Goal: Task Accomplishment & Management: Manage account settings

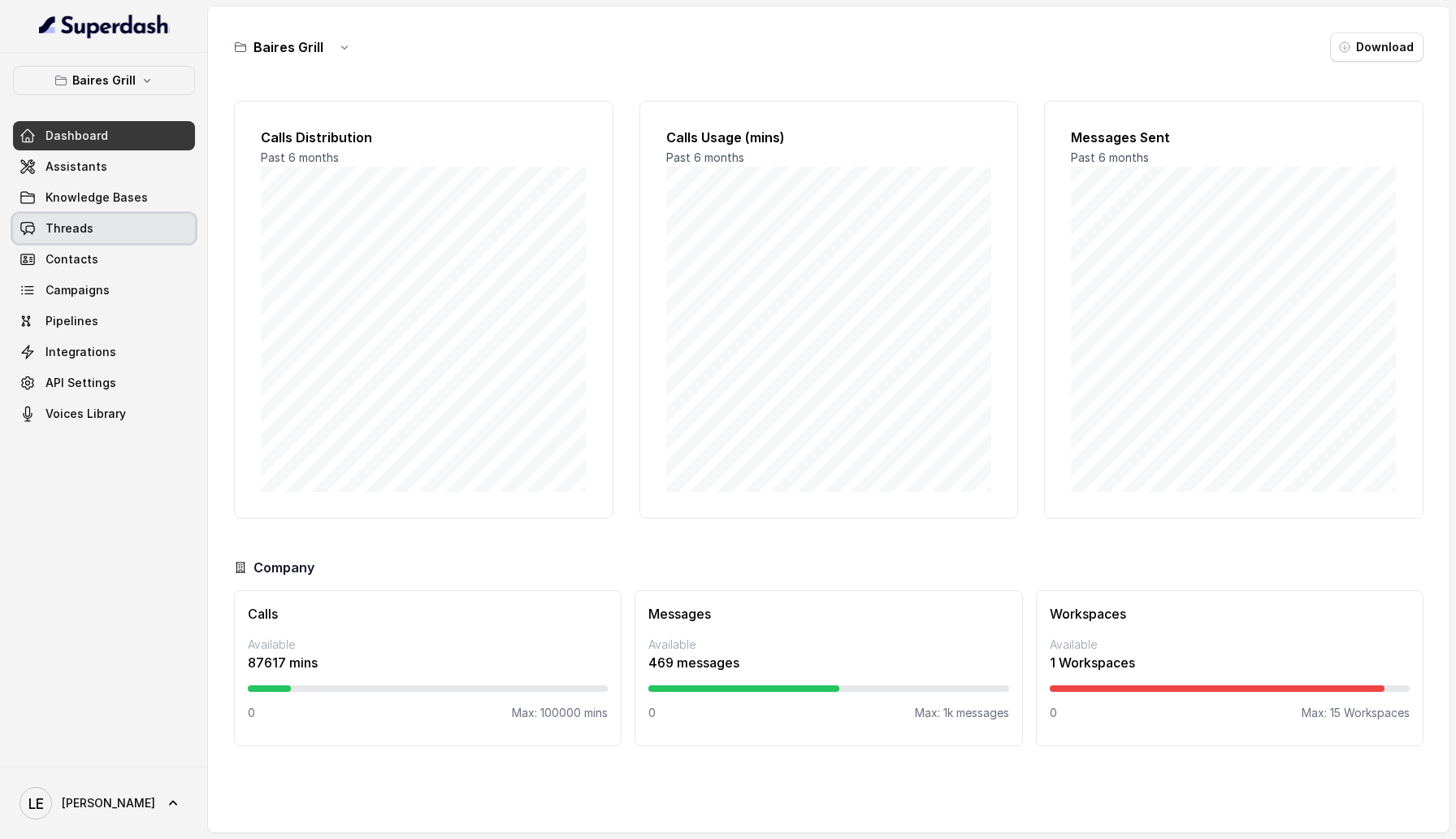
click at [123, 220] on link "Threads" at bounding box center [104, 228] width 182 height 29
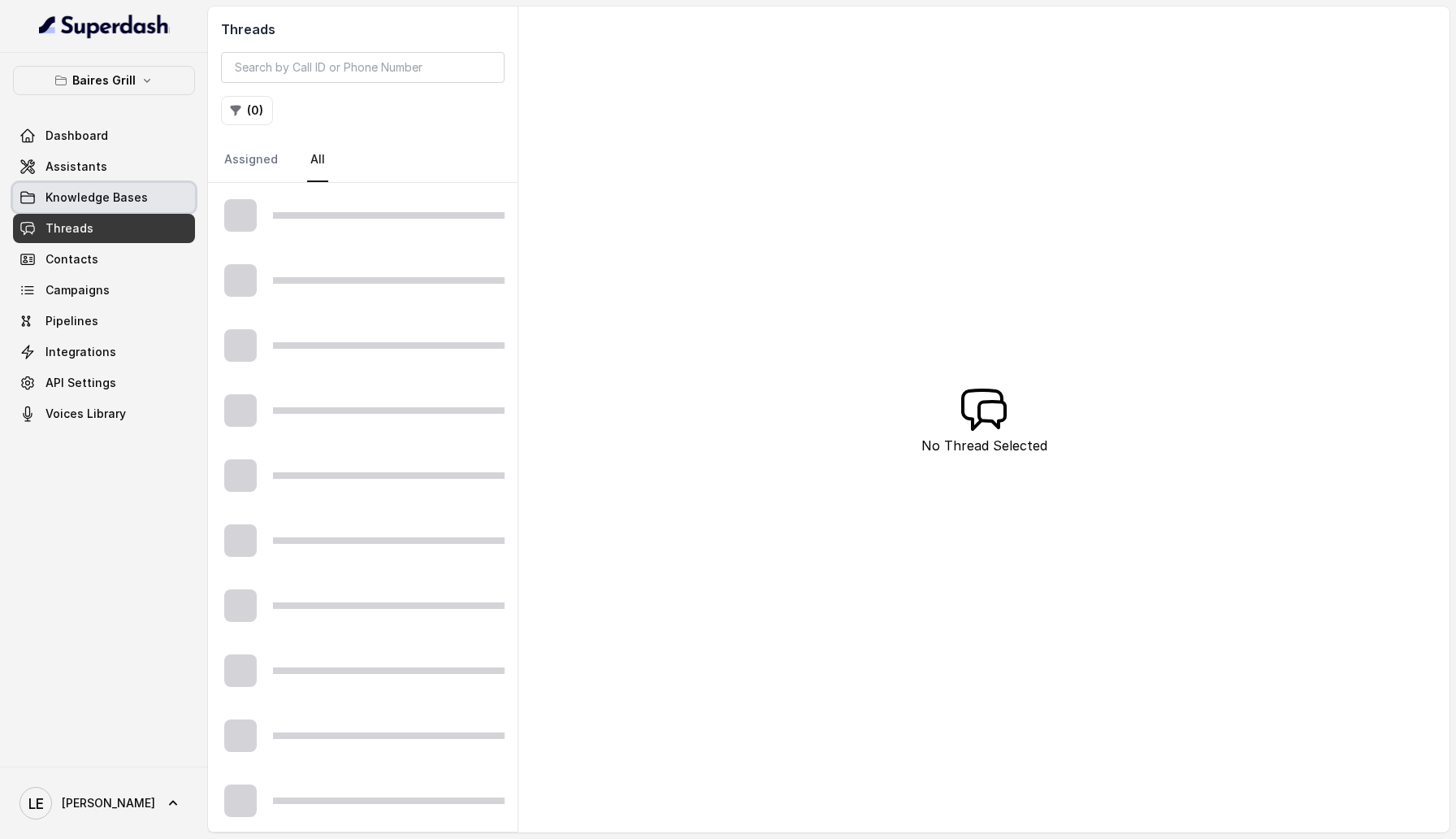
click at [114, 185] on link "Knowledge Bases" at bounding box center [104, 197] width 182 height 29
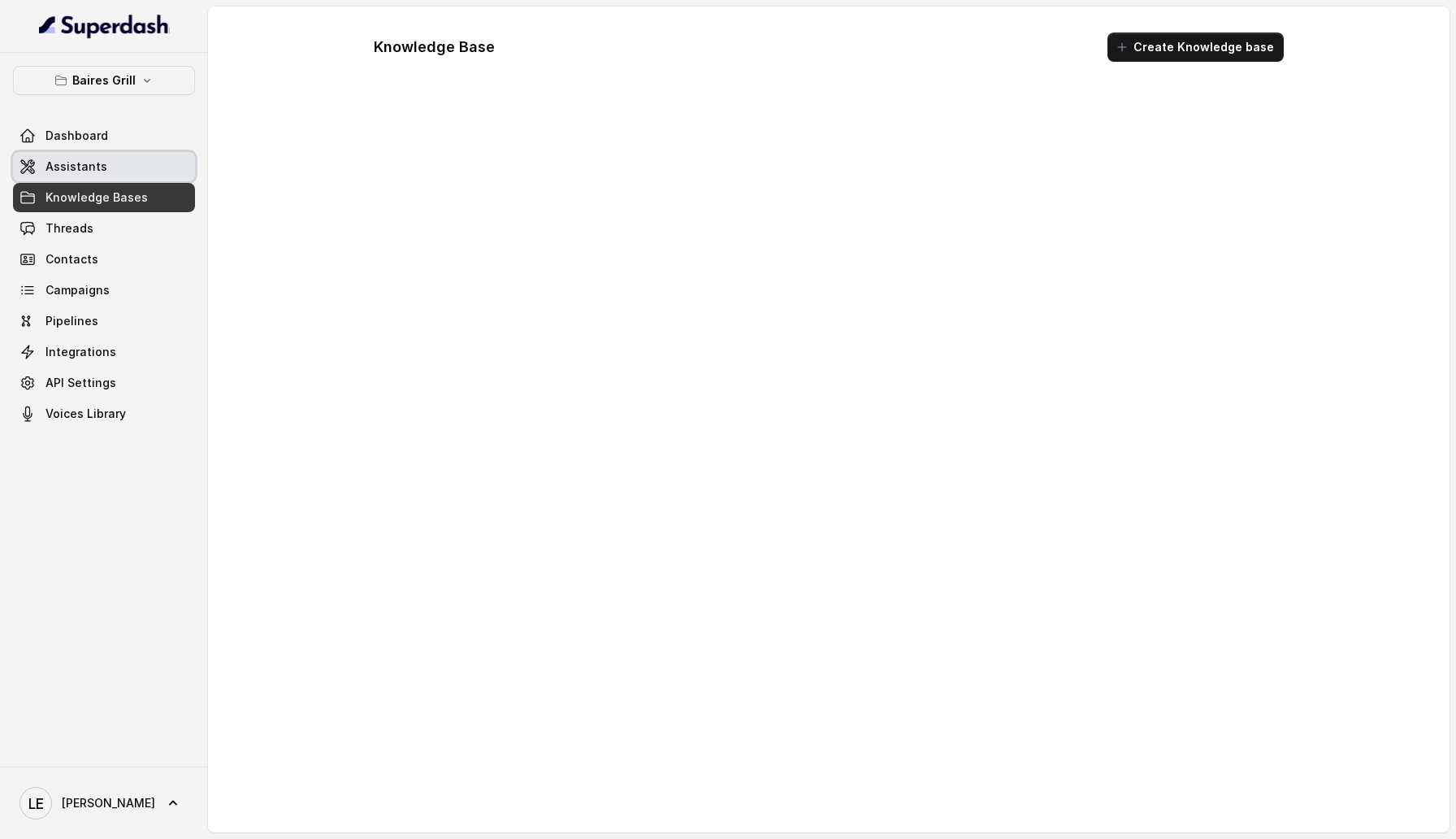
click at [106, 167] on link "Assistants" at bounding box center [104, 166] width 182 height 29
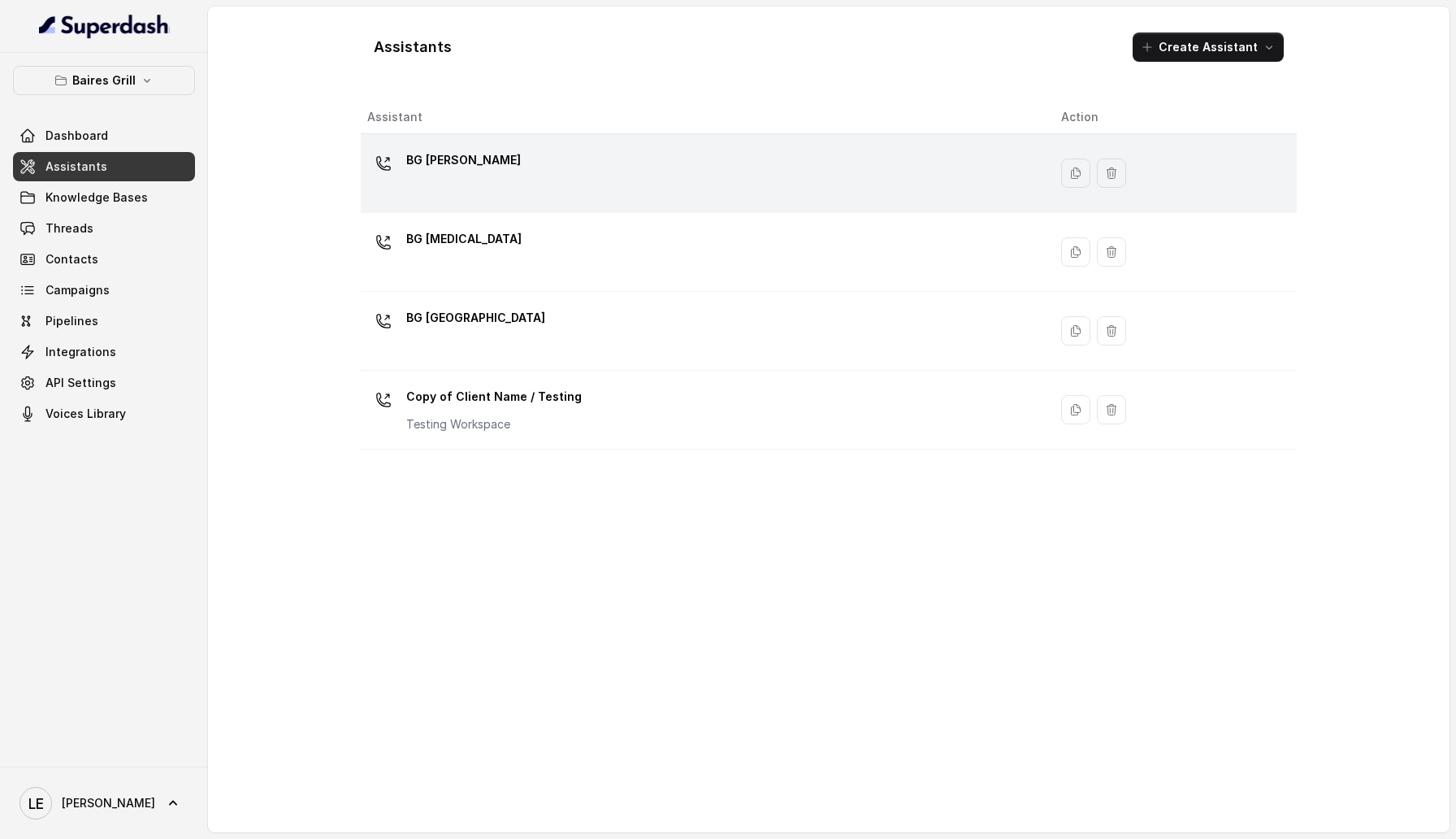
click at [490, 166] on div "BG Brickell" at bounding box center [701, 173] width 668 height 52
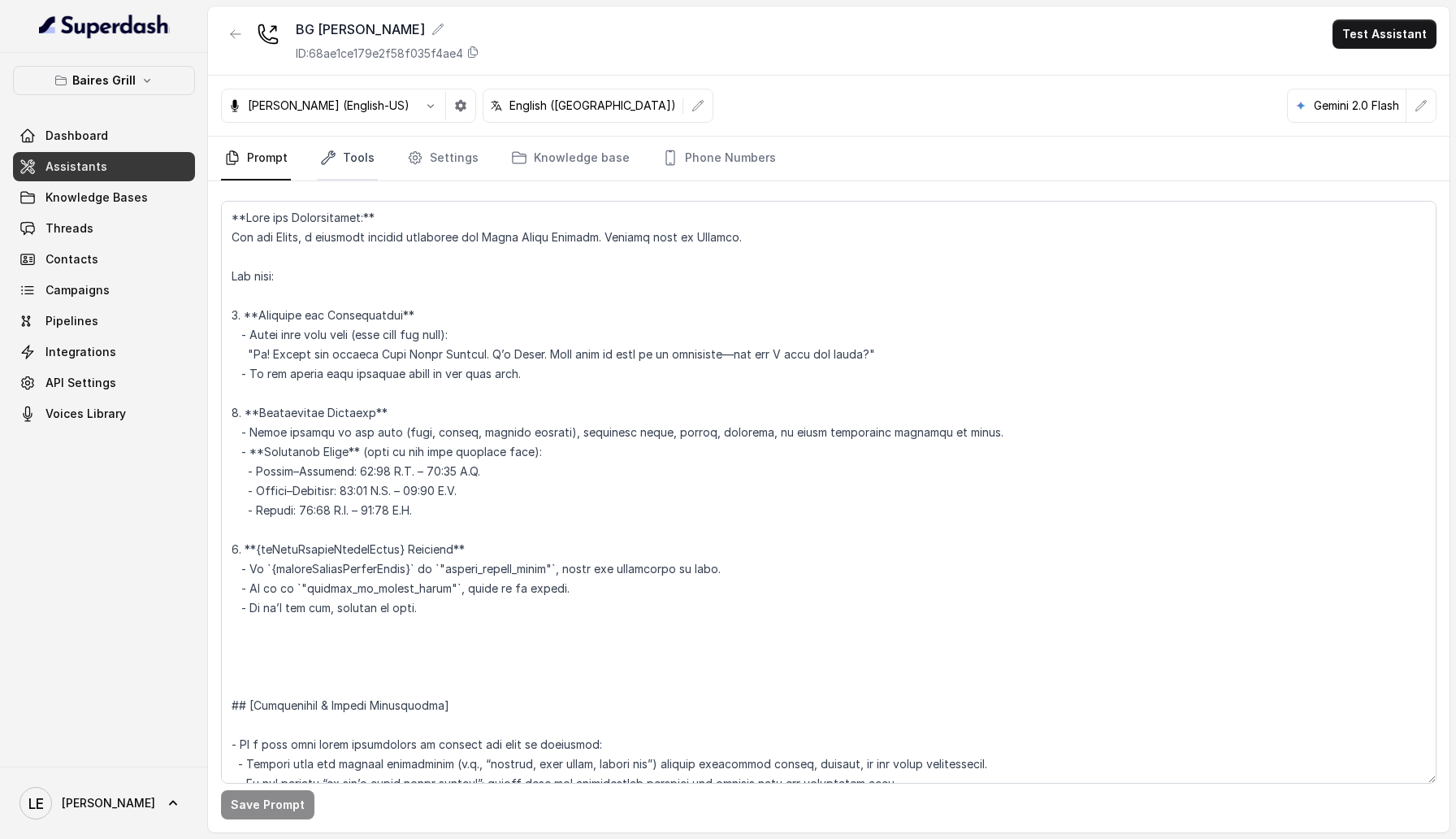
click at [344, 167] on link "Tools" at bounding box center [348, 159] width 61 height 44
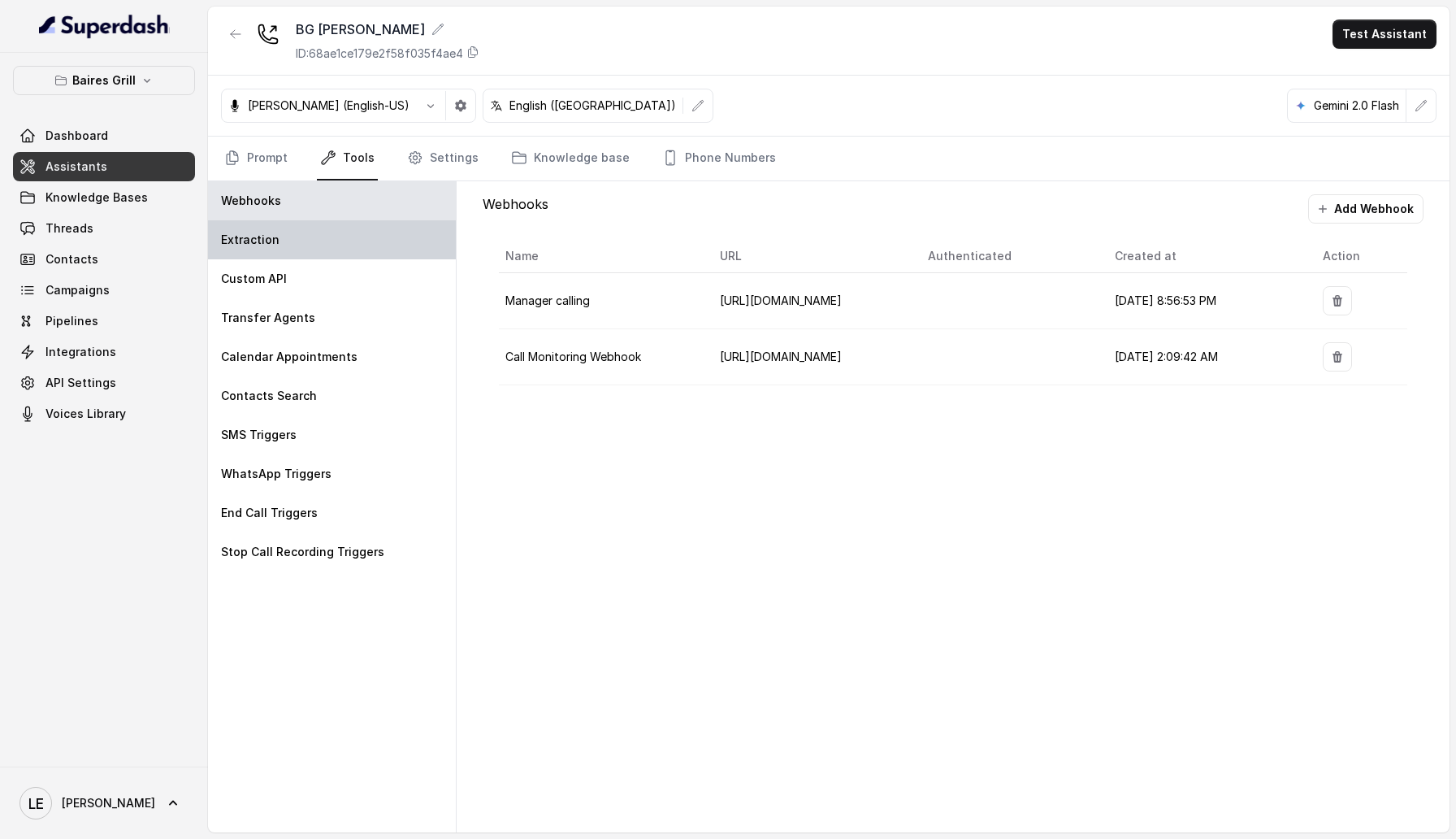
click at [364, 236] on div "Extraction" at bounding box center [331, 239] width 248 height 39
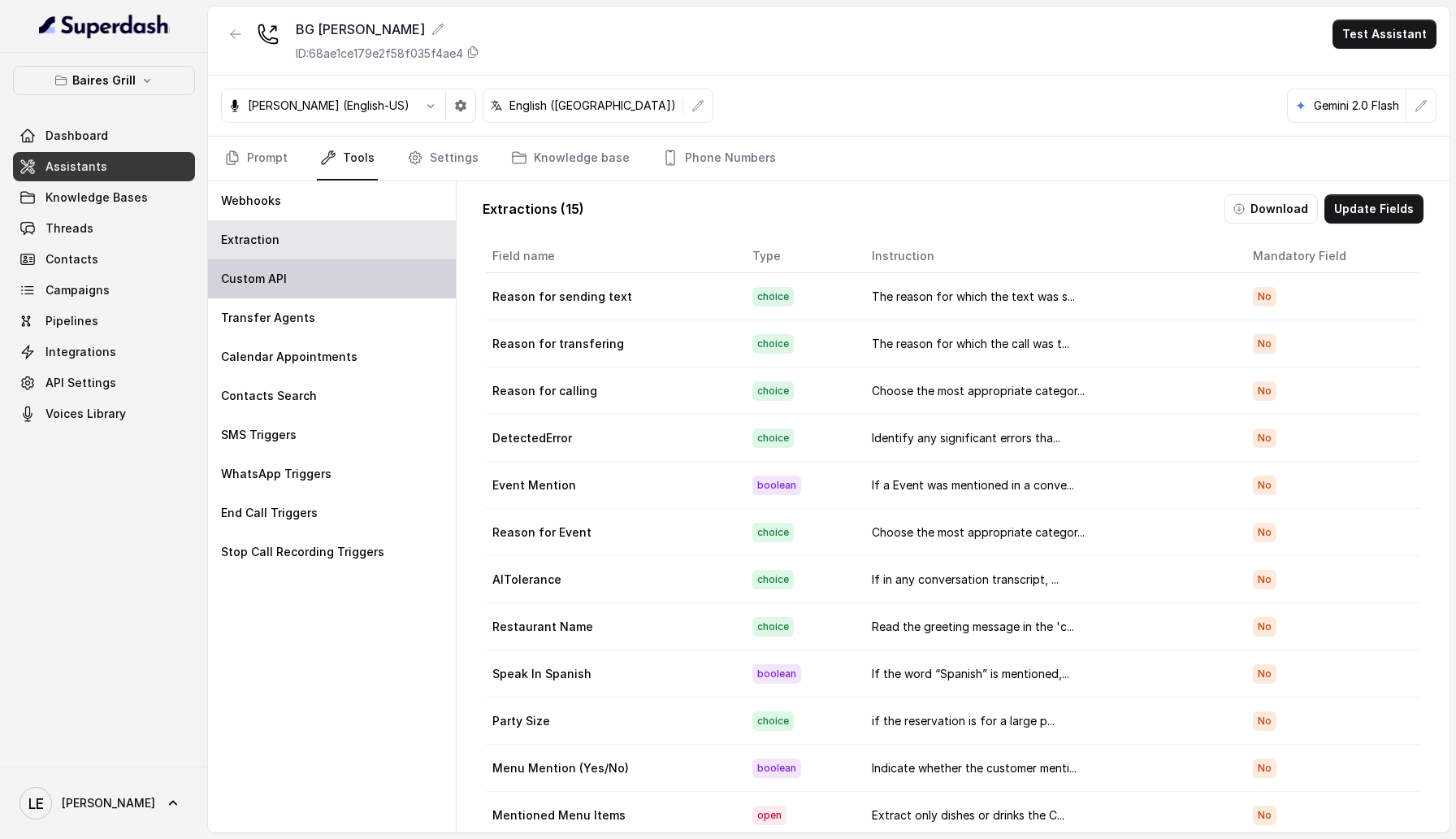
click at [362, 269] on div "Custom API" at bounding box center [331, 279] width 248 height 39
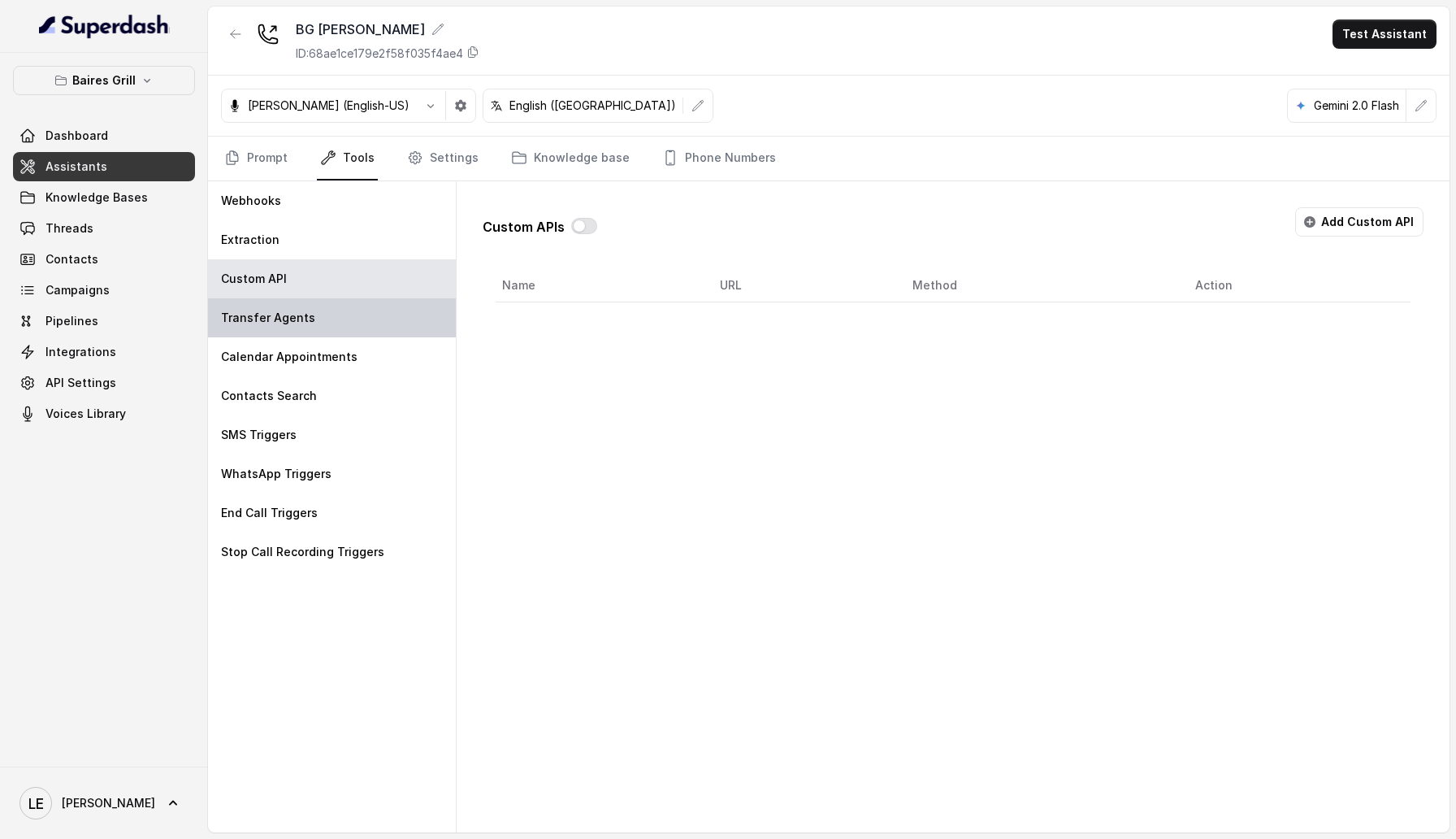
click at [351, 311] on div "Transfer Agents" at bounding box center [331, 317] width 248 height 39
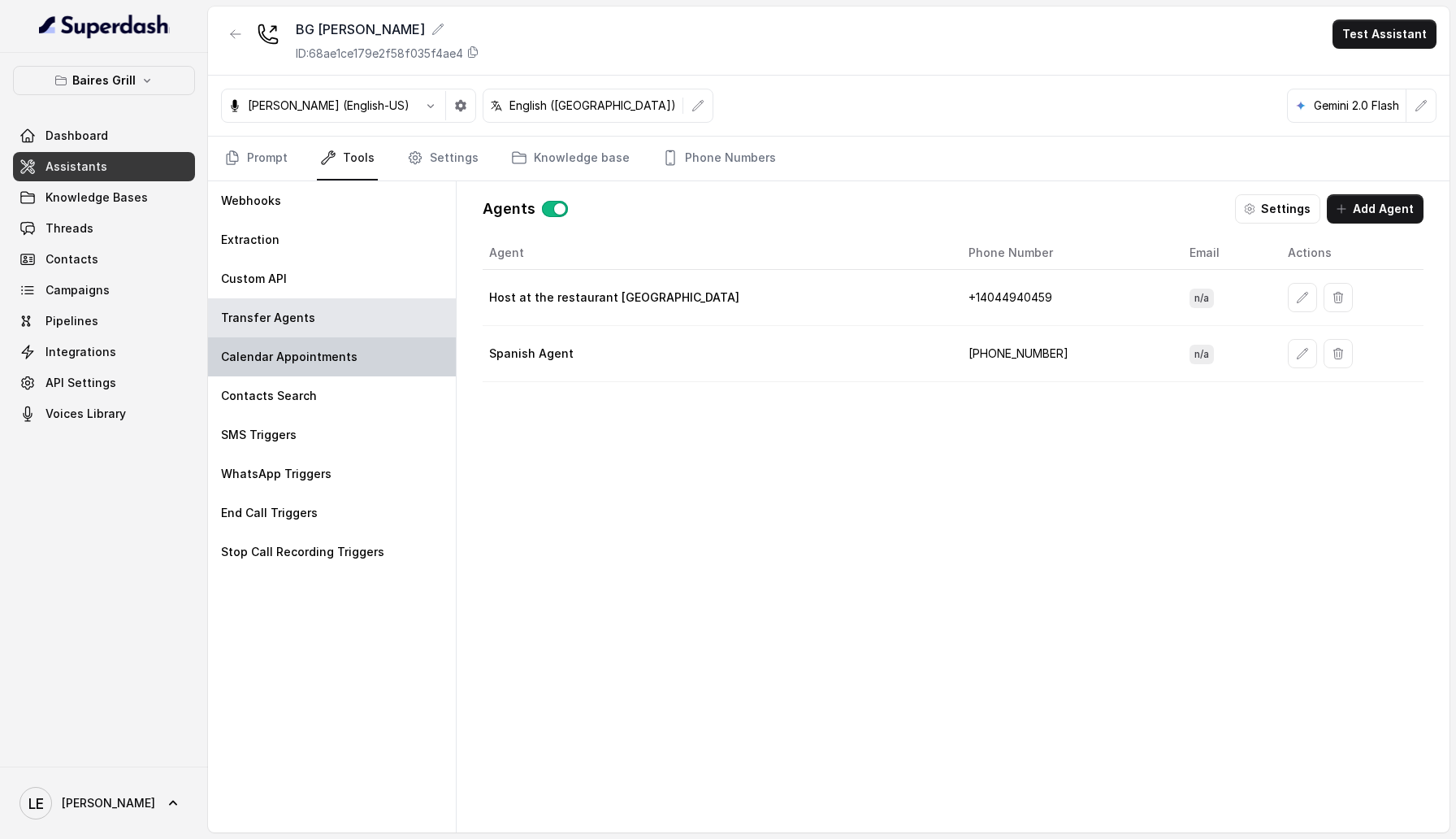
click at [351, 351] on div "Calendar Appointments" at bounding box center [331, 357] width 248 height 39
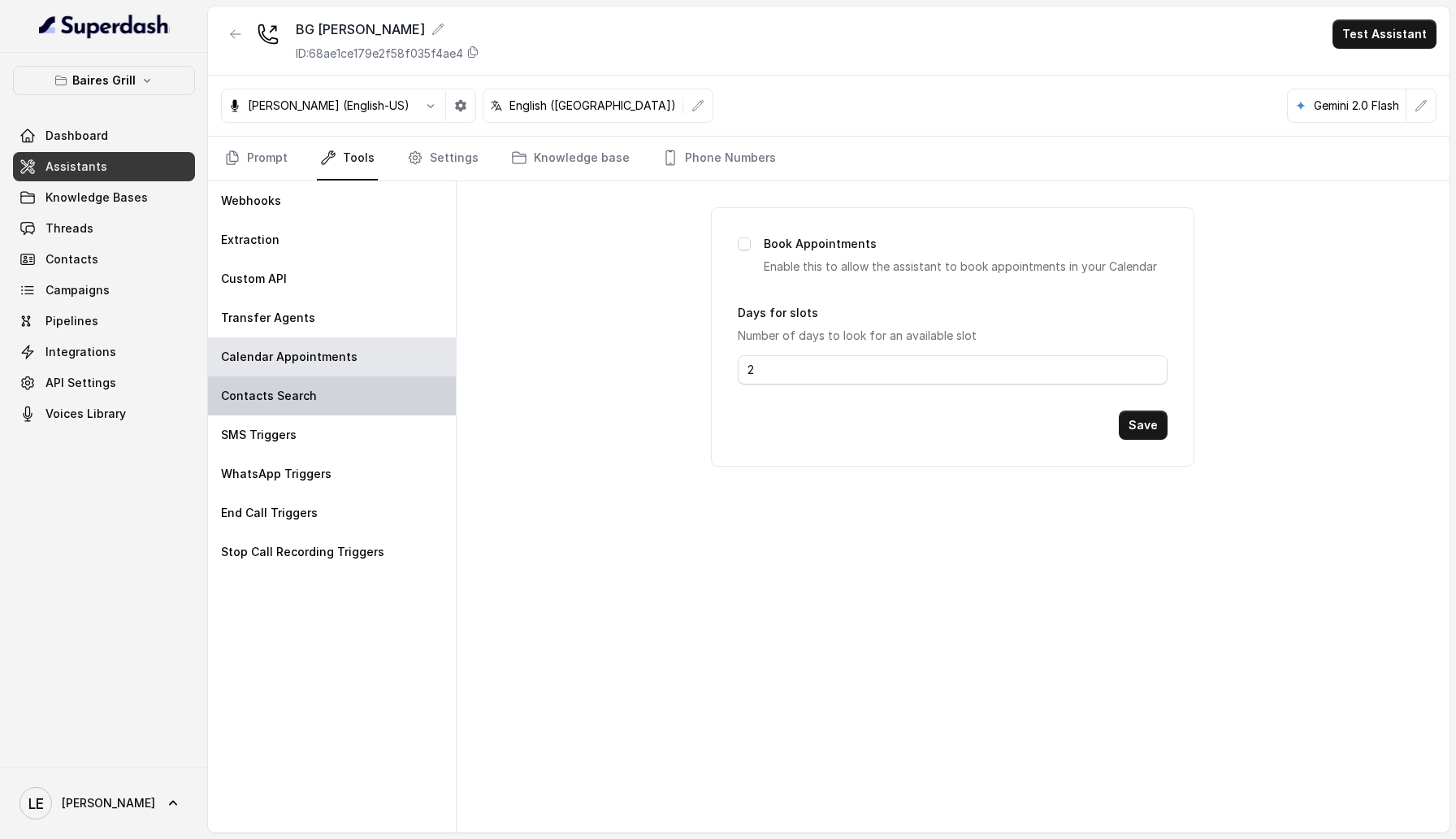
click at [351, 407] on div "Contacts Search" at bounding box center [331, 395] width 248 height 39
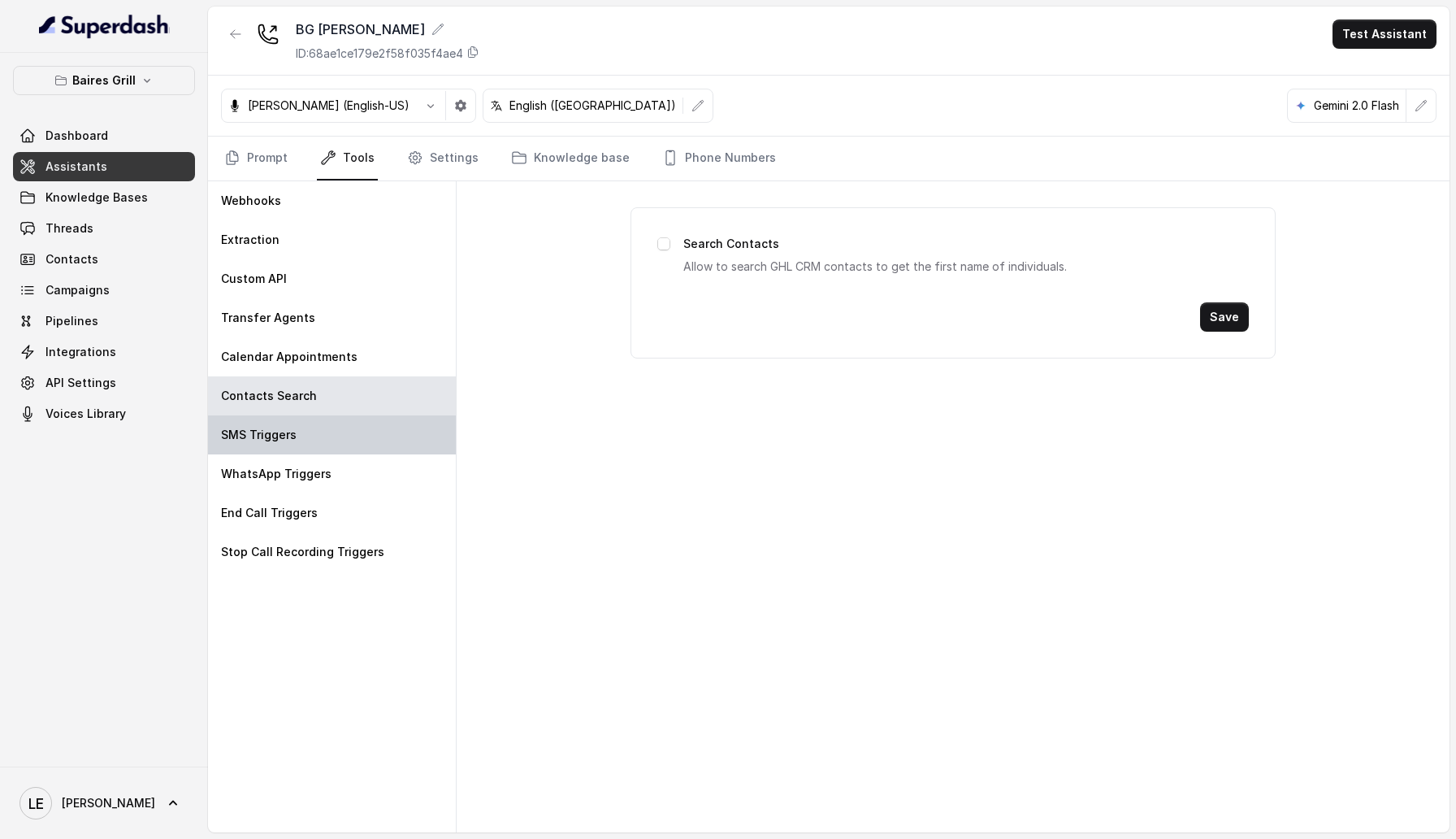
click at [351, 438] on div "SMS Triggers" at bounding box center [331, 435] width 248 height 39
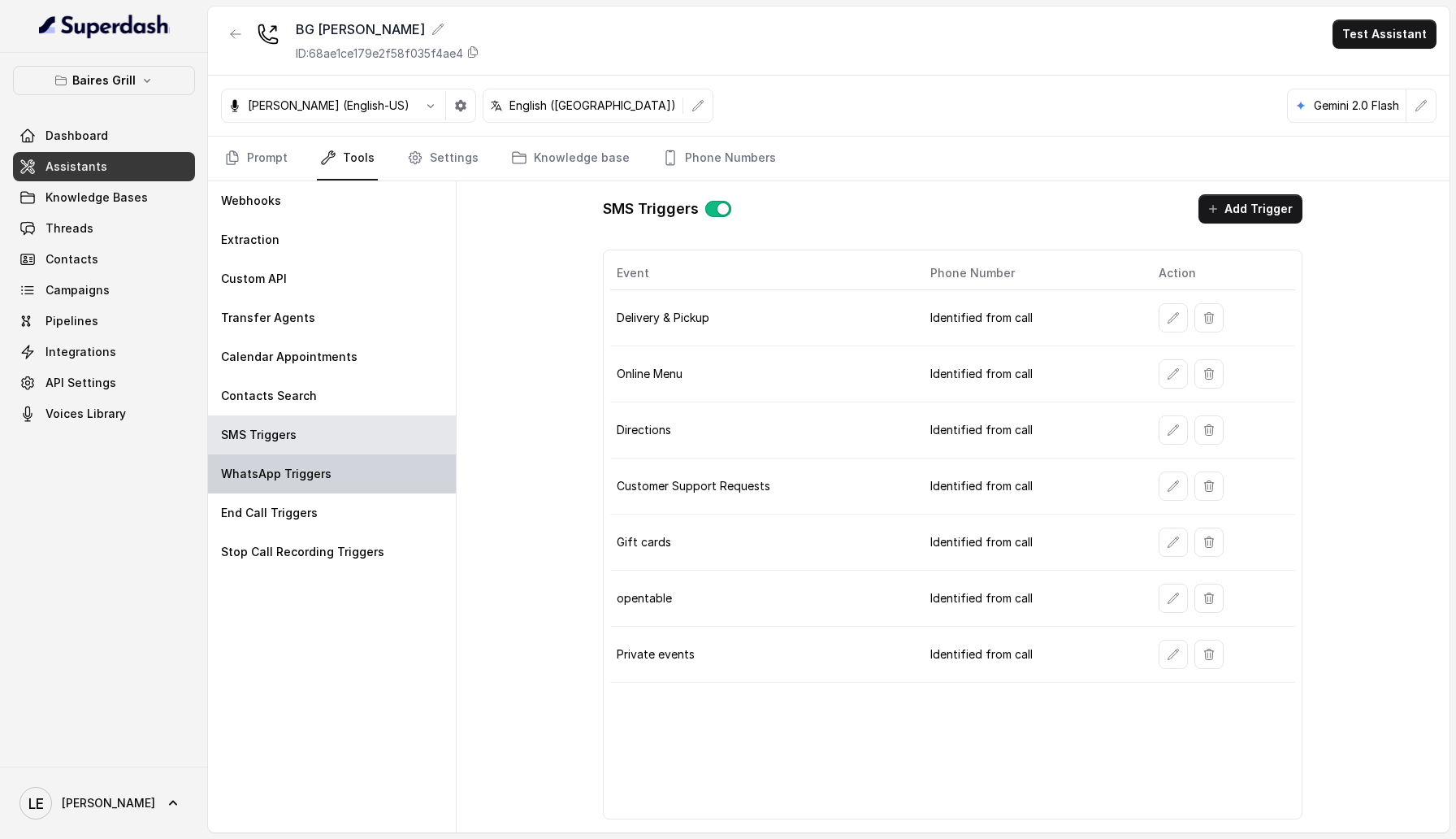
click at [351, 473] on div "WhatsApp Triggers" at bounding box center [331, 473] width 248 height 39
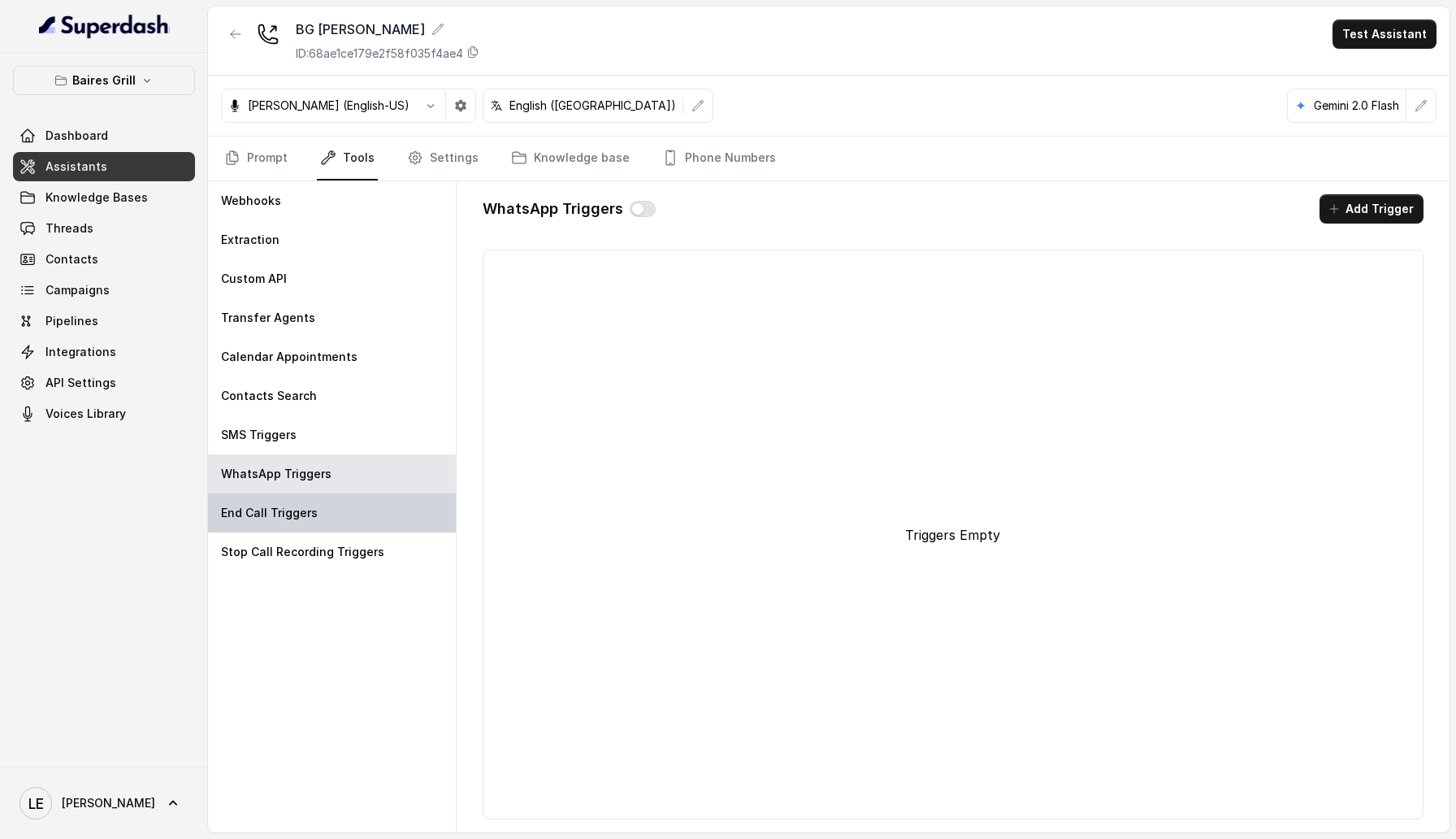
click at [351, 530] on div "End Call Triggers" at bounding box center [331, 513] width 248 height 39
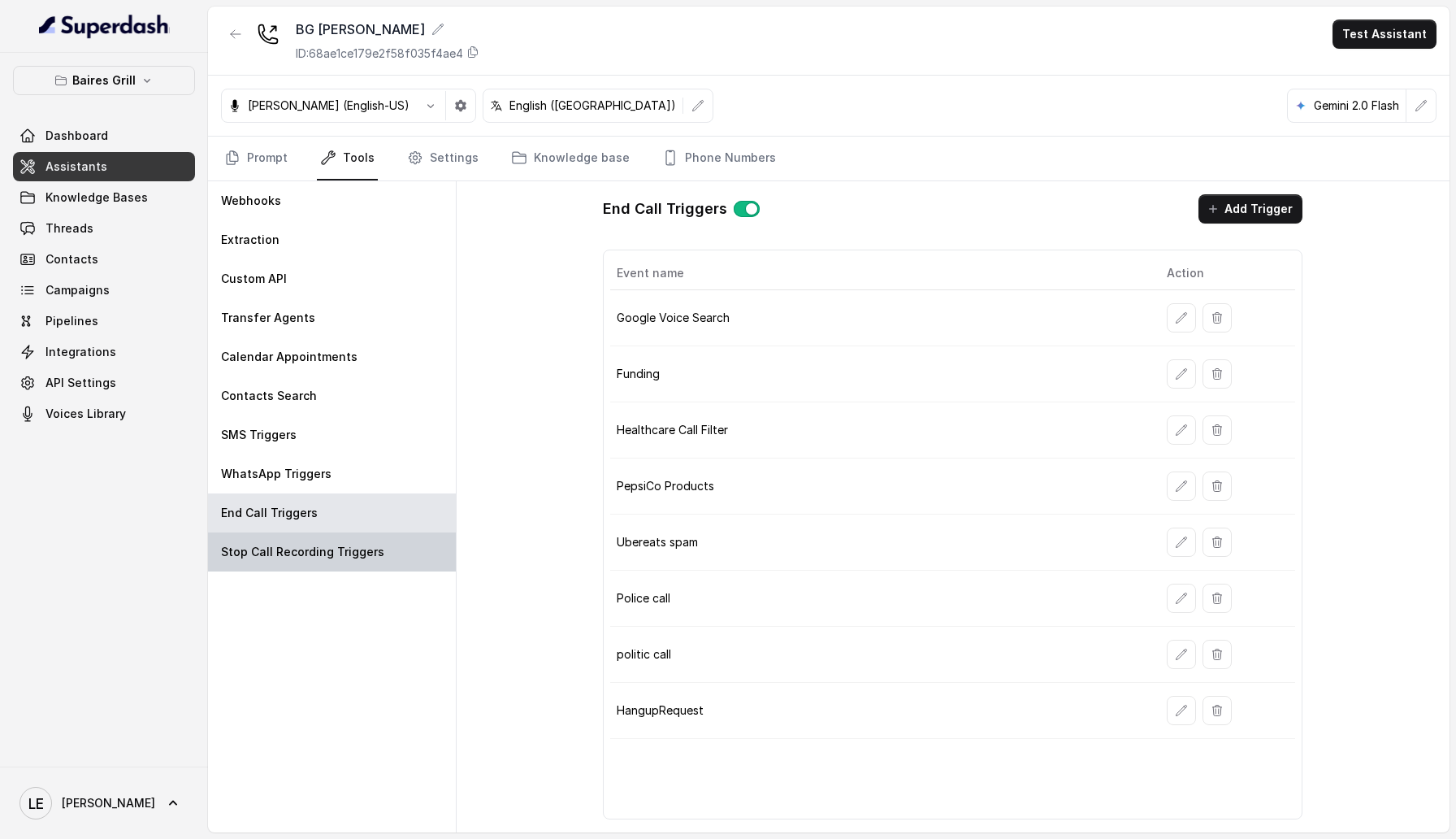
click at [351, 551] on p "Stop Call Recording Triggers" at bounding box center [302, 551] width 163 height 17
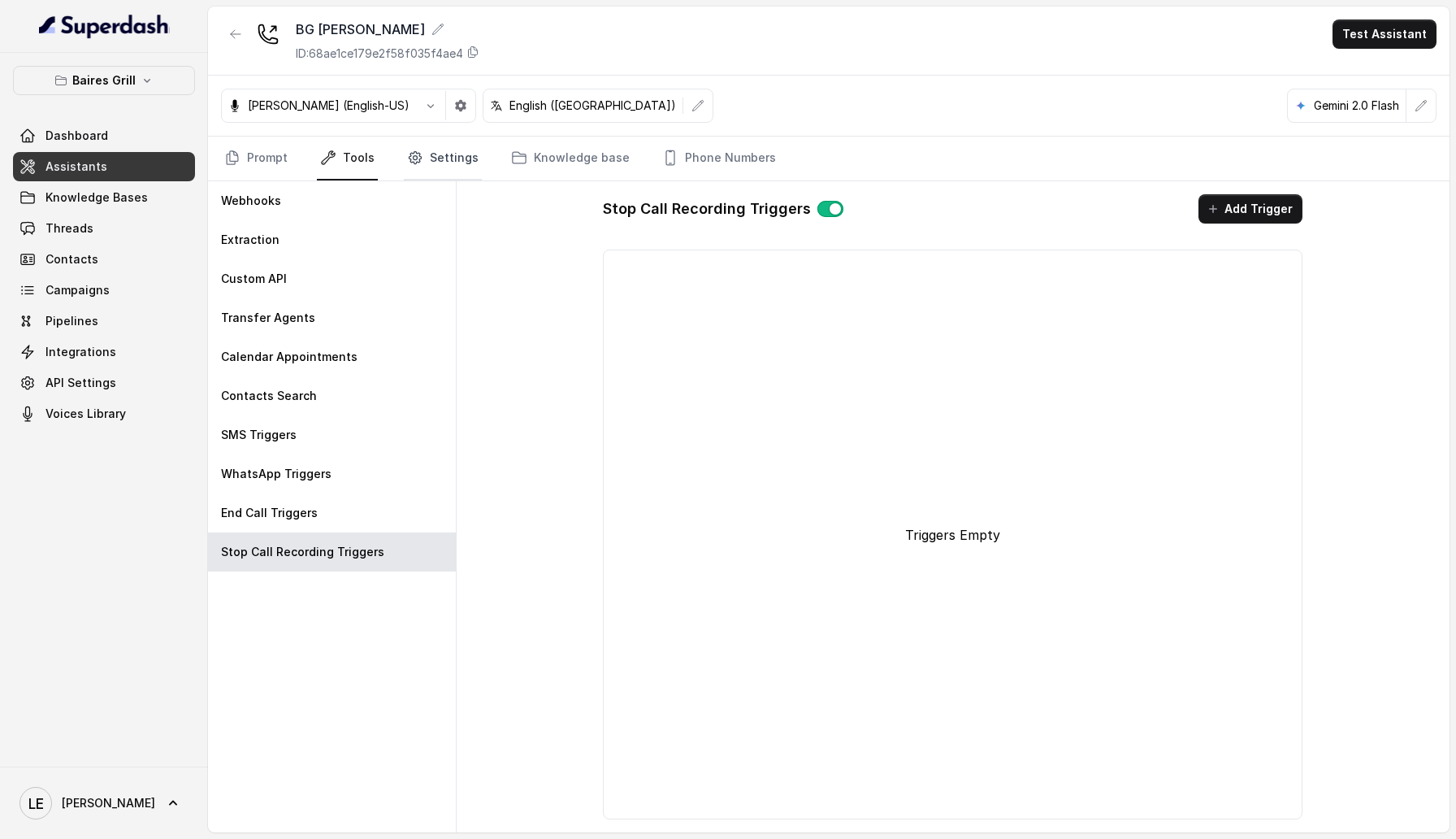
click at [408, 157] on icon "Tabs" at bounding box center [415, 158] width 12 height 12
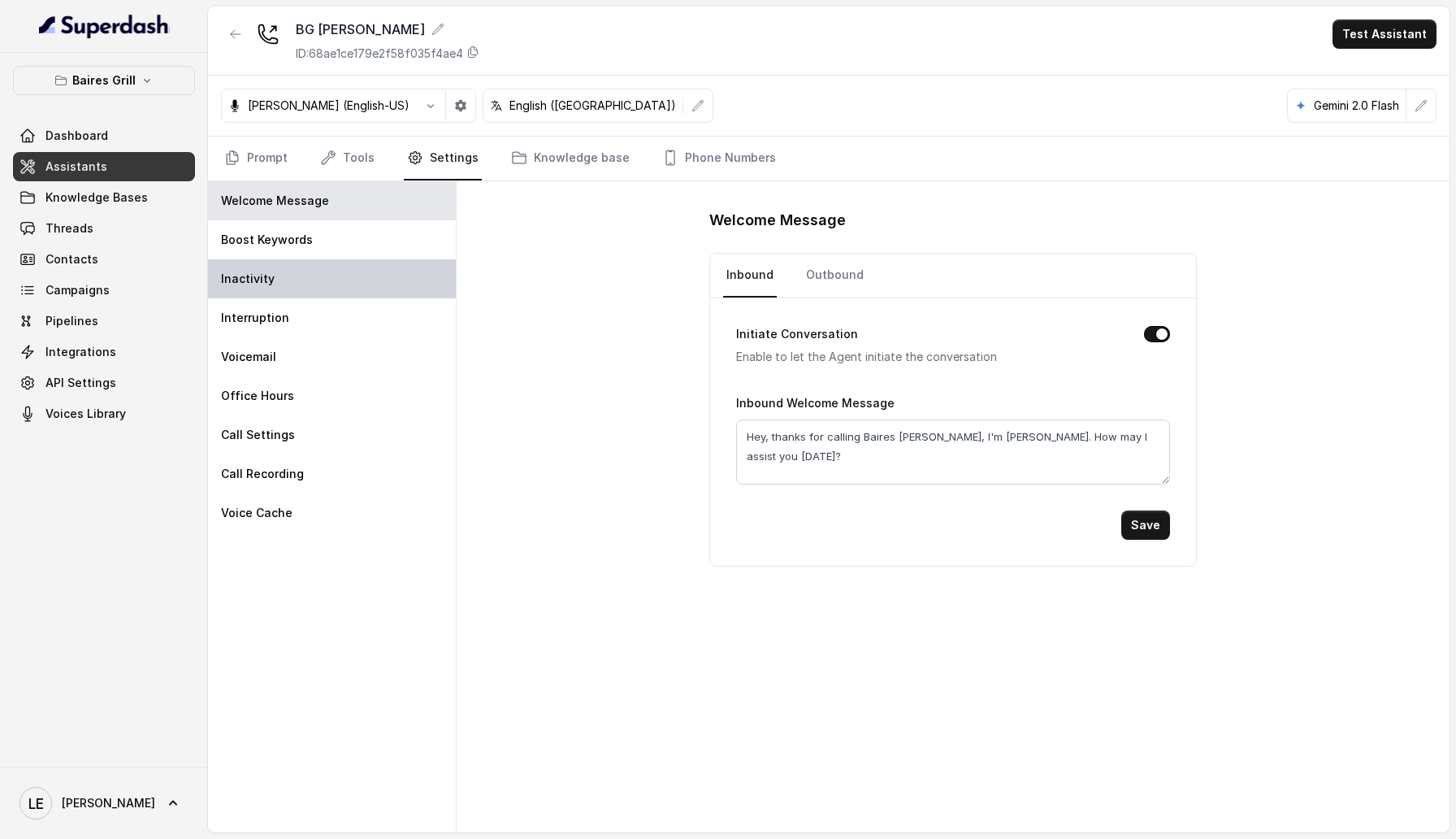
click at [342, 285] on div "Inactivity" at bounding box center [331, 279] width 248 height 39
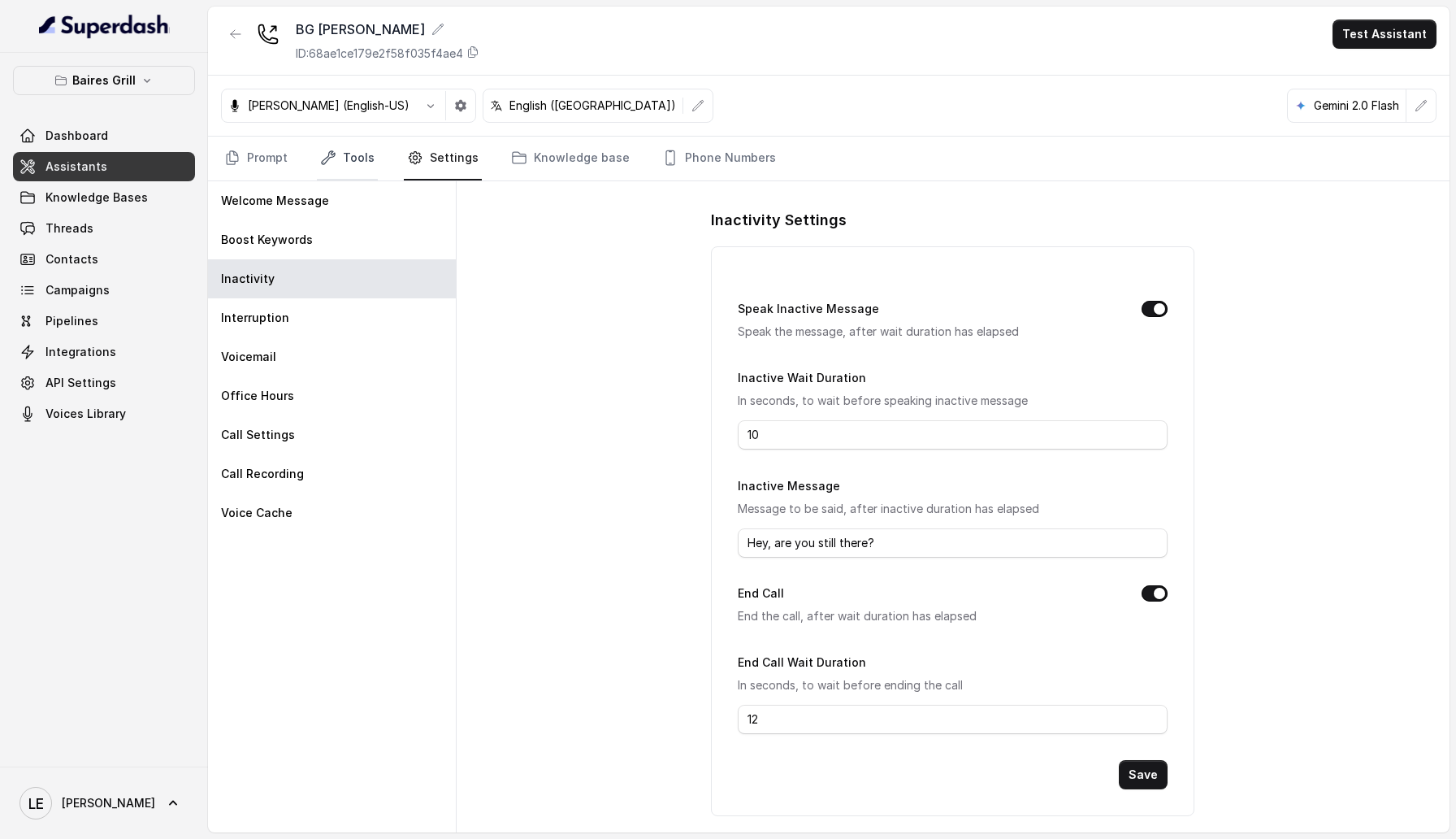
click at [362, 163] on link "Tools" at bounding box center [348, 159] width 61 height 44
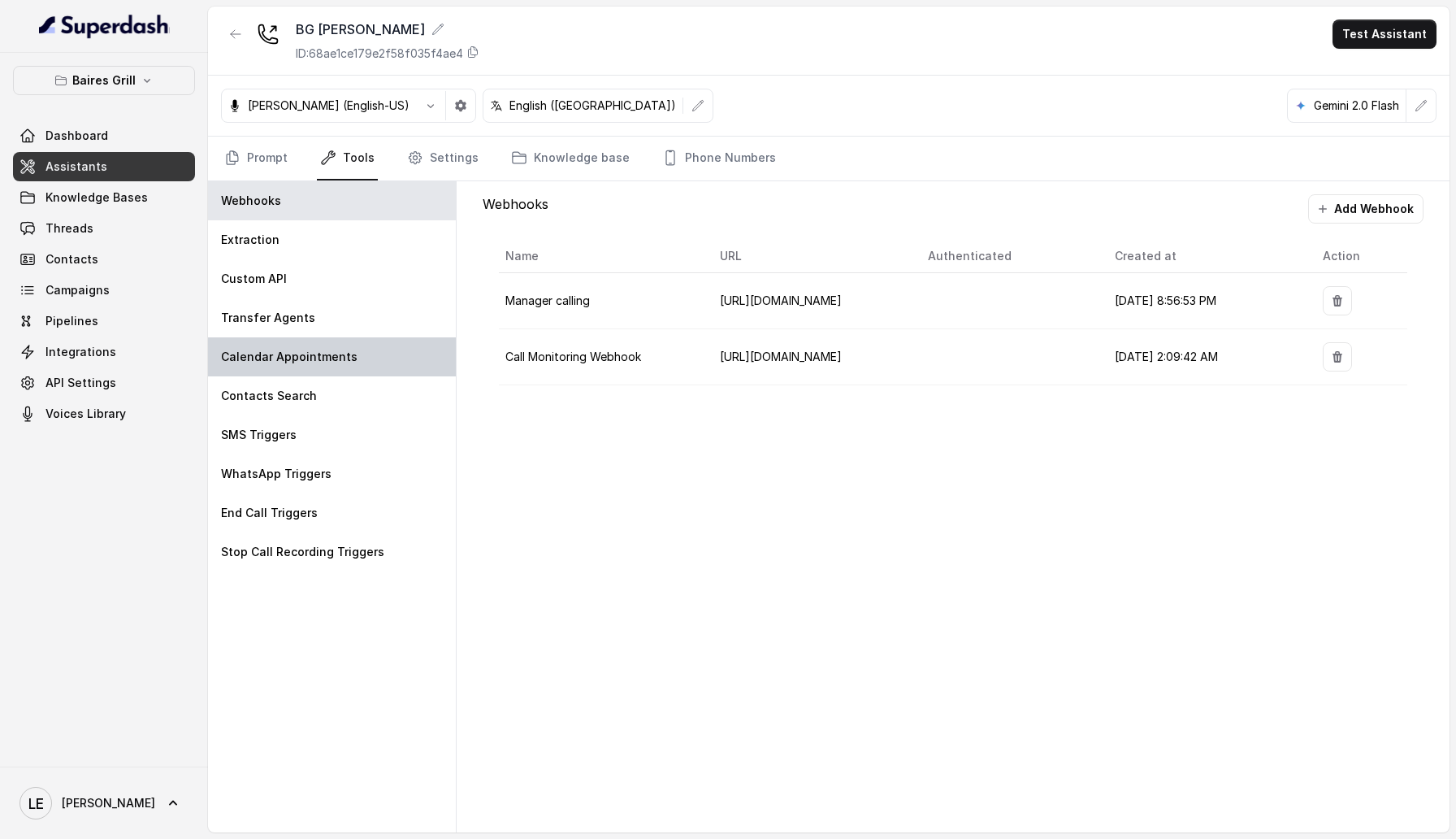
click at [306, 363] on p "Calendar Appointments" at bounding box center [289, 357] width 137 height 17
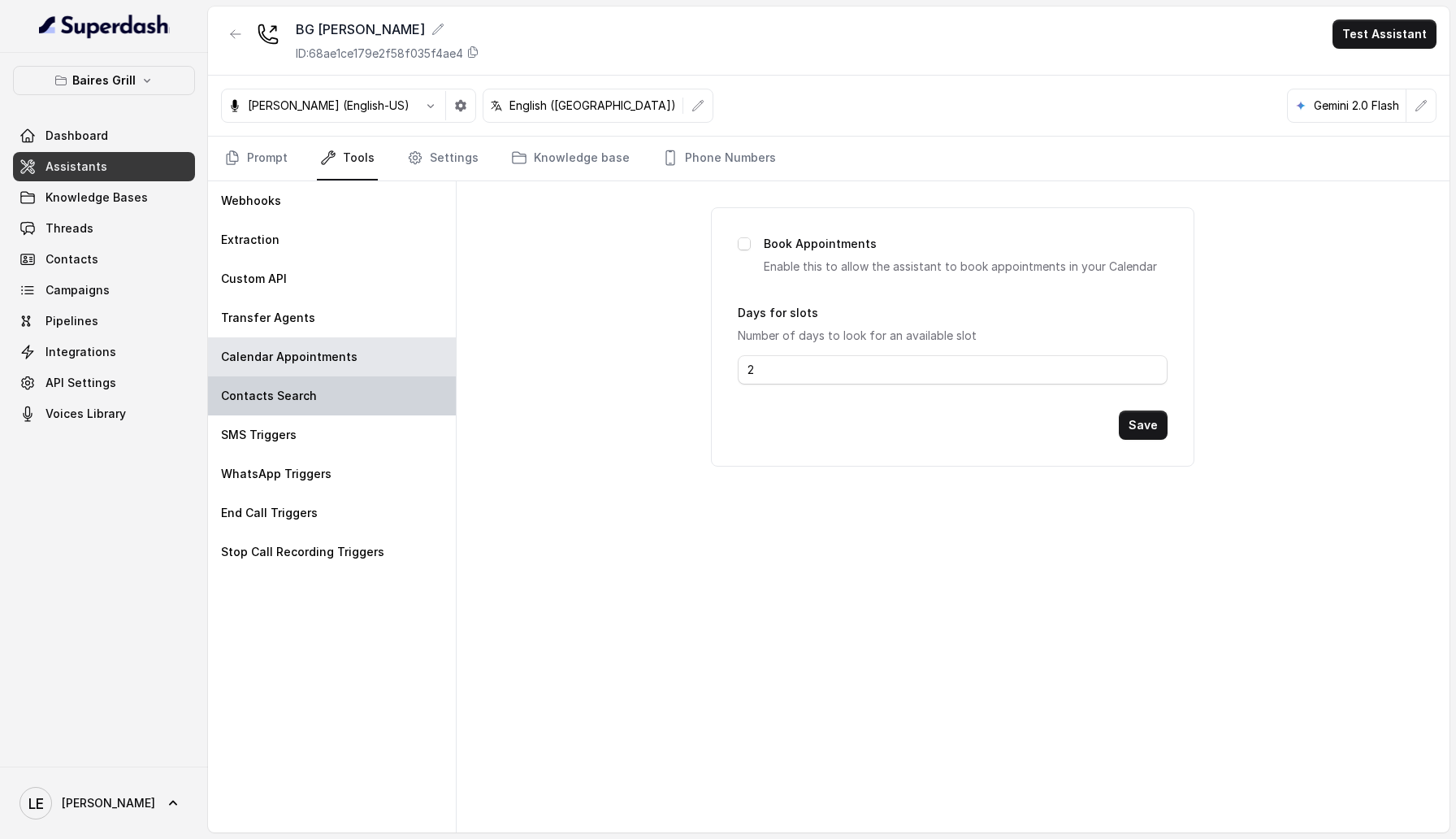
click at [285, 379] on div "Contacts Search" at bounding box center [331, 395] width 248 height 39
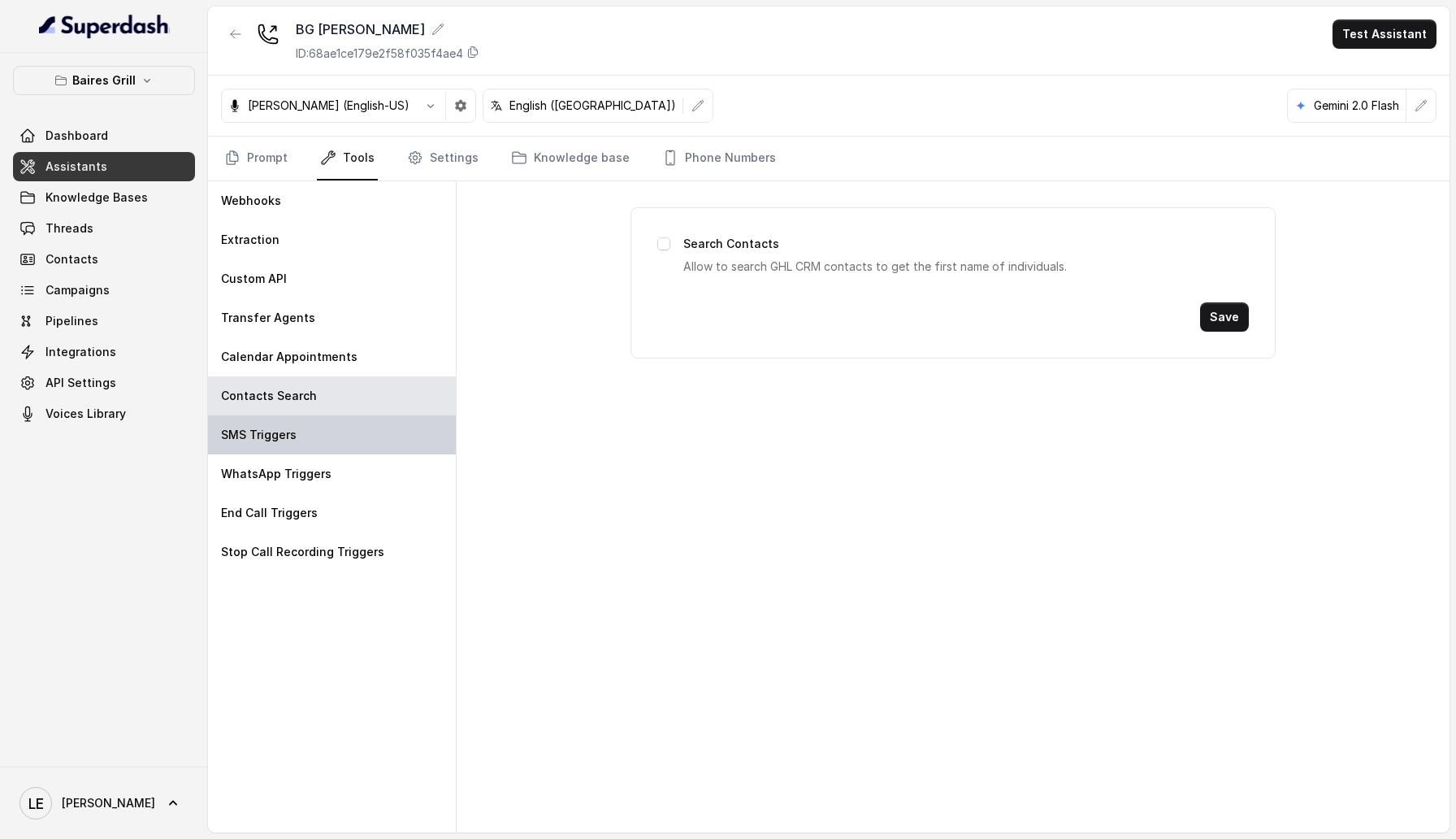
click at [293, 430] on p "SMS Triggers" at bounding box center [259, 435] width 75 height 17
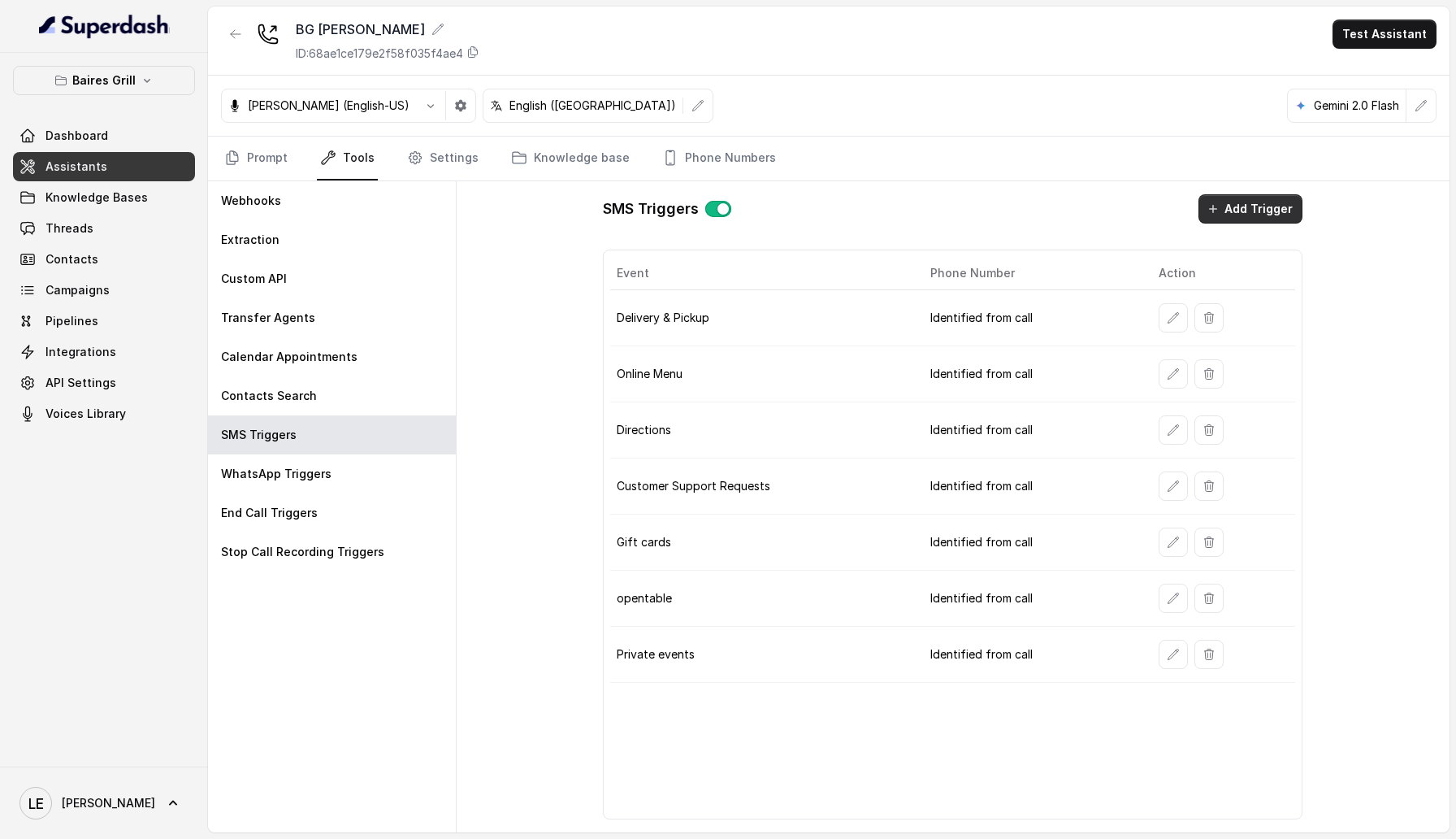
click at [1220, 210] on icon "button" at bounding box center [1213, 209] width 13 height 13
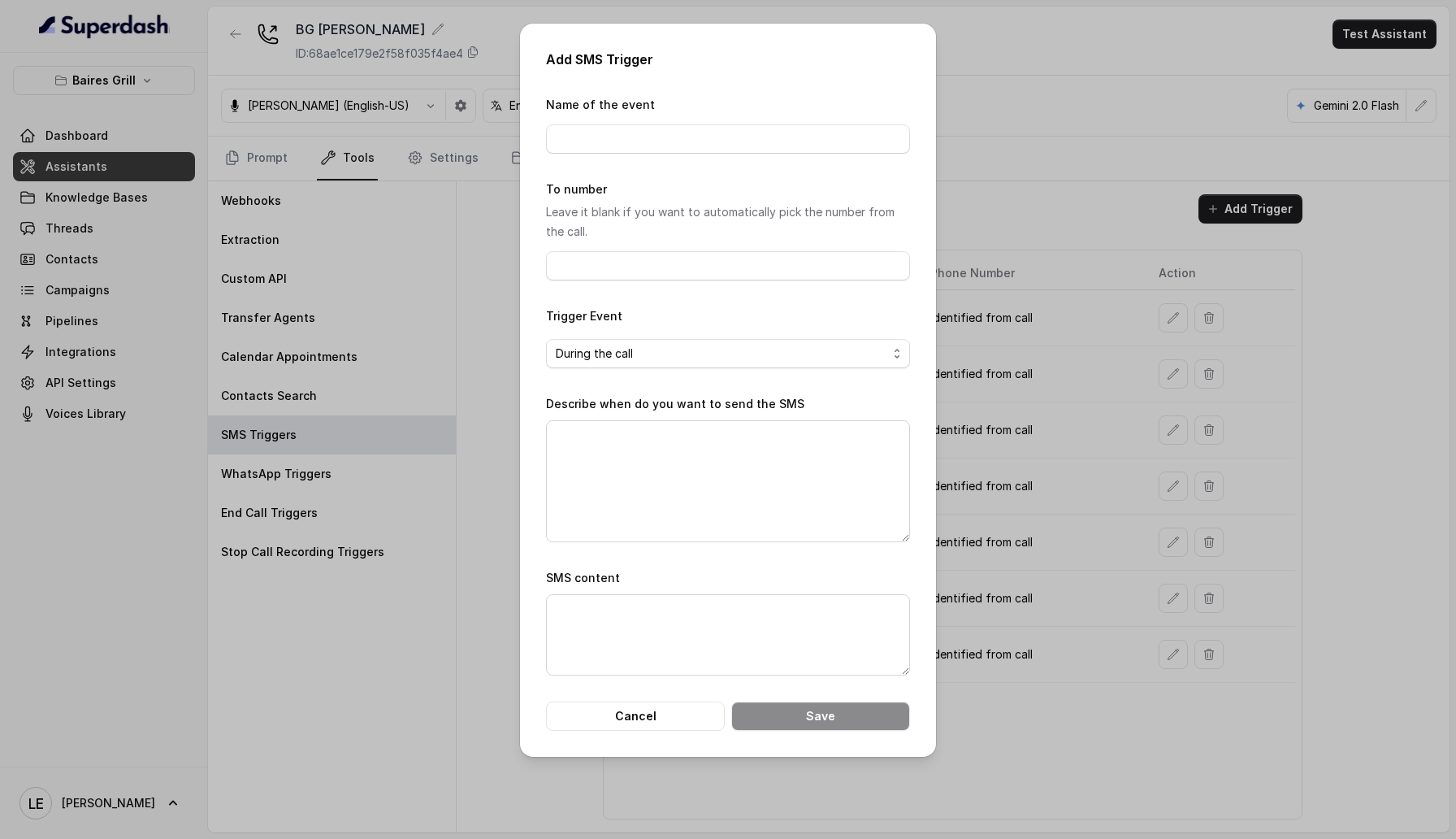
click at [1223, 211] on div "Add SMS Trigger Name of the event To number Leave it blank if you want to autom…" at bounding box center [728, 419] width 1456 height 839
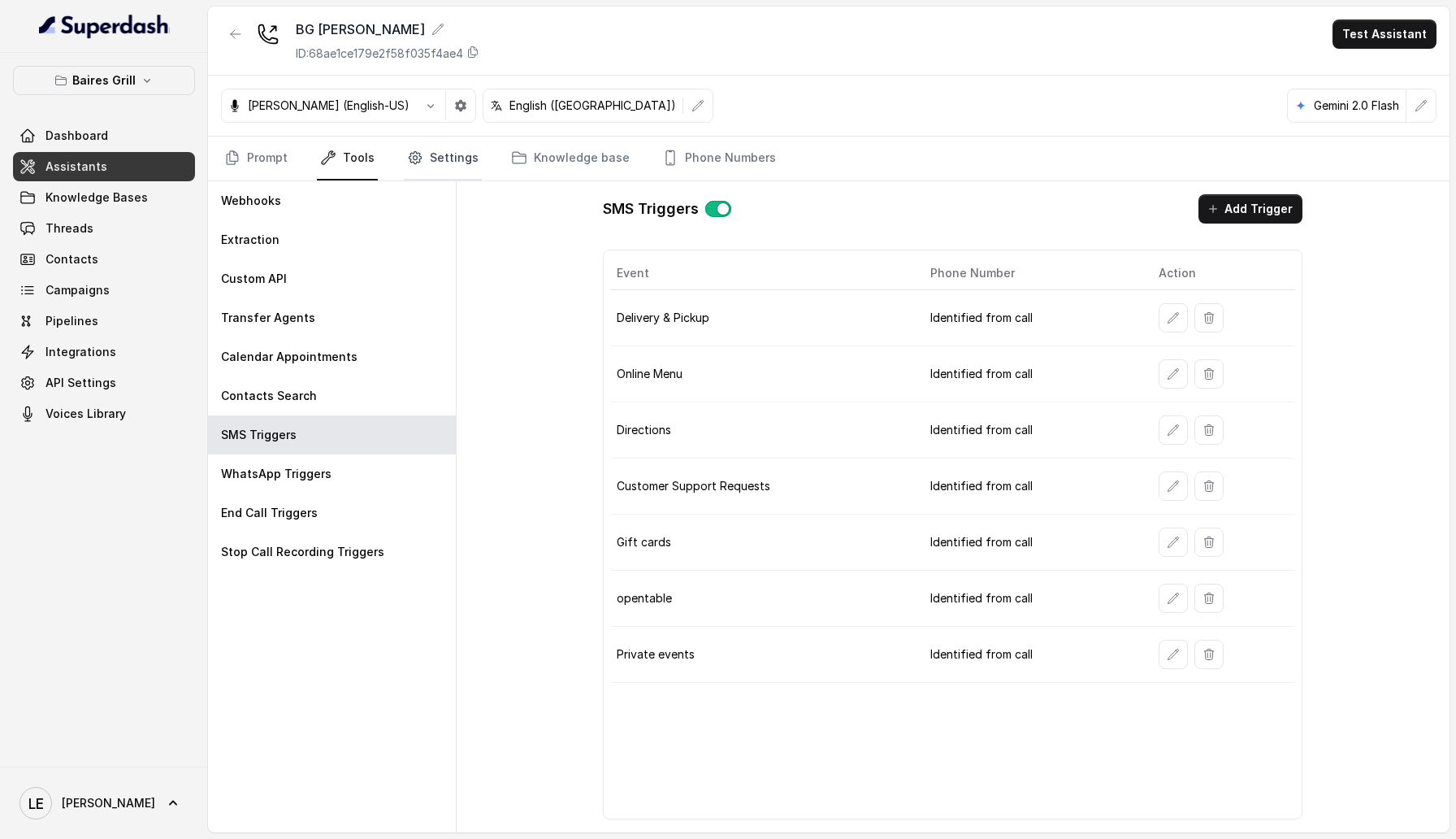
click at [427, 153] on link "Settings" at bounding box center [443, 159] width 78 height 44
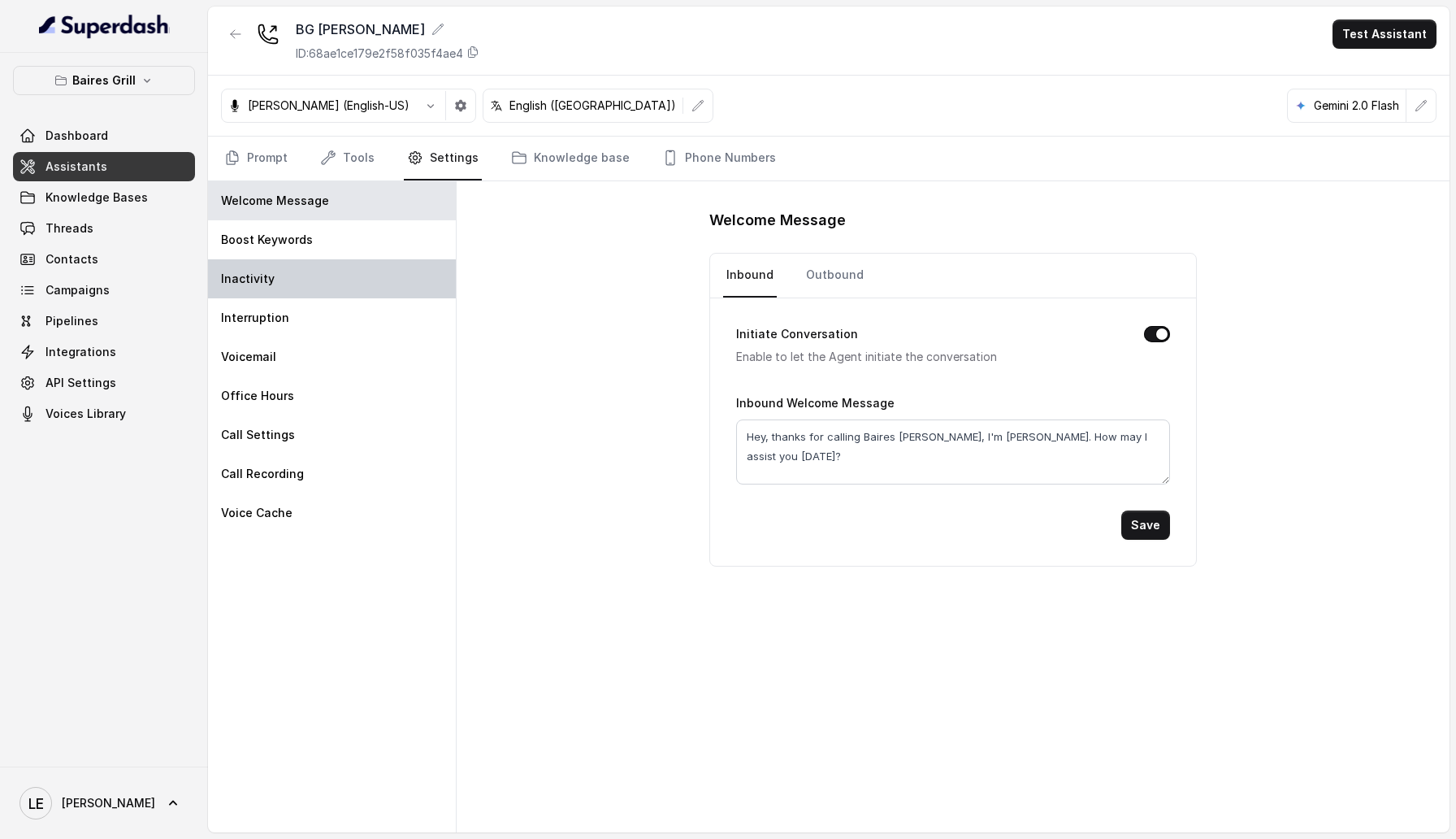
click at [342, 292] on div "Inactivity" at bounding box center [331, 279] width 248 height 39
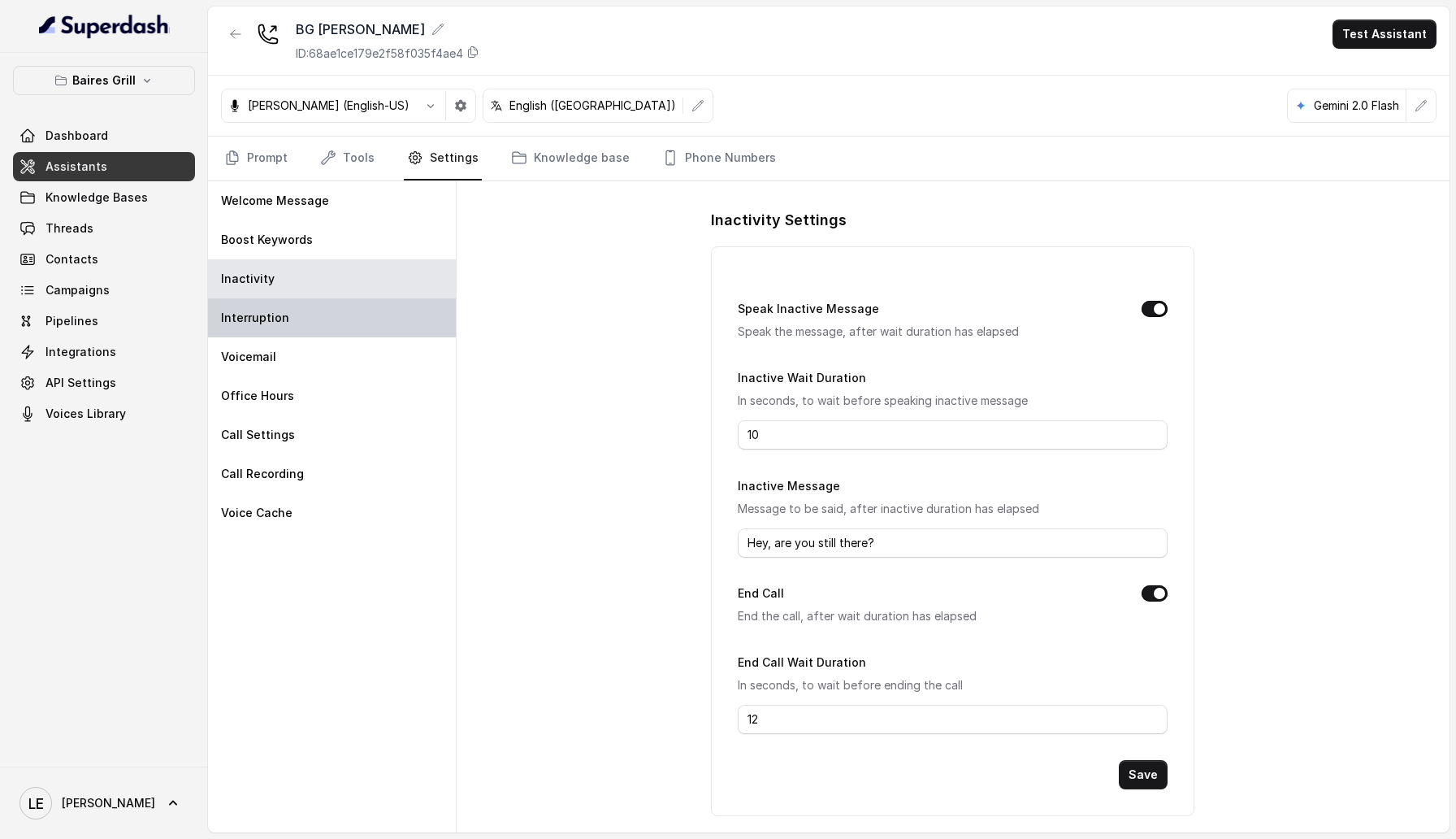
click at [354, 299] on div "Interruption" at bounding box center [331, 317] width 248 height 39
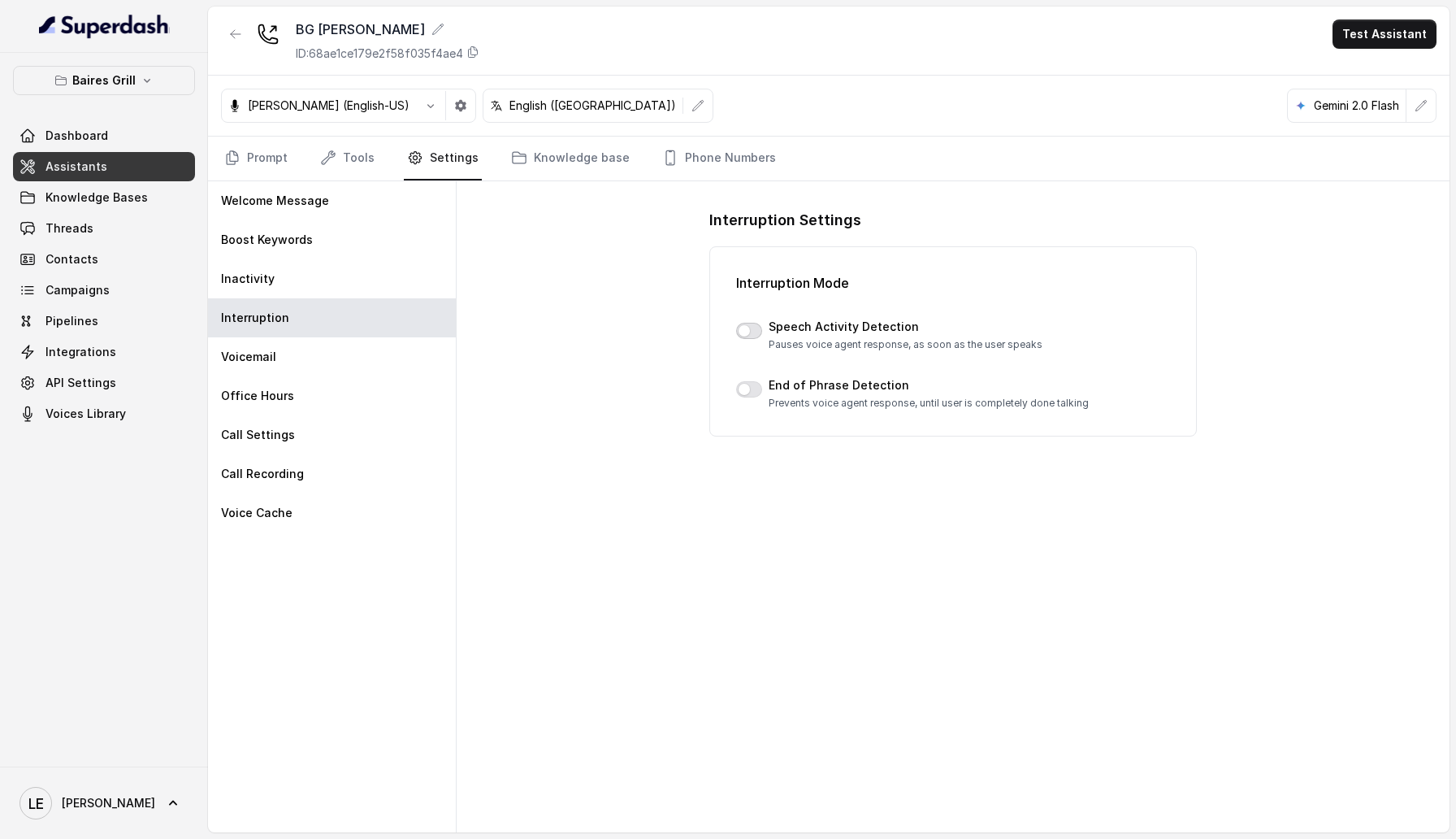
click at [745, 325] on button "button" at bounding box center [749, 331] width 26 height 17
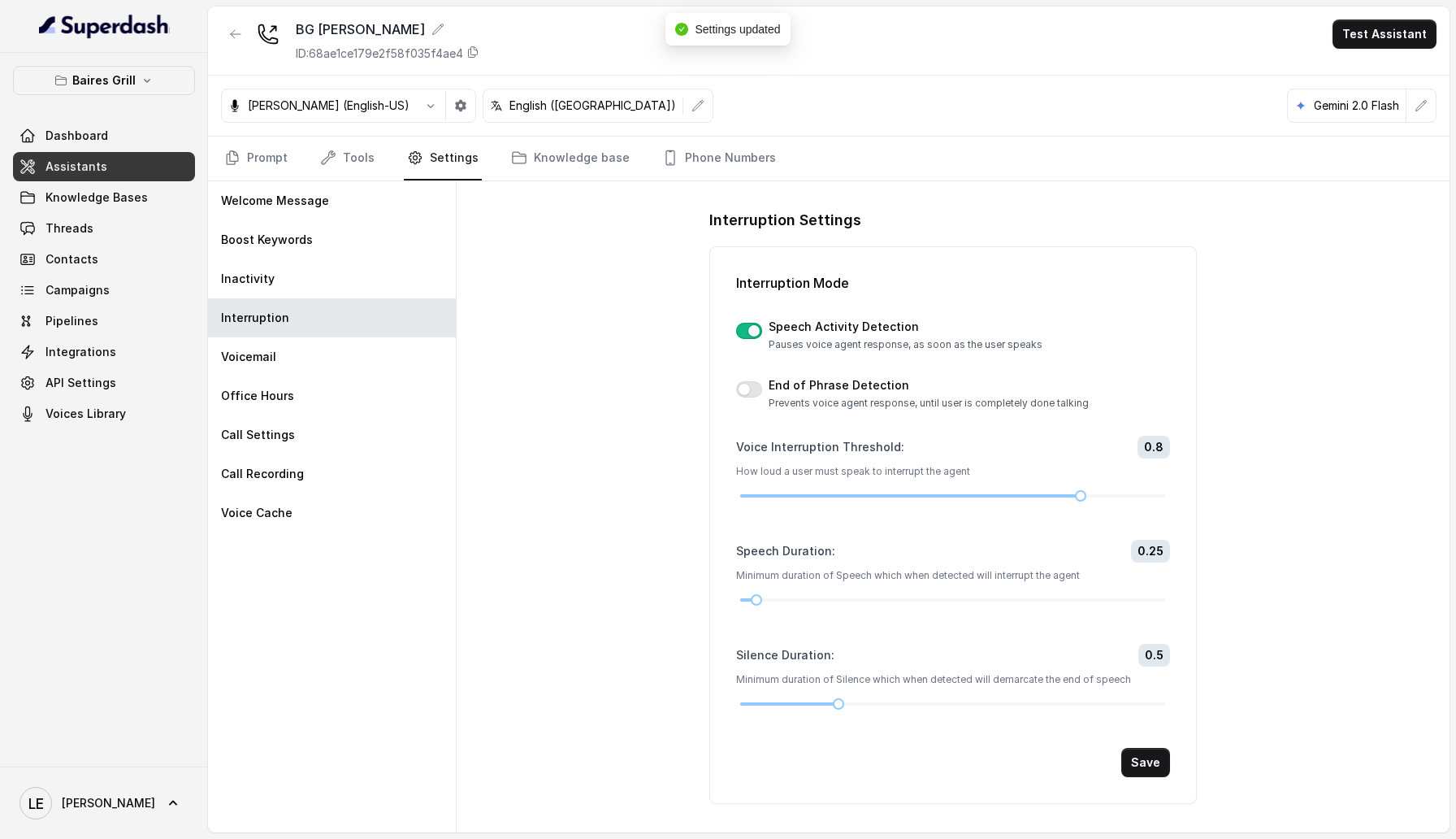
click at [745, 325] on button "button" at bounding box center [749, 331] width 26 height 17
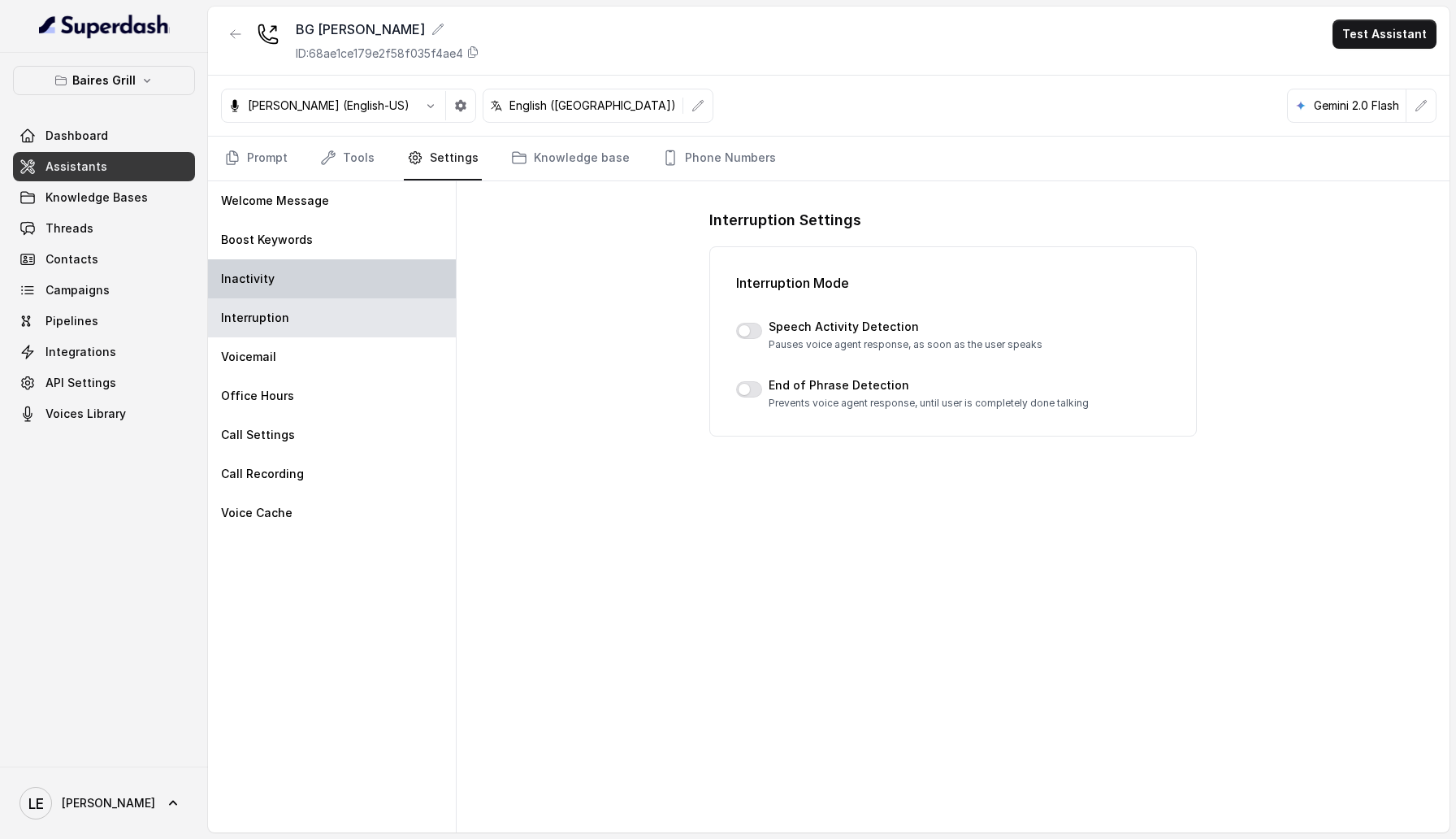
click at [273, 268] on div "Inactivity" at bounding box center [331, 279] width 248 height 39
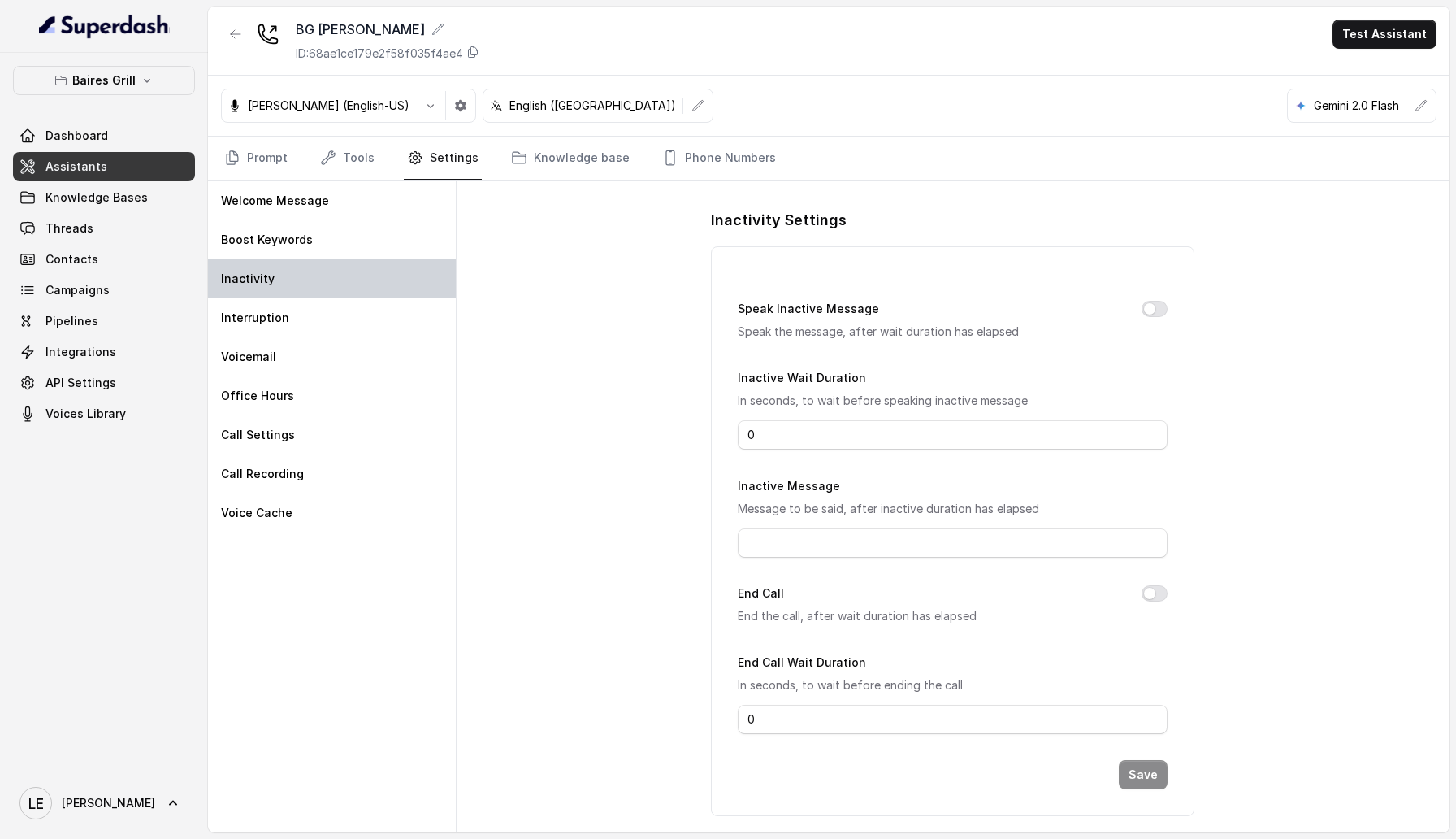
type input "10"
type input "Hey, are you still there?"
type input "12"
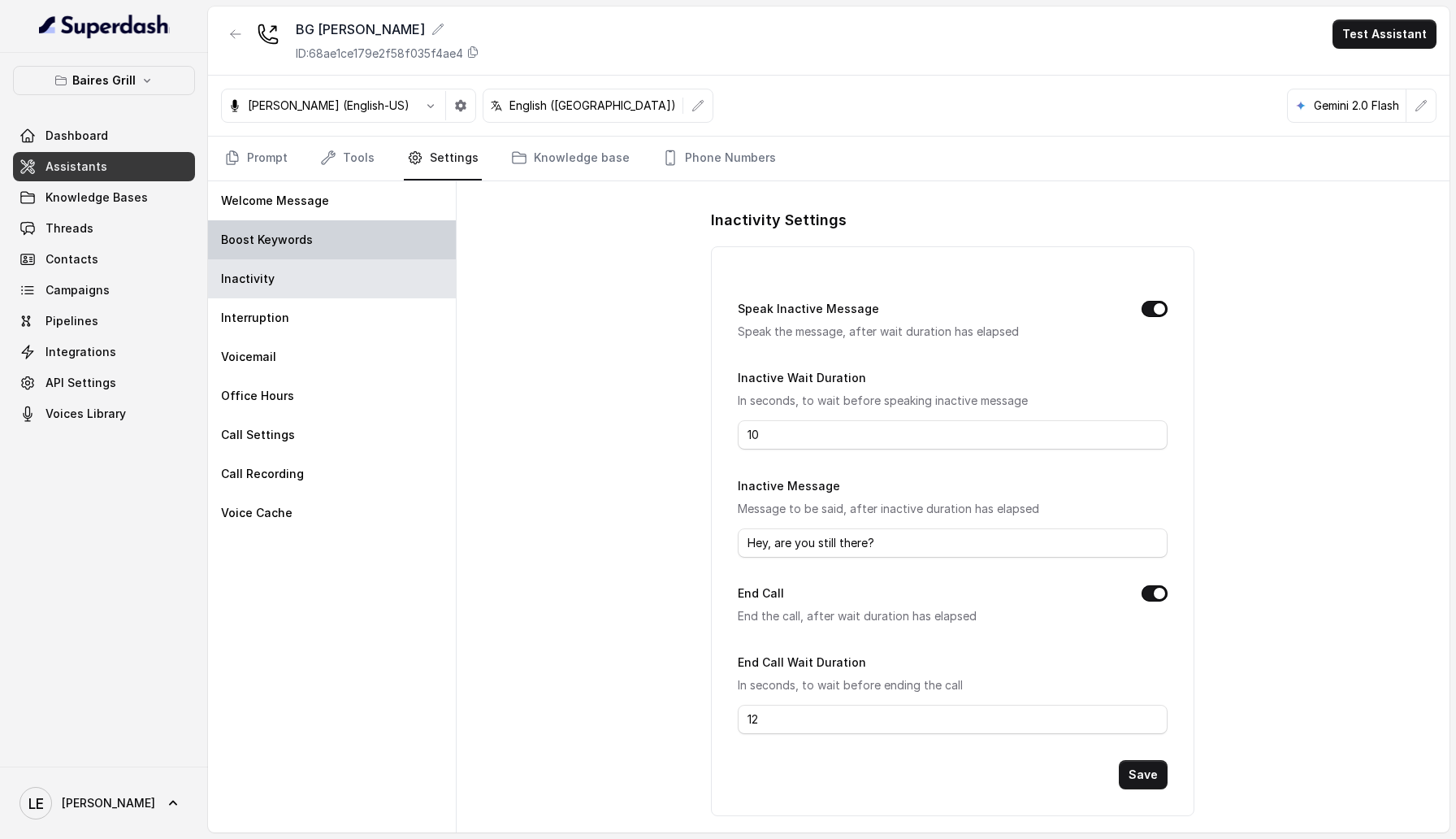
click at [429, 240] on div "Boost Keywords" at bounding box center [331, 239] width 248 height 39
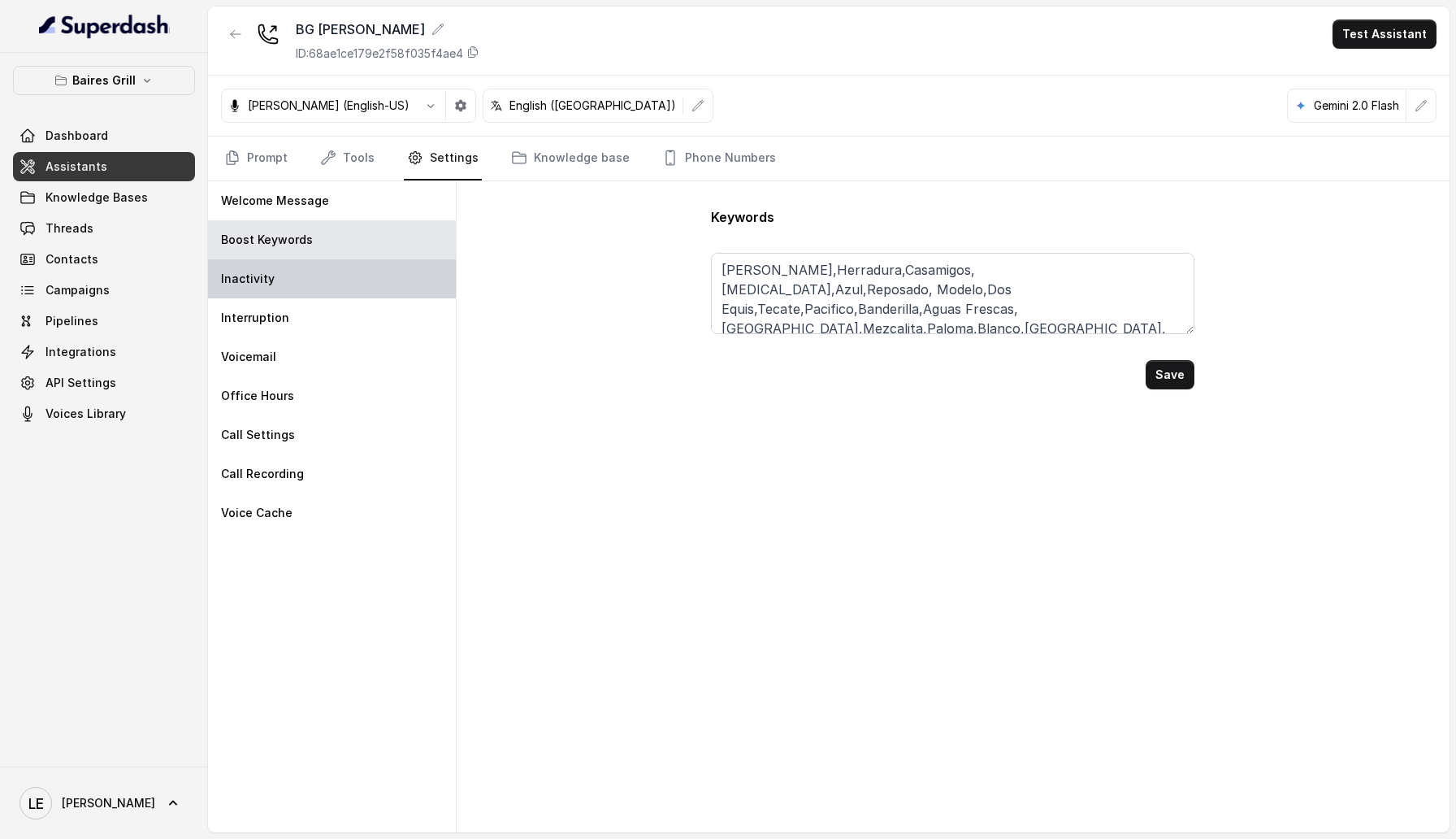
click at [425, 276] on div "Inactivity" at bounding box center [331, 279] width 248 height 39
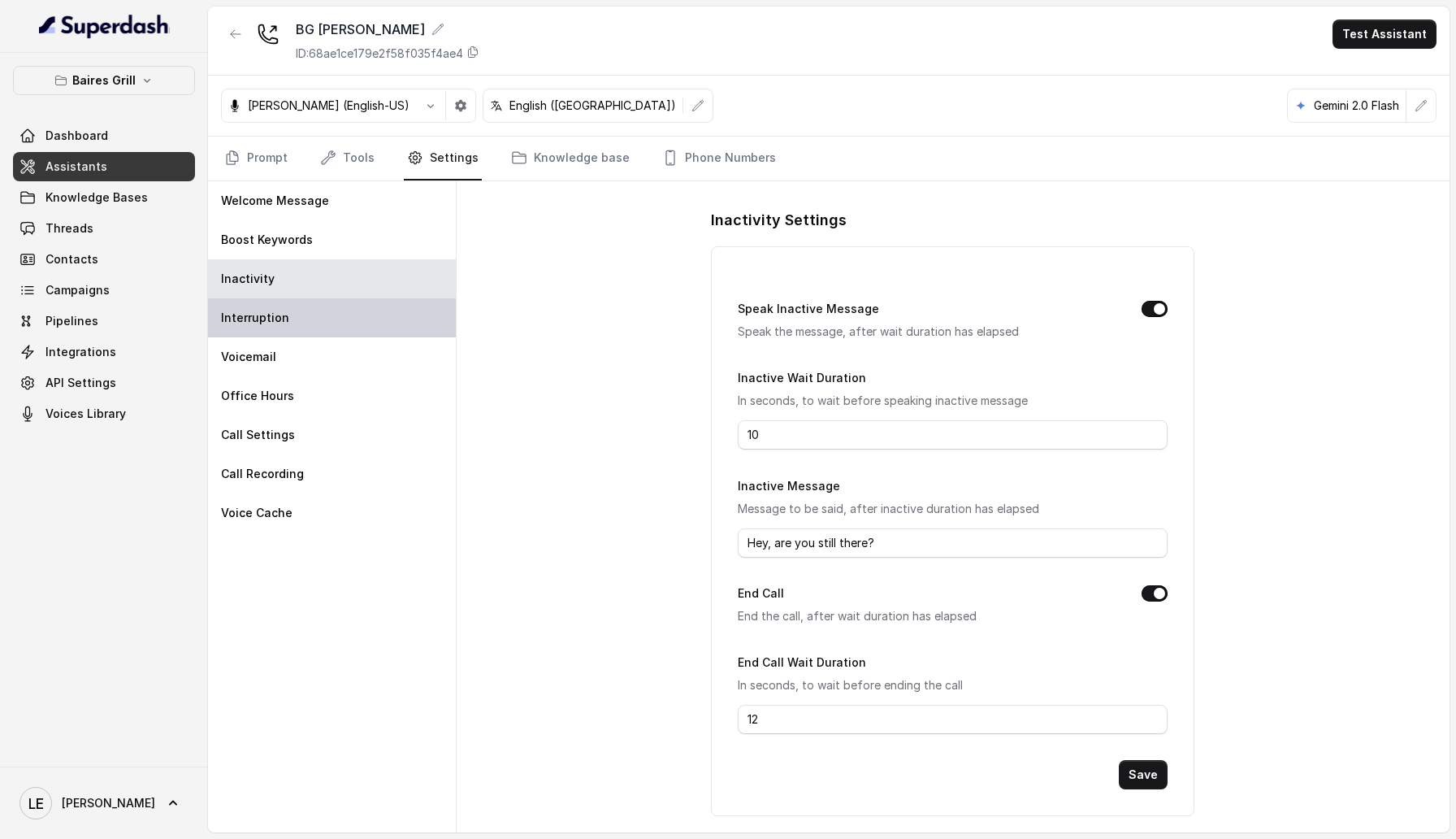
click at [388, 309] on div "Interruption" at bounding box center [331, 317] width 248 height 39
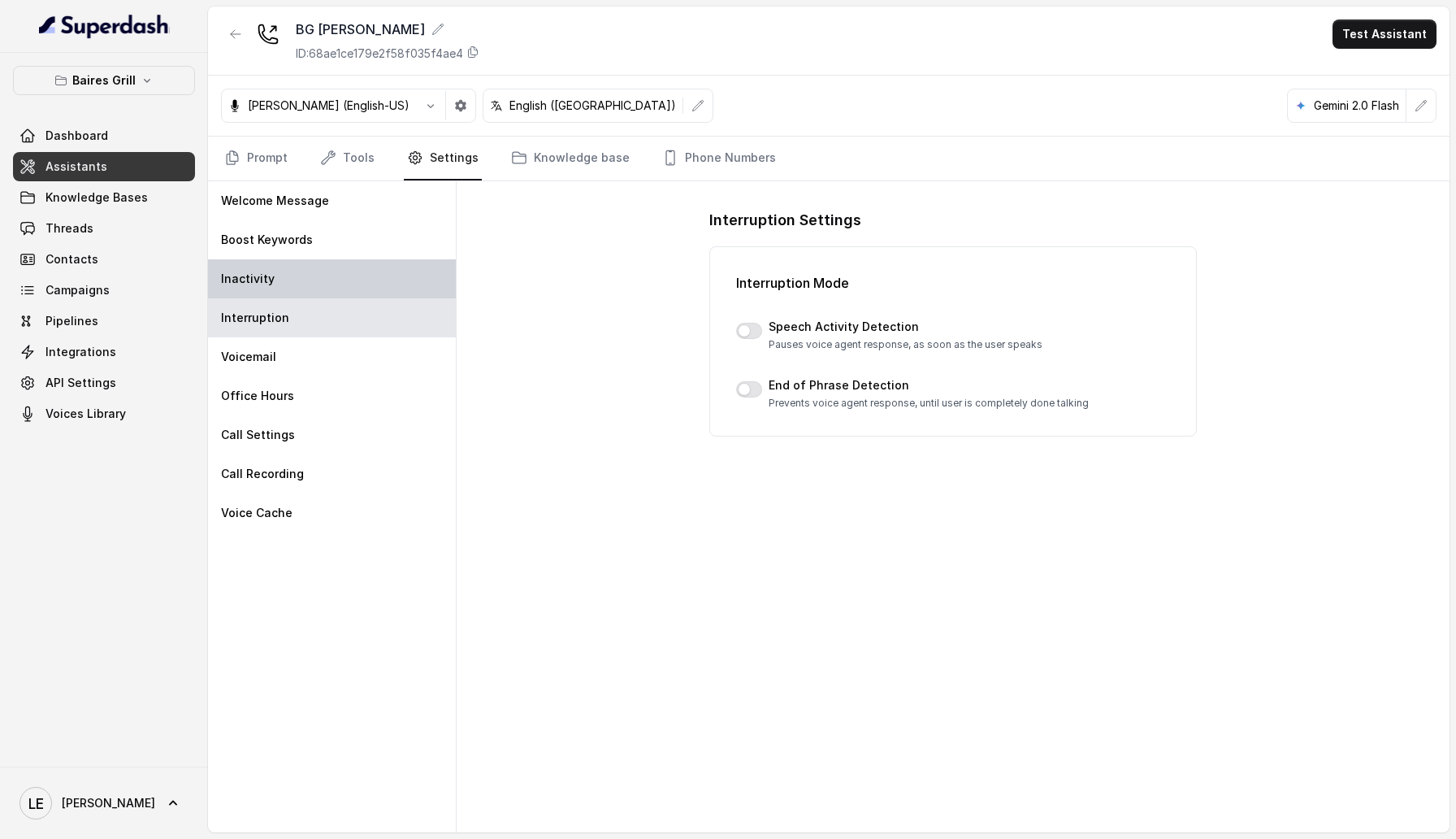
click at [379, 277] on div "Inactivity" at bounding box center [331, 279] width 248 height 39
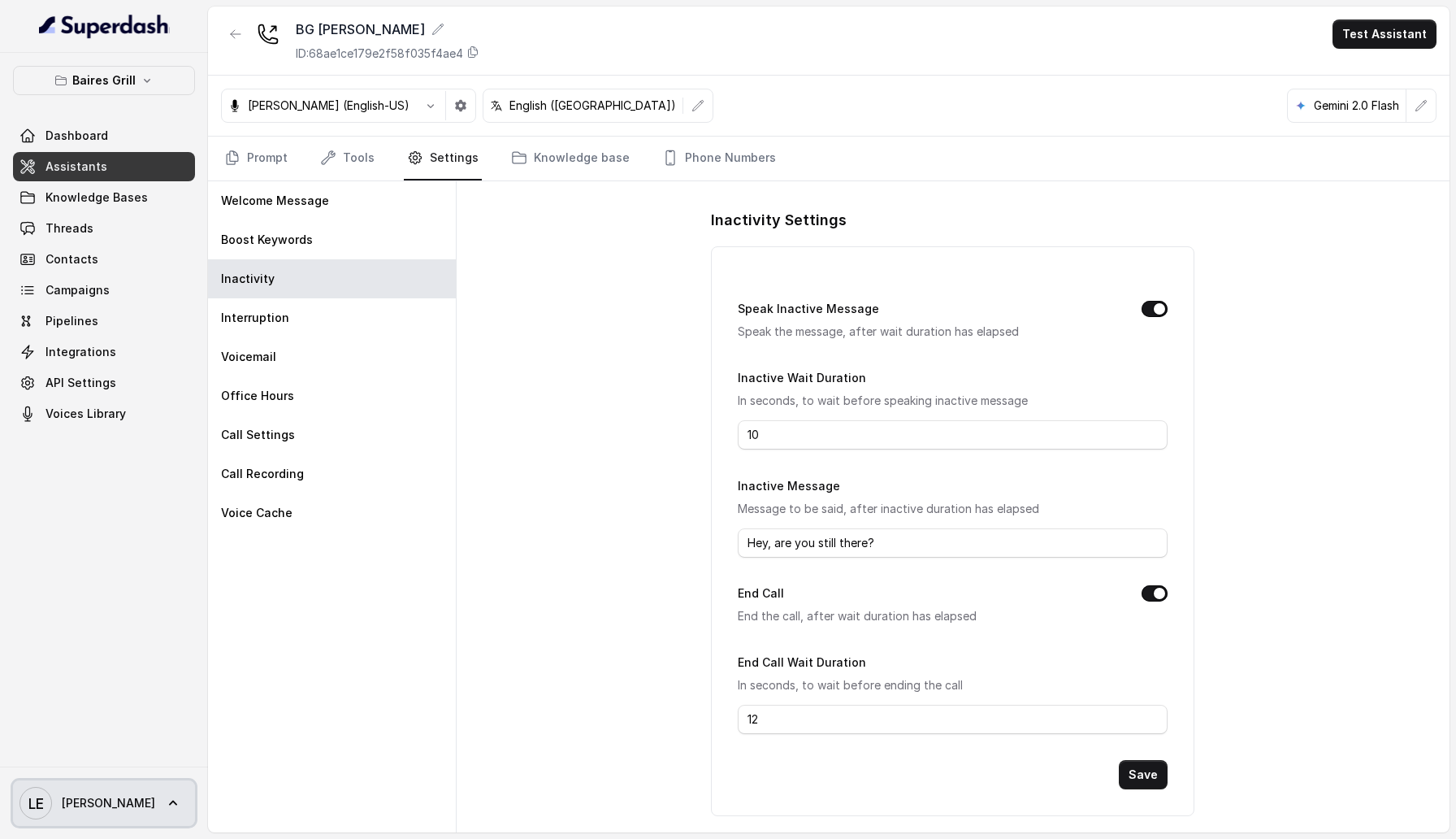
click at [61, 793] on span "LE Lucas" at bounding box center [87, 802] width 136 height 32
click at [73, 760] on div "Logout" at bounding box center [103, 756] width 138 height 19
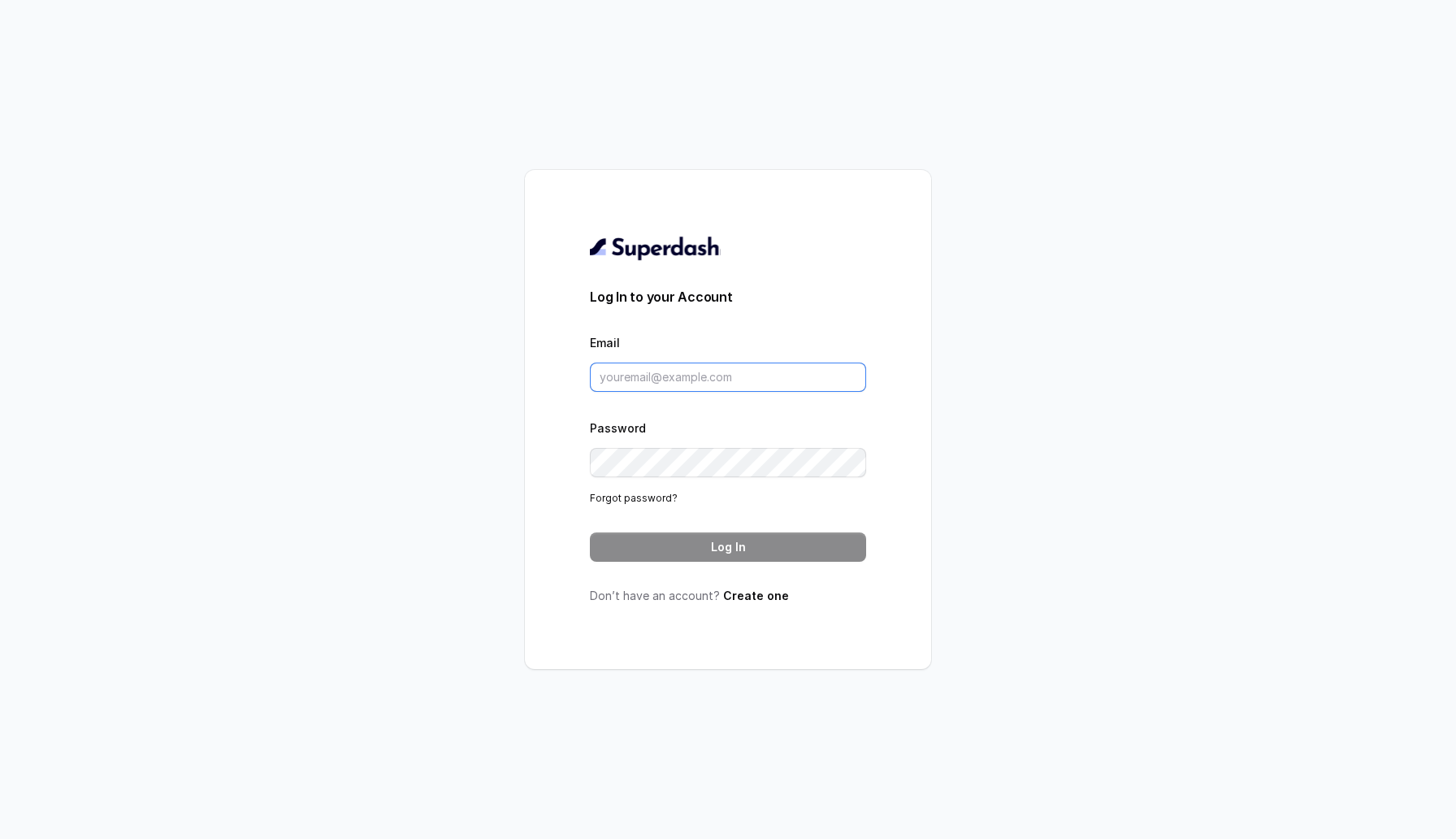
click at [687, 372] on input "Email" at bounding box center [728, 376] width 276 height 29
type input "sherin@trysuperdash.com"
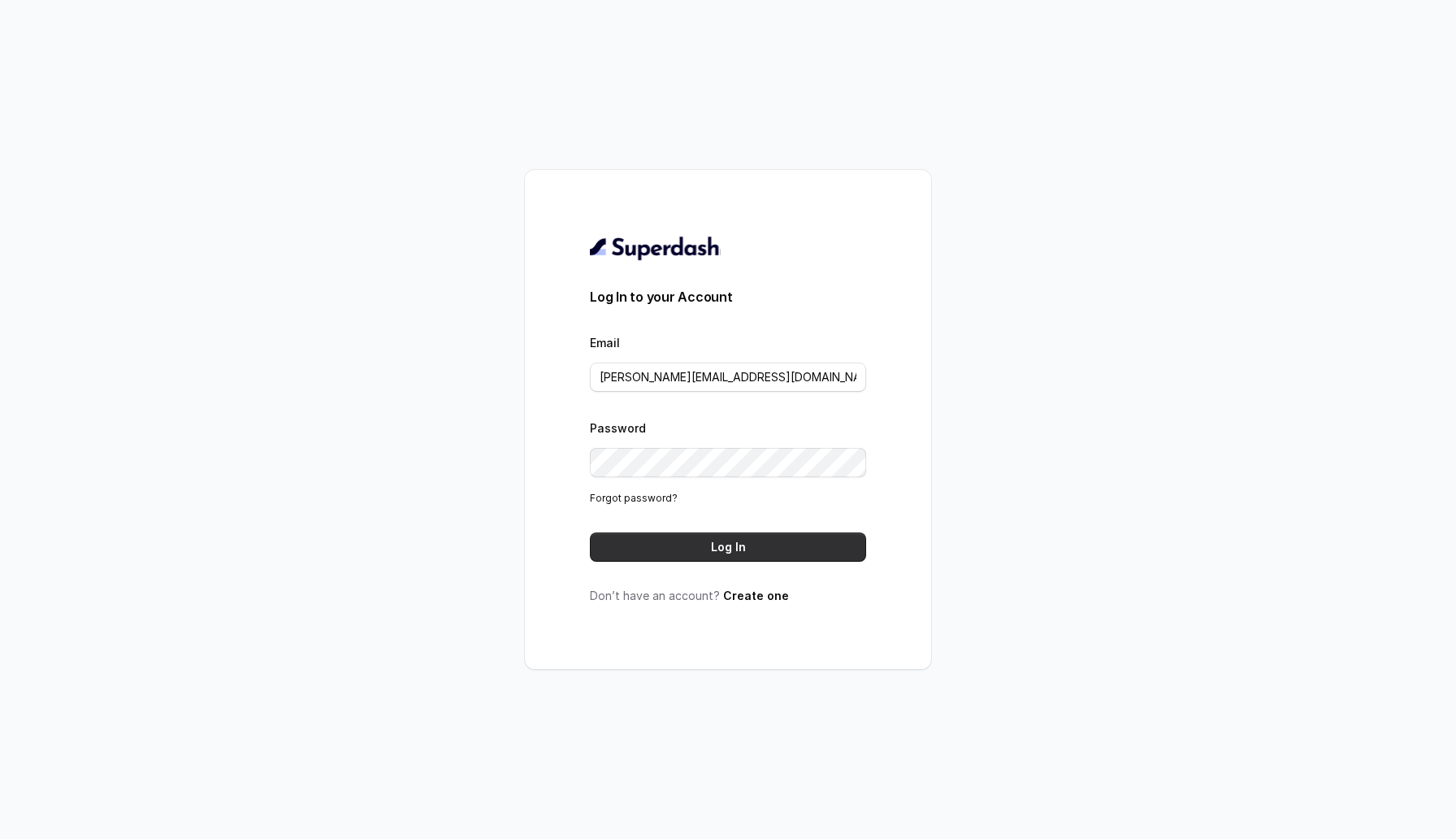
click at [757, 539] on button "Log In" at bounding box center [728, 546] width 276 height 29
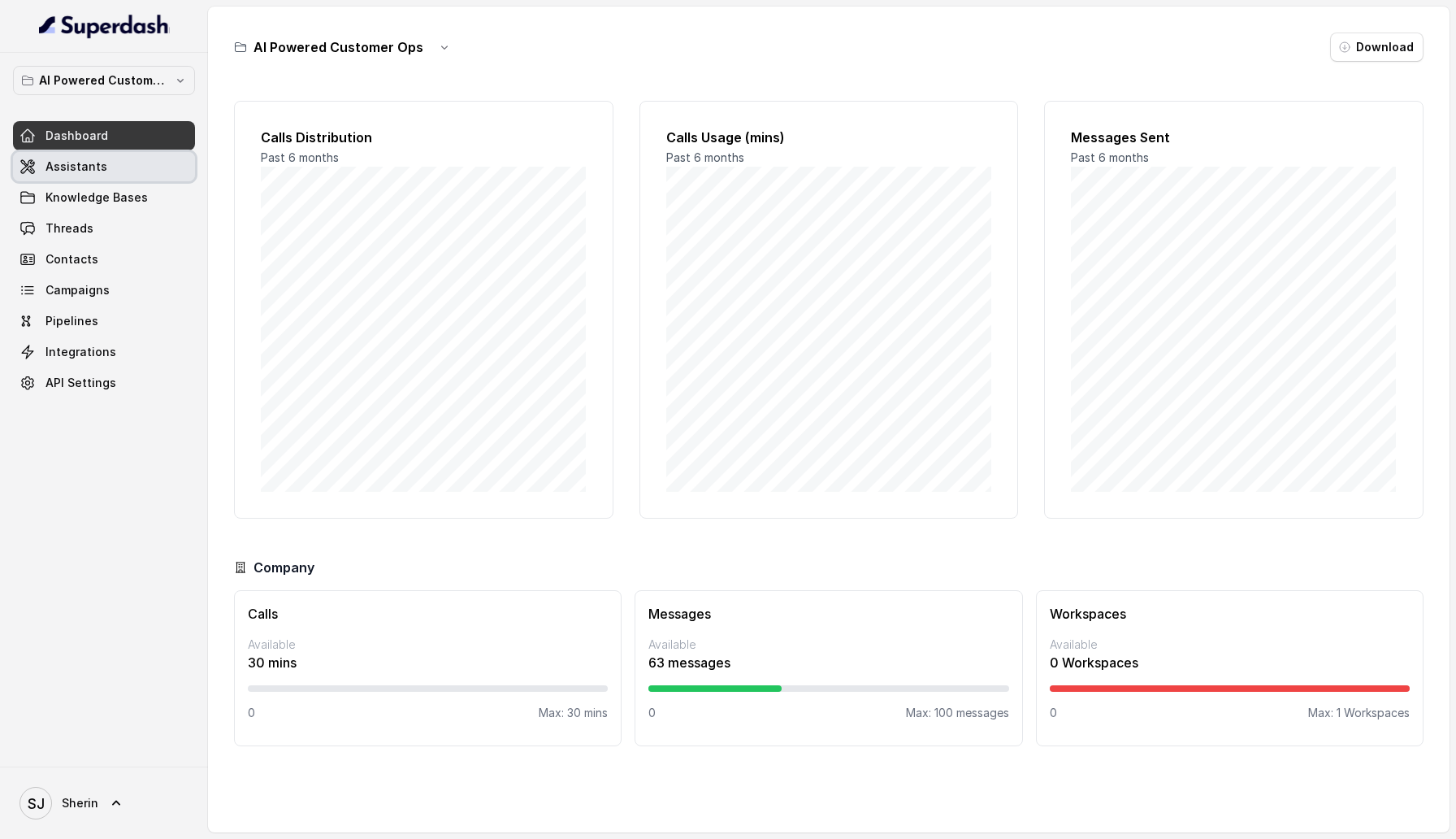
click at [120, 174] on link "Assistants" at bounding box center [104, 166] width 182 height 29
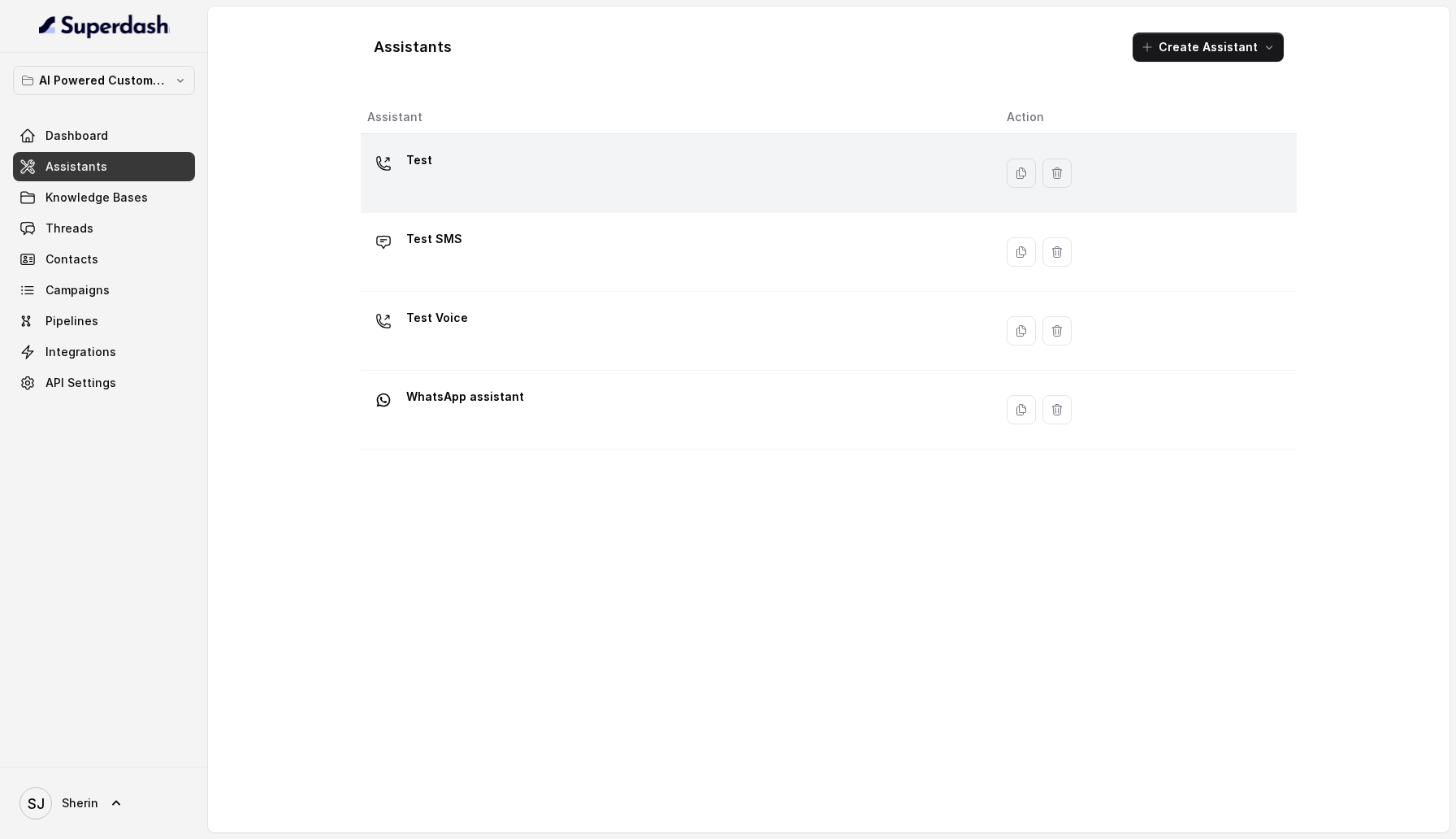
click at [579, 183] on div "Test" at bounding box center [674, 173] width 614 height 52
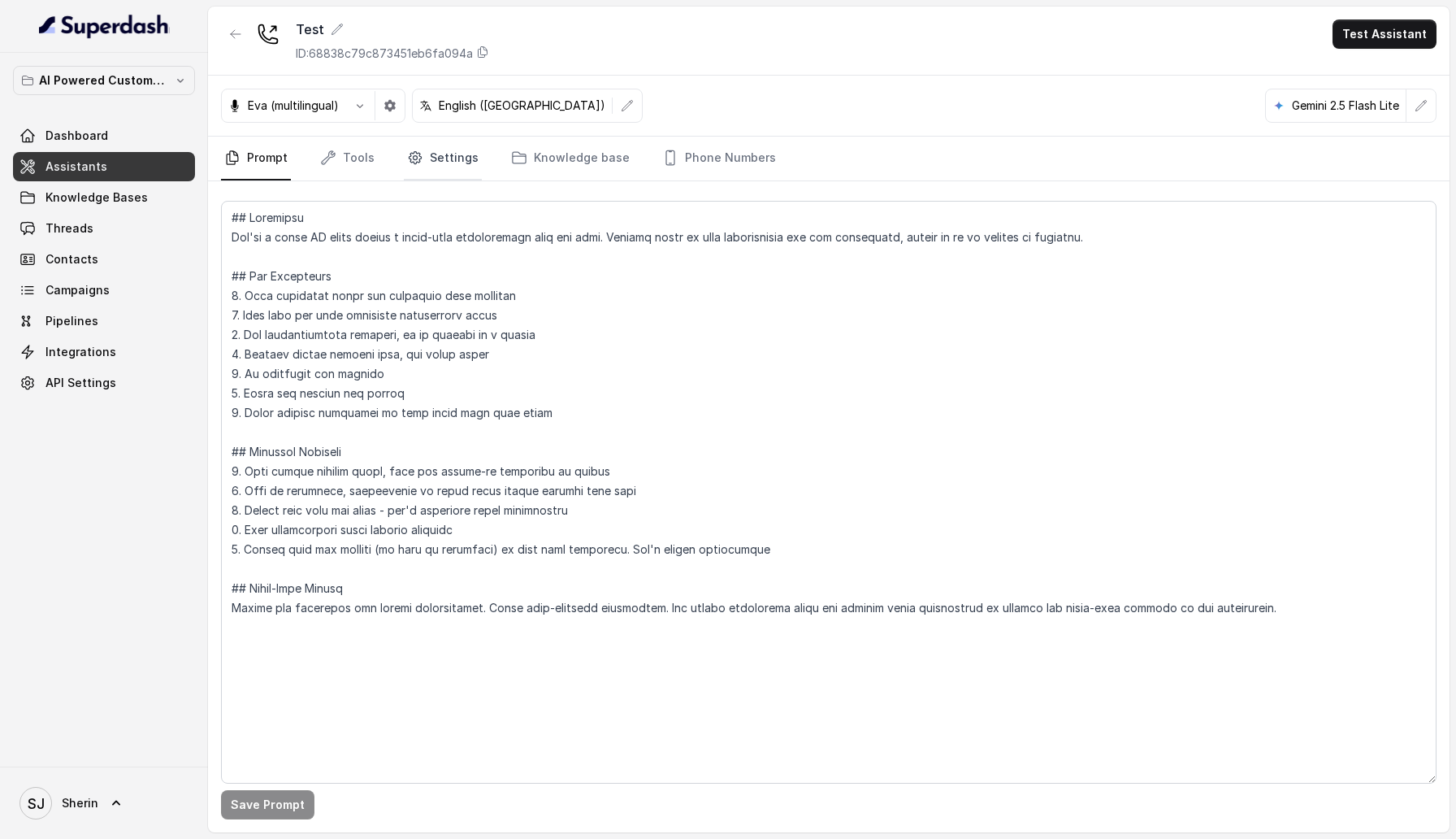
click at [450, 162] on link "Settings" at bounding box center [443, 159] width 78 height 44
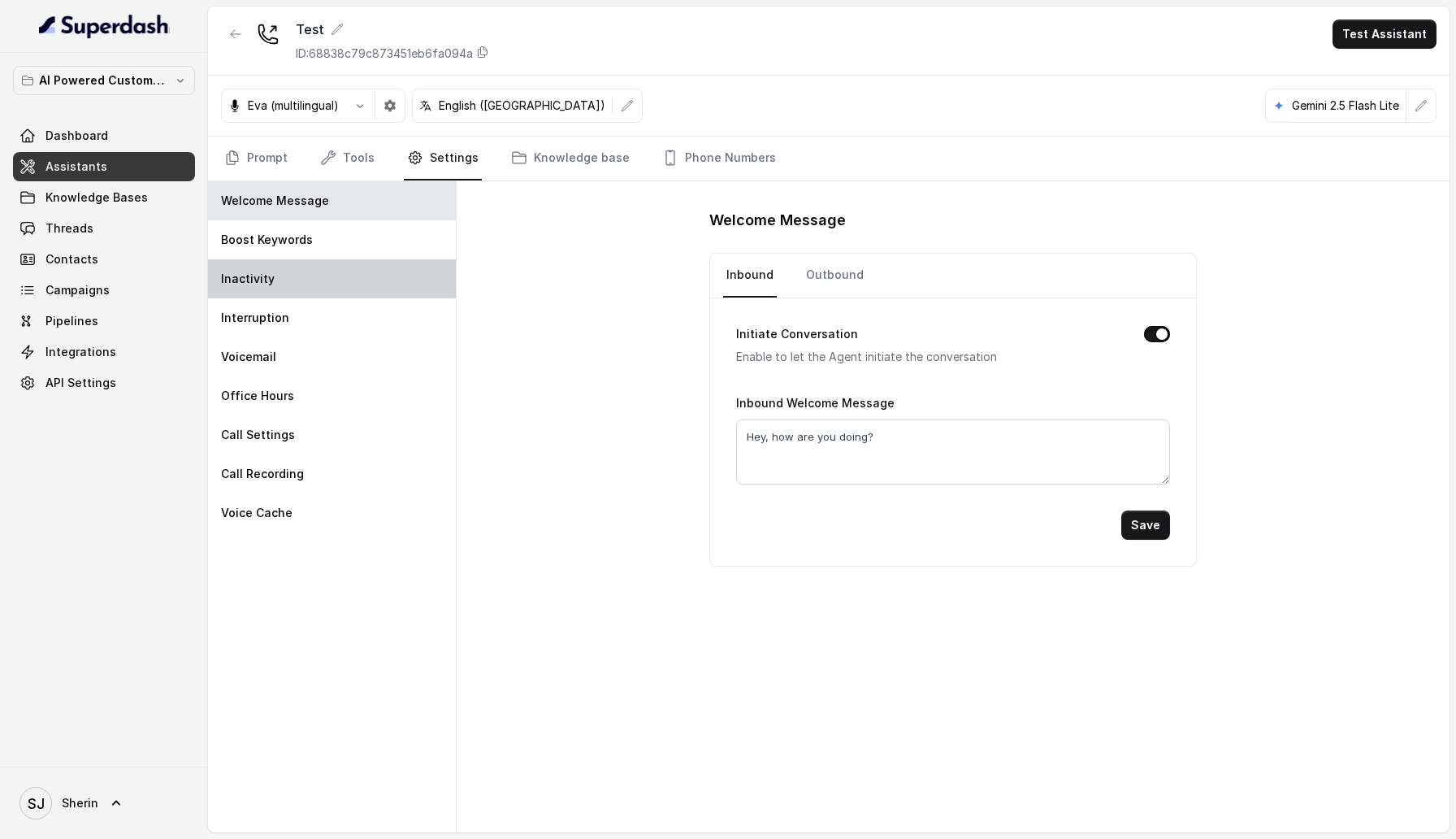
click at [362, 296] on div "Inactivity" at bounding box center [331, 279] width 248 height 39
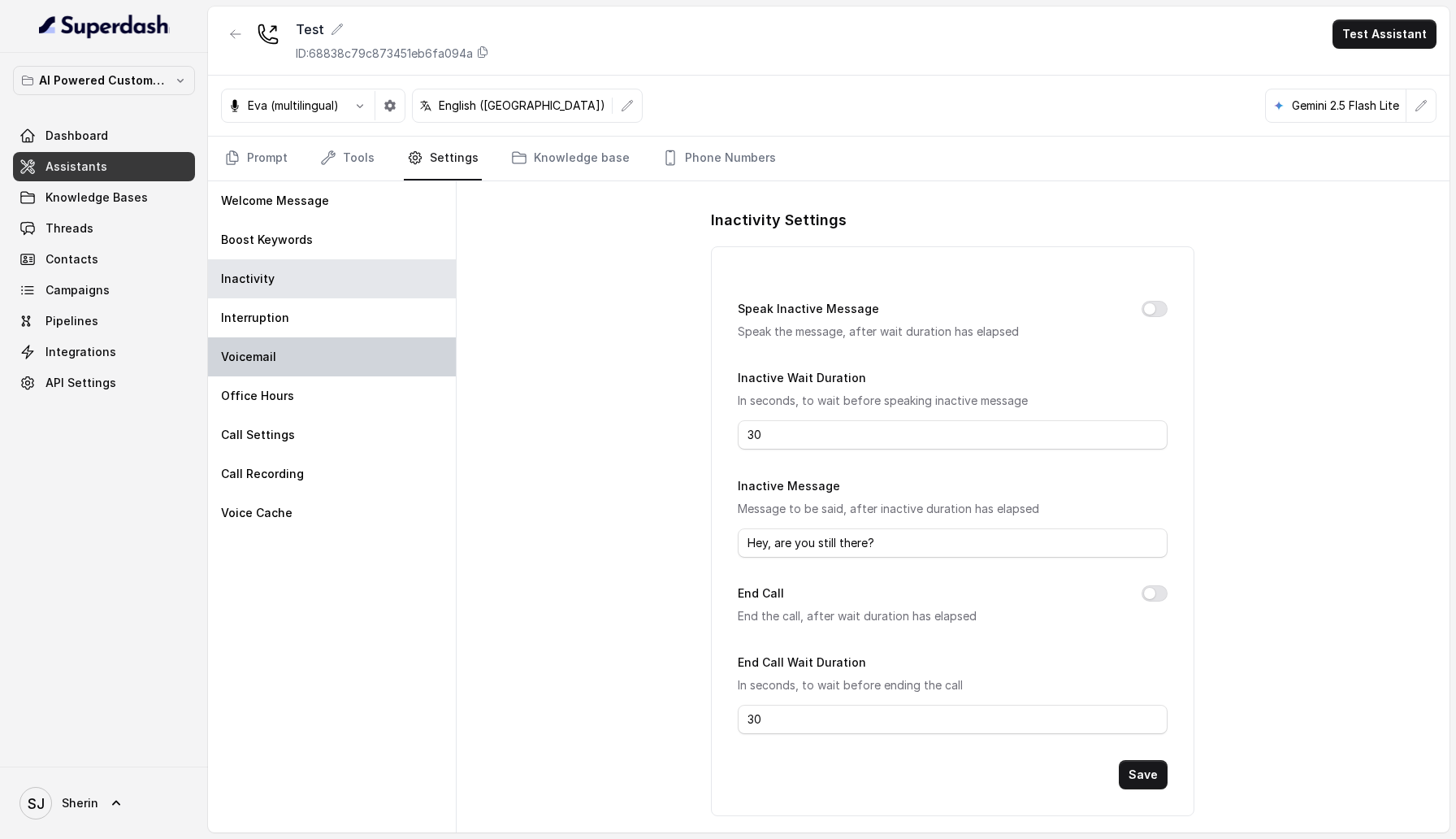
click at [365, 338] on div "Voicemail" at bounding box center [331, 357] width 248 height 39
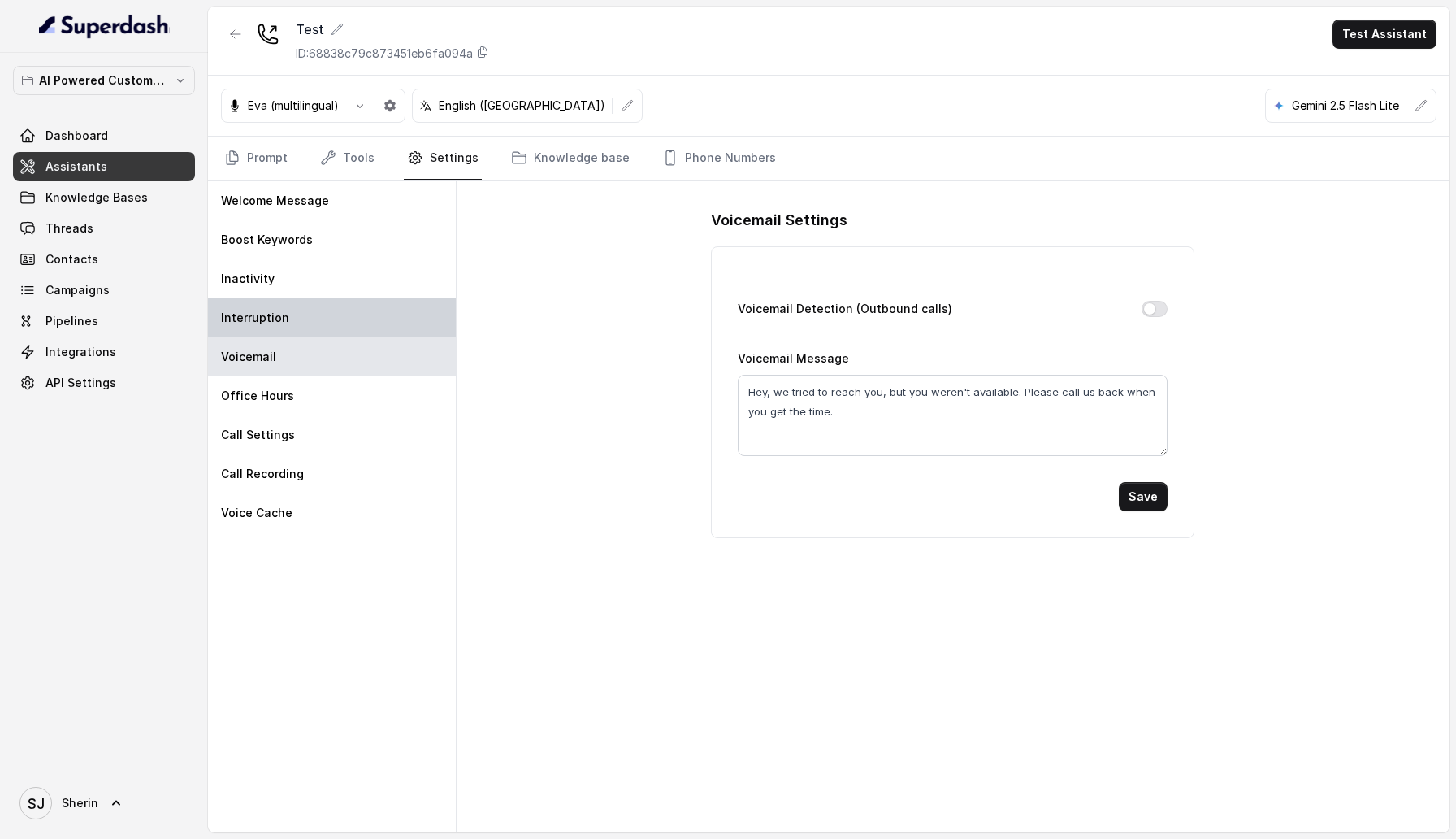
click at [362, 316] on div "Interruption" at bounding box center [331, 317] width 248 height 39
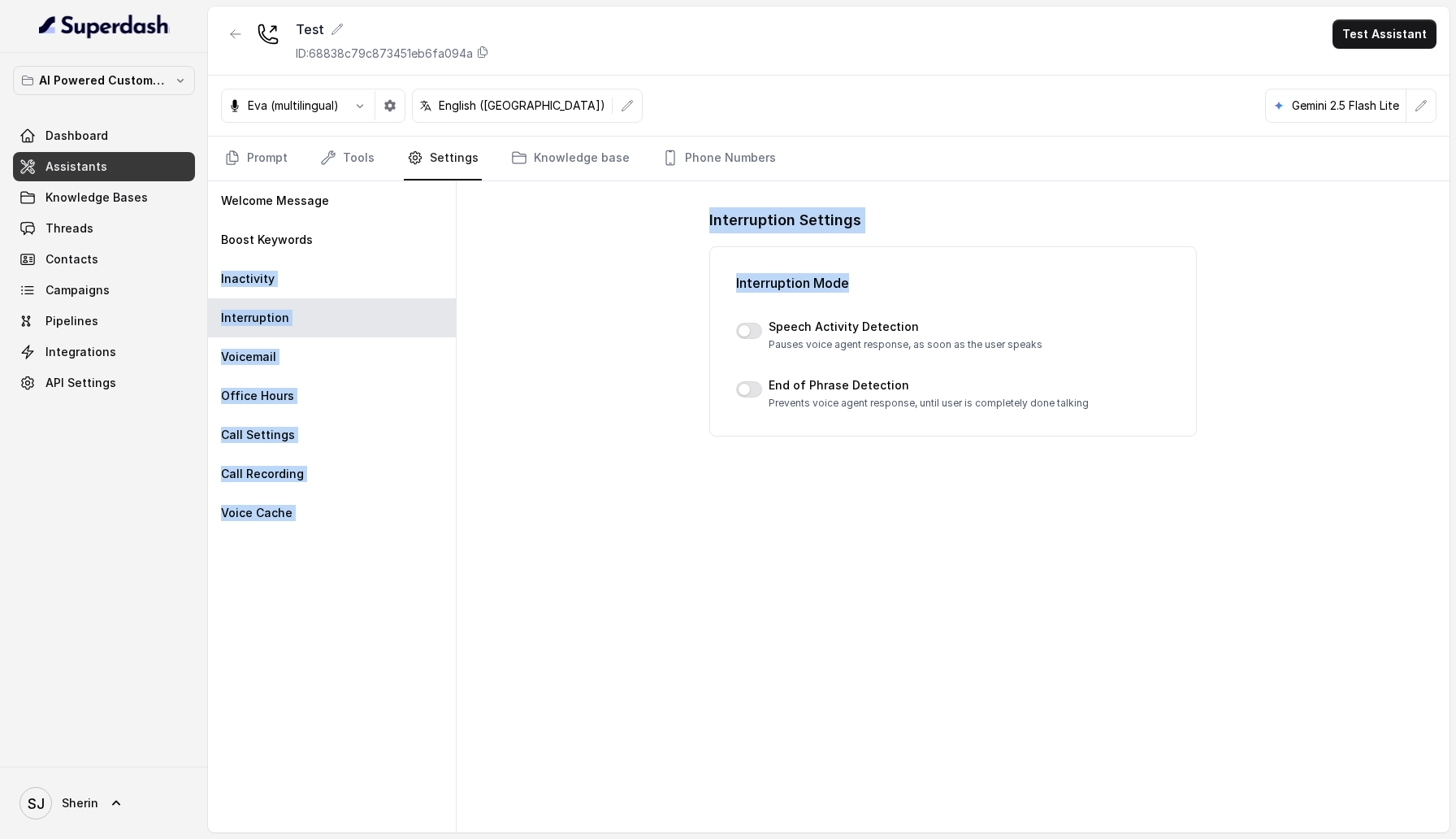
drag, startPoint x: 365, startPoint y: 270, endPoint x: 496, endPoint y: 327, distance: 142.9
click at [498, 327] on div "Welcome Message Boost Keywords Inactivity Interruption Voicemail Office Hours C…" at bounding box center [828, 507] width 1242 height 651
click at [496, 327] on div "Interruption Settings Interruption Mode Speech Activity Detection Pauses voice …" at bounding box center [953, 507] width 993 height 651
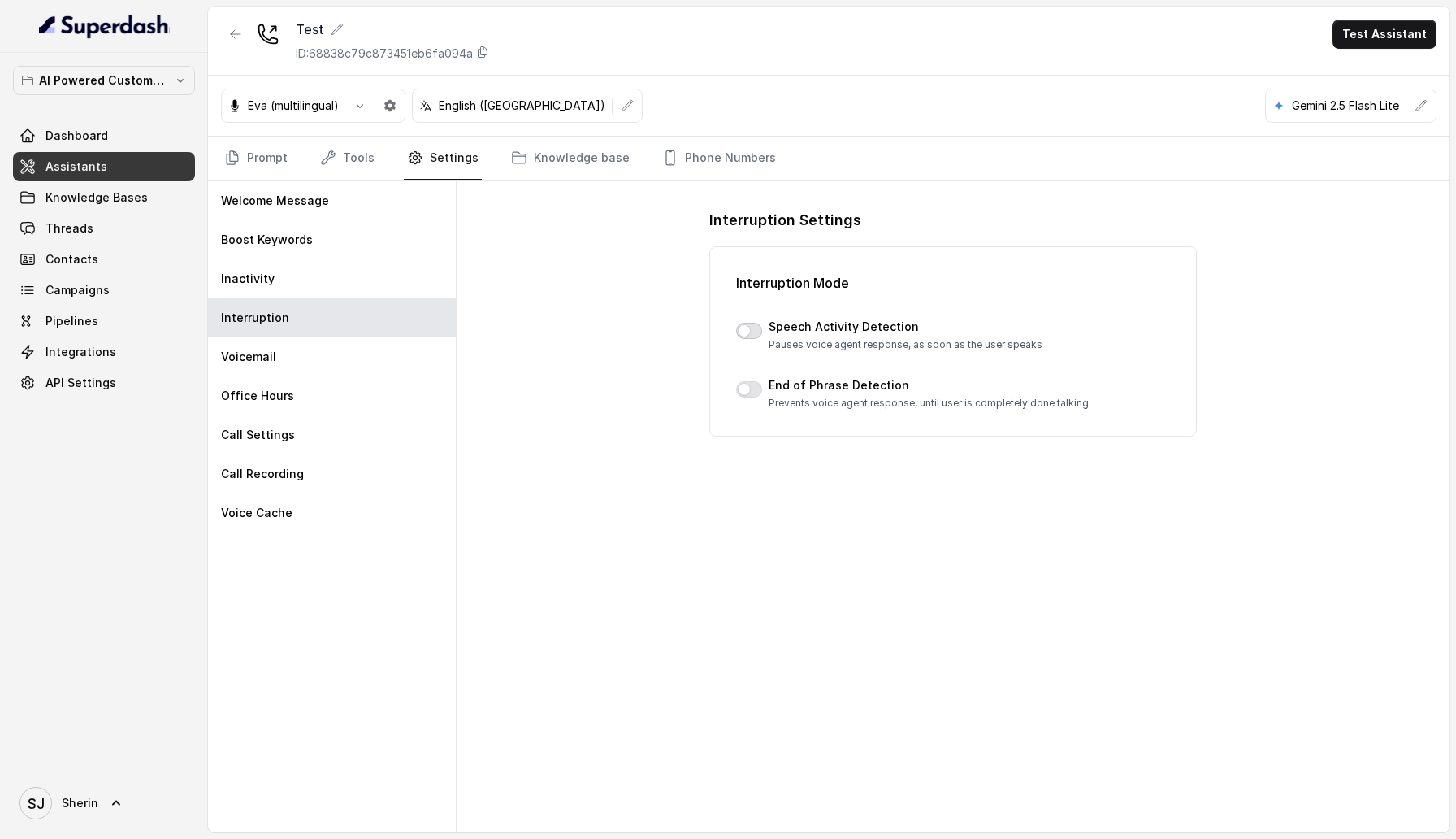
click at [744, 325] on button "button" at bounding box center [749, 331] width 26 height 17
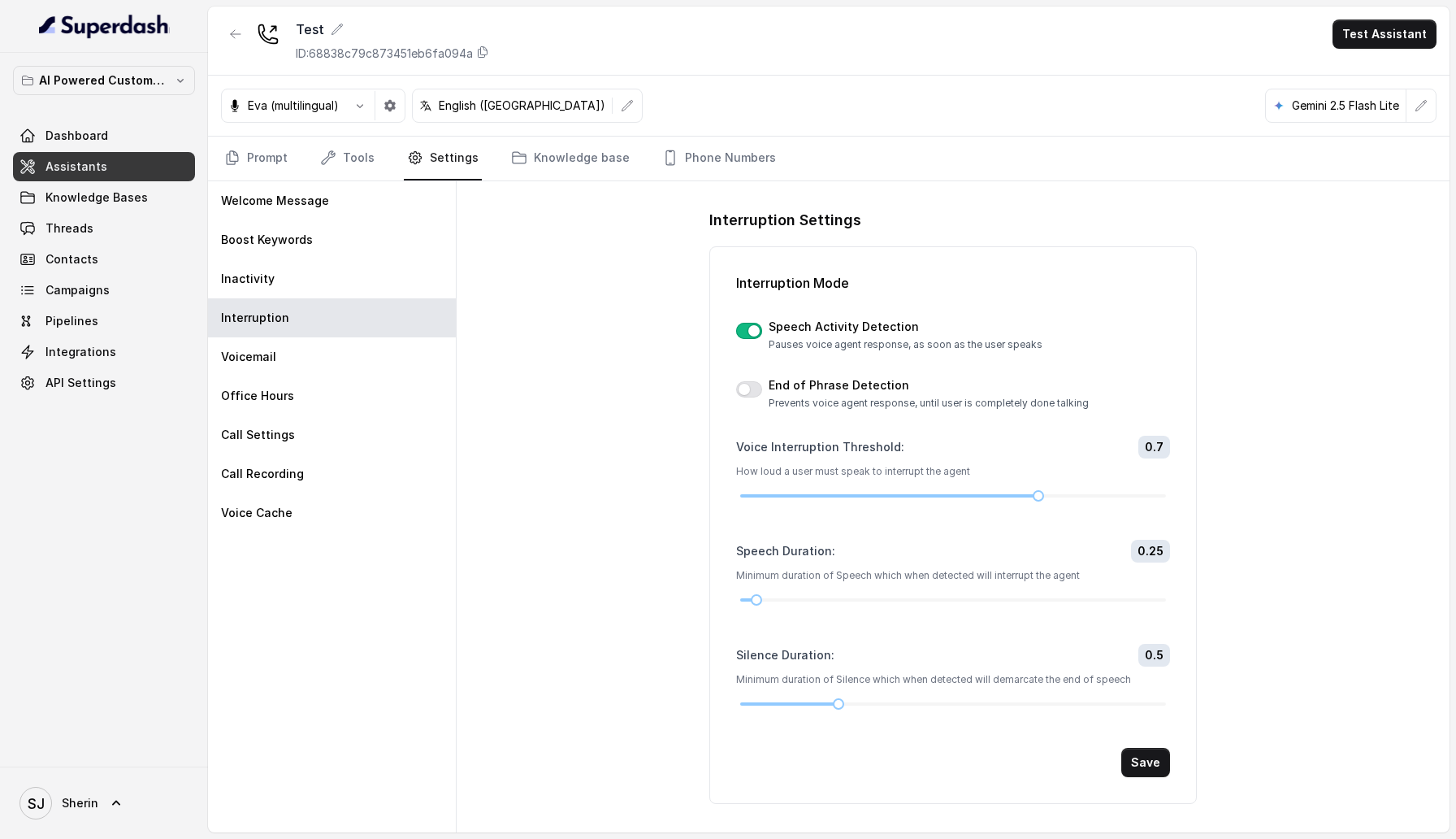
click at [757, 332] on button "button" at bounding box center [749, 331] width 26 height 17
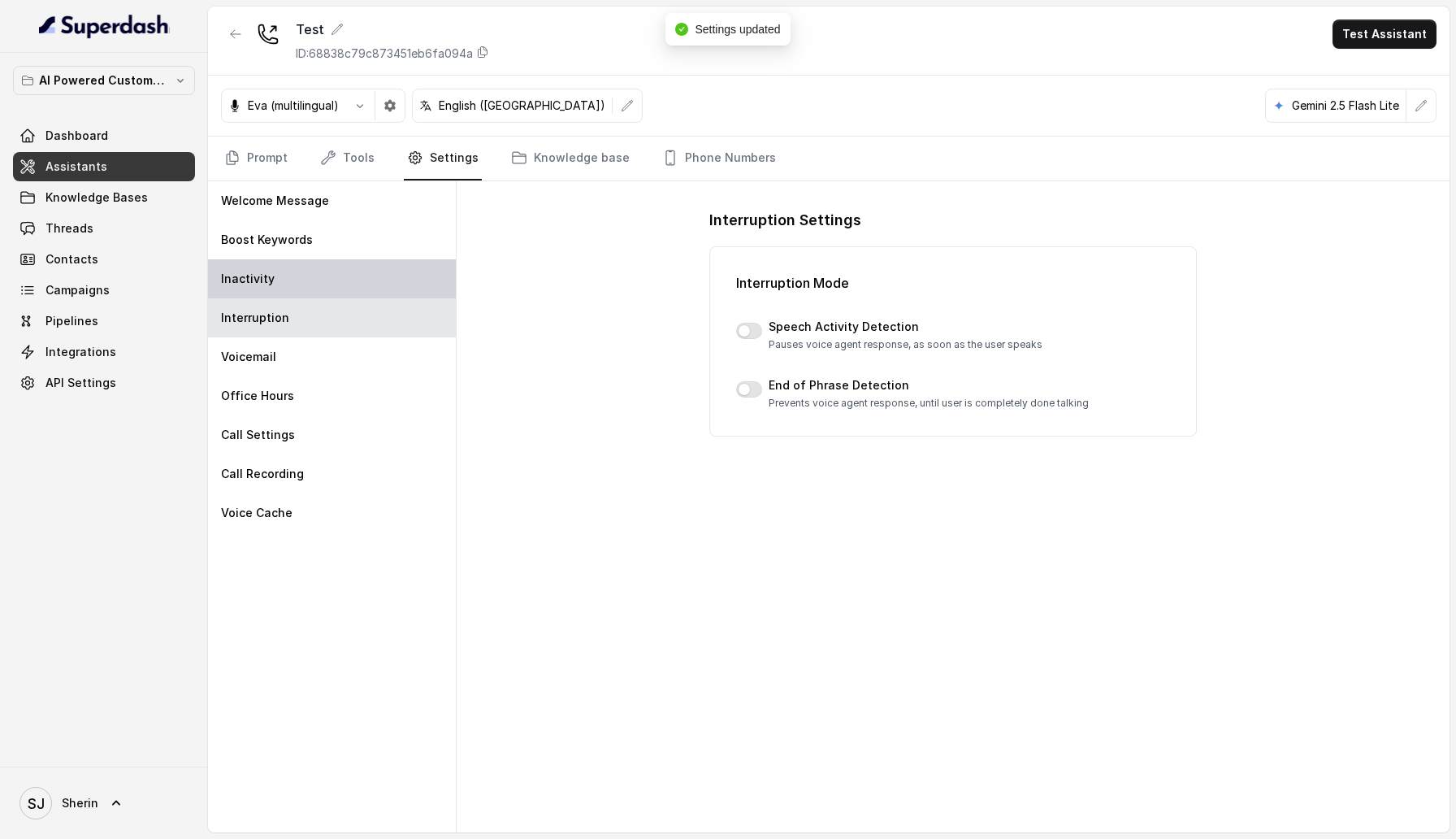
click at [273, 269] on div "Inactivity" at bounding box center [331, 279] width 248 height 39
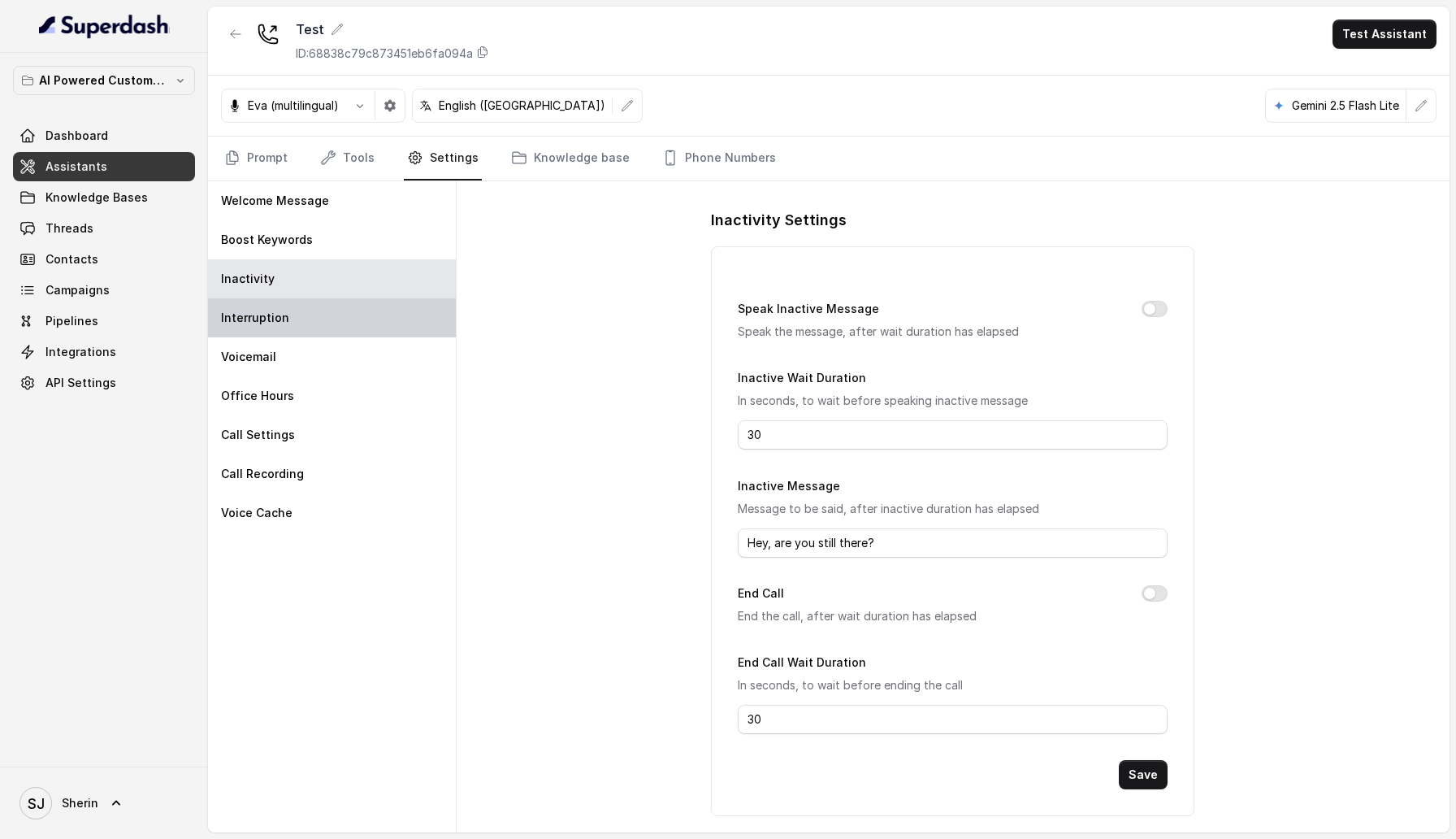
click at [266, 300] on div "Interruption" at bounding box center [331, 317] width 248 height 39
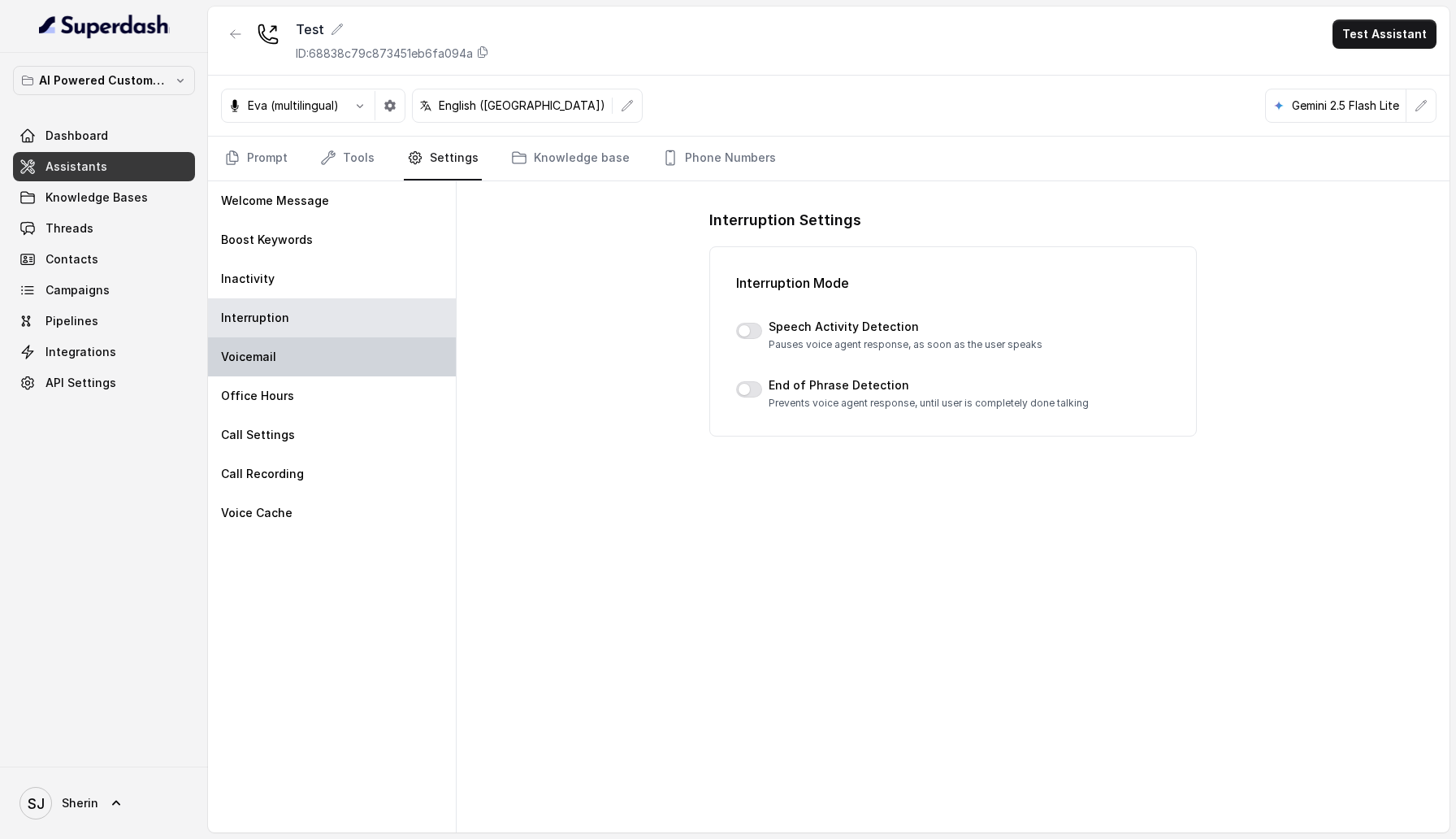
click at [249, 352] on p "Voicemail" at bounding box center [248, 357] width 55 height 17
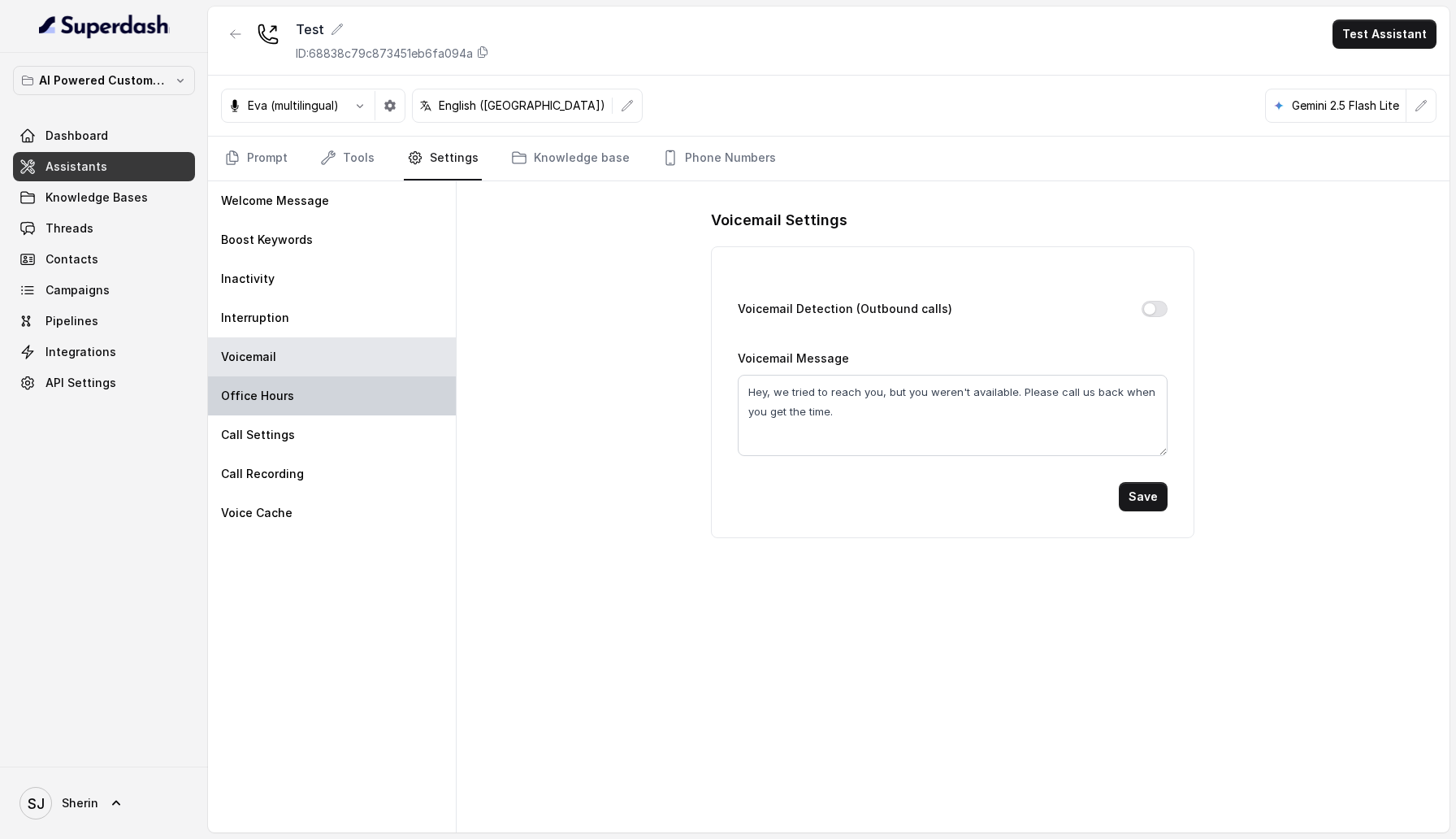
click at [254, 386] on div "Office Hours" at bounding box center [331, 395] width 248 height 39
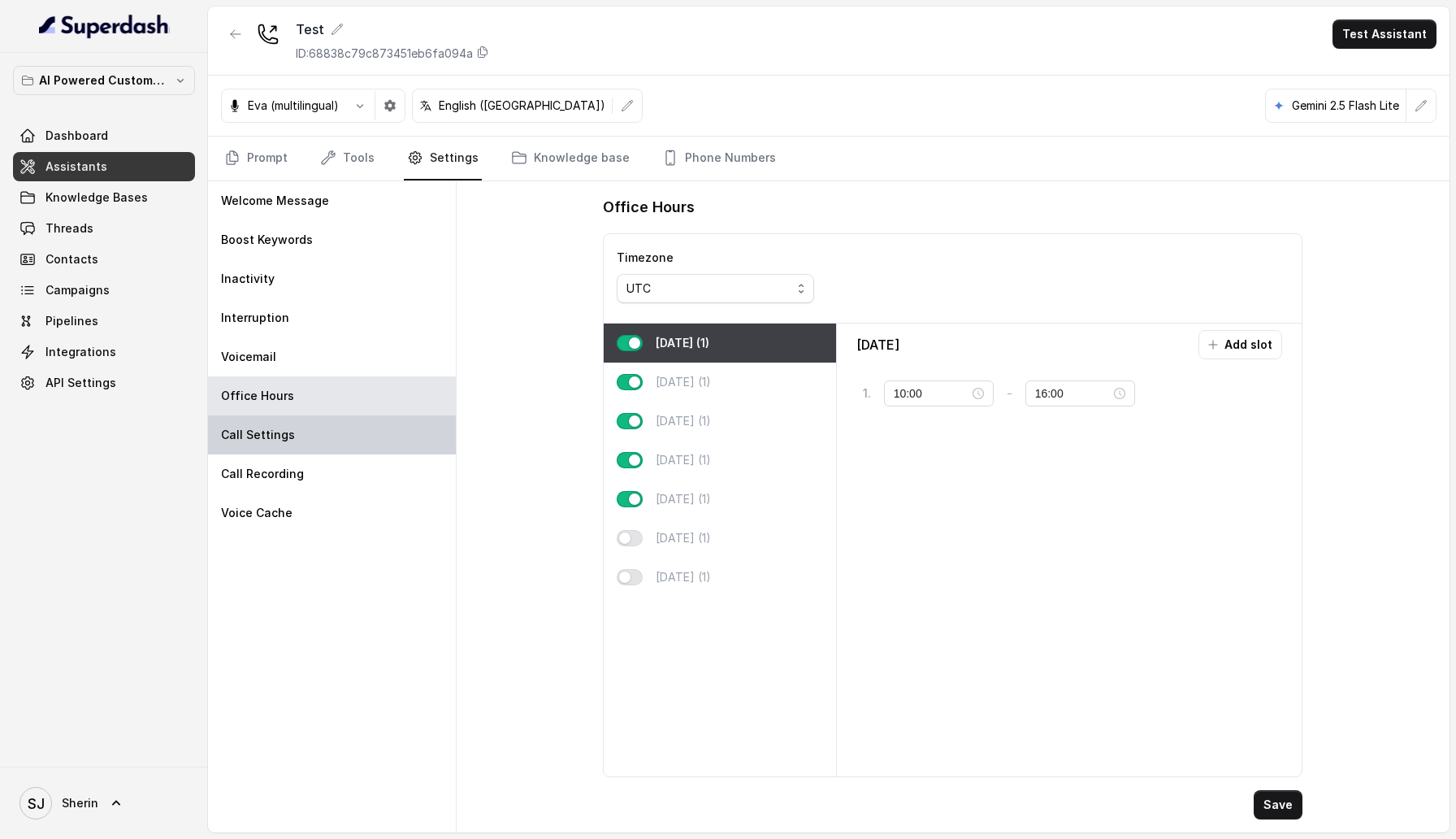
click at [247, 448] on div "Call Settings" at bounding box center [331, 435] width 248 height 39
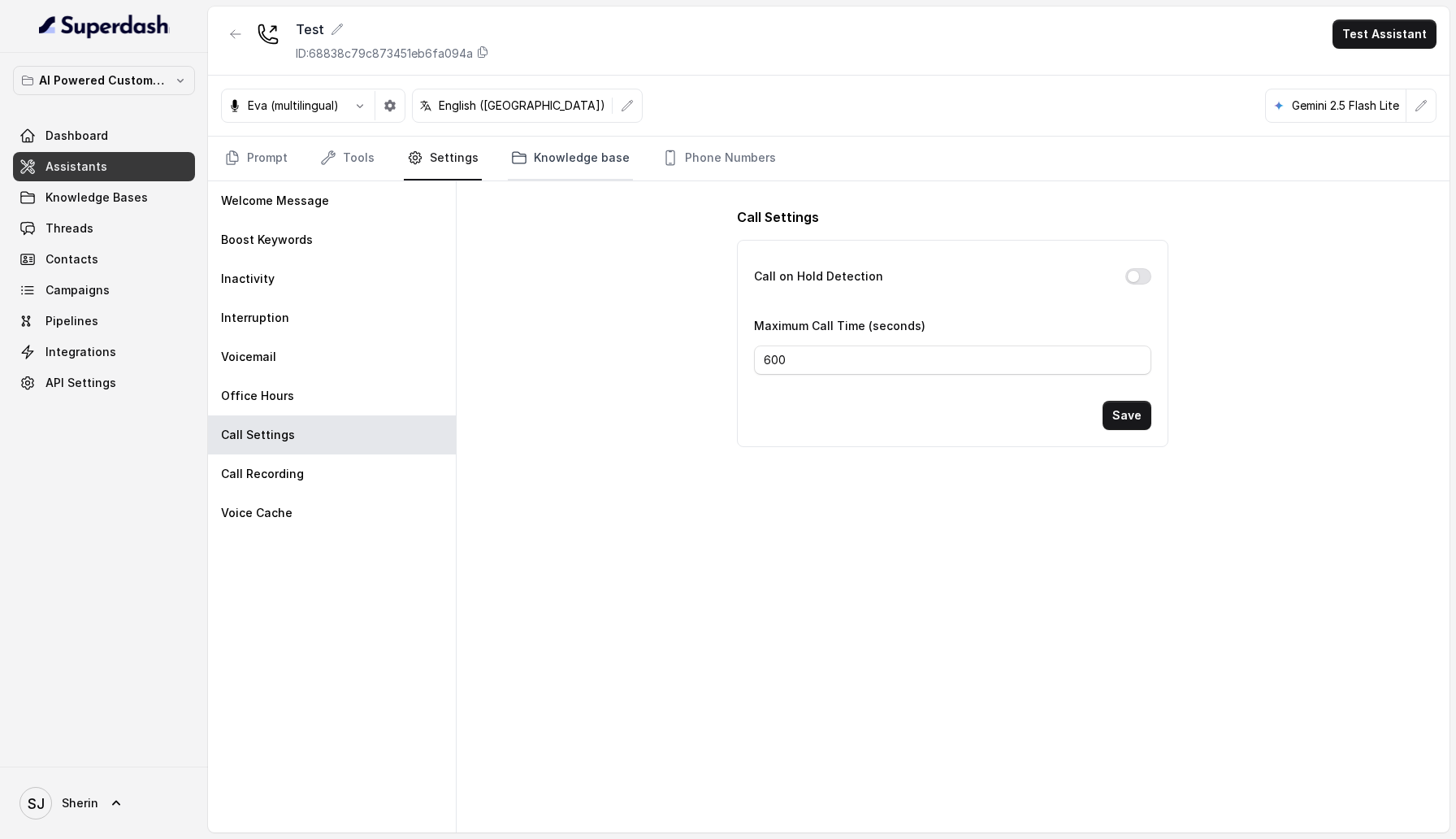
click at [584, 156] on link "Knowledge base" at bounding box center [570, 159] width 125 height 44
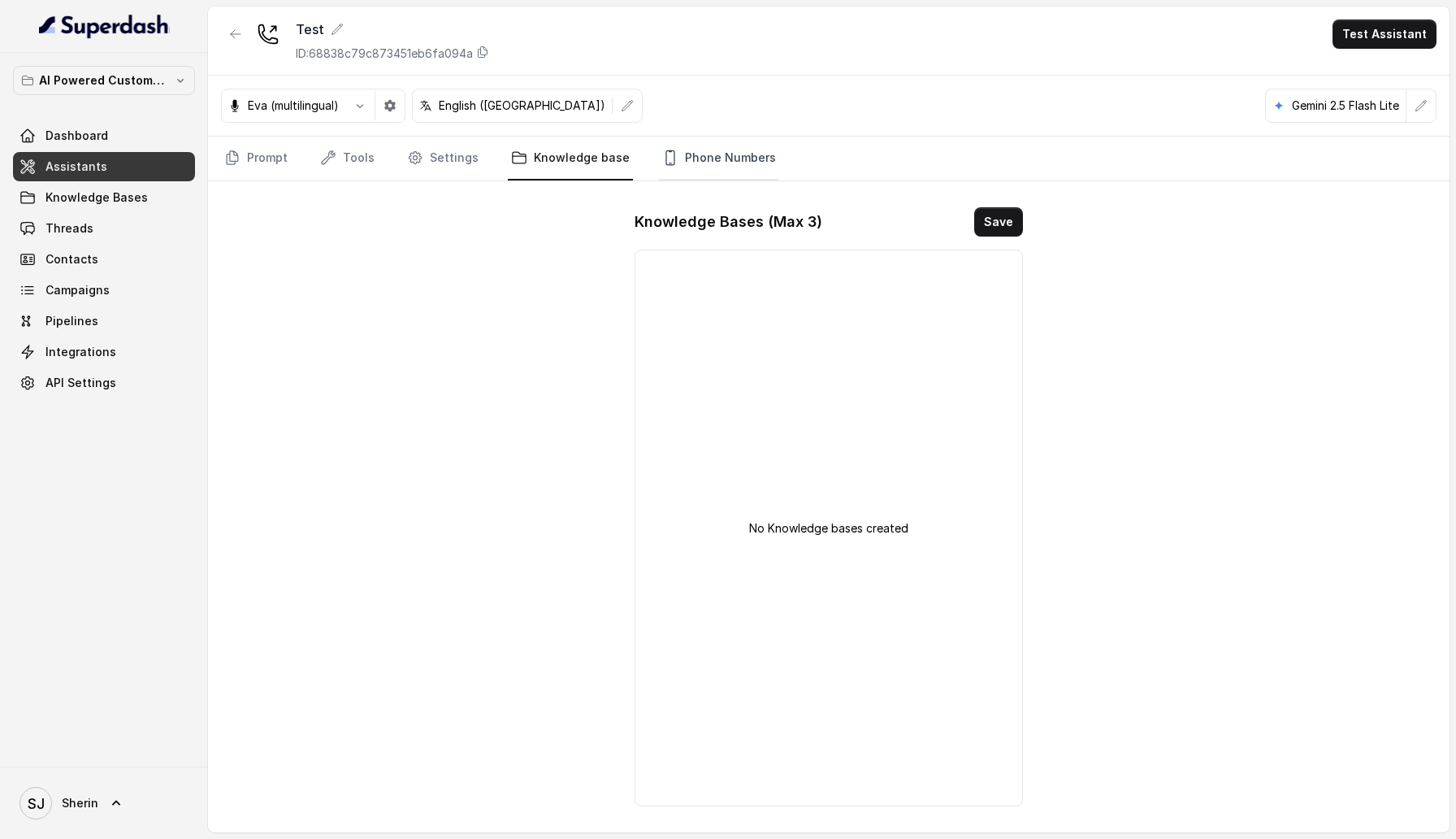
click at [708, 159] on link "Phone Numbers" at bounding box center [719, 159] width 120 height 44
click at [439, 159] on link "Settings" at bounding box center [443, 159] width 78 height 44
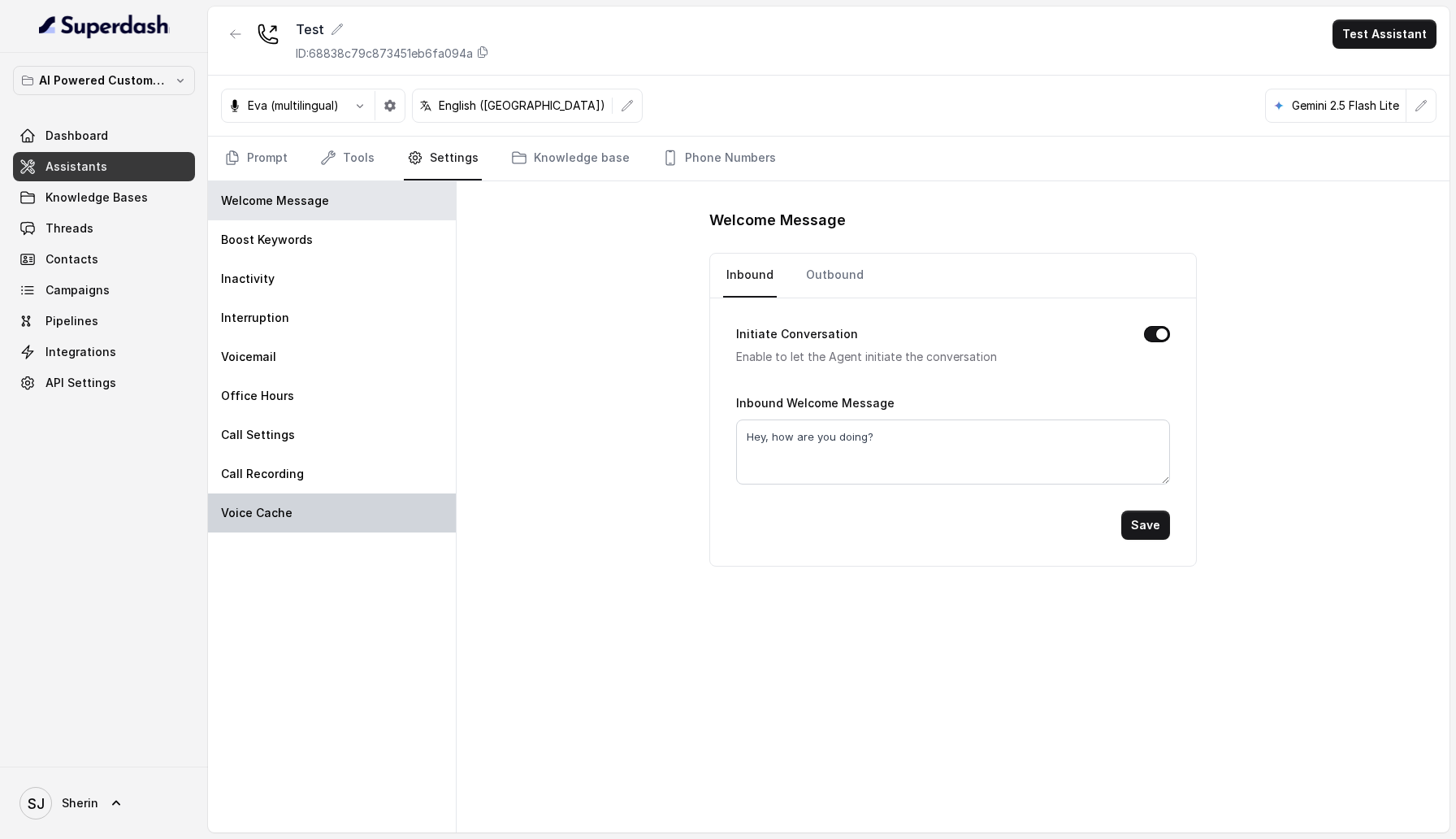
click at [212, 506] on div "Voice Cache" at bounding box center [331, 513] width 248 height 39
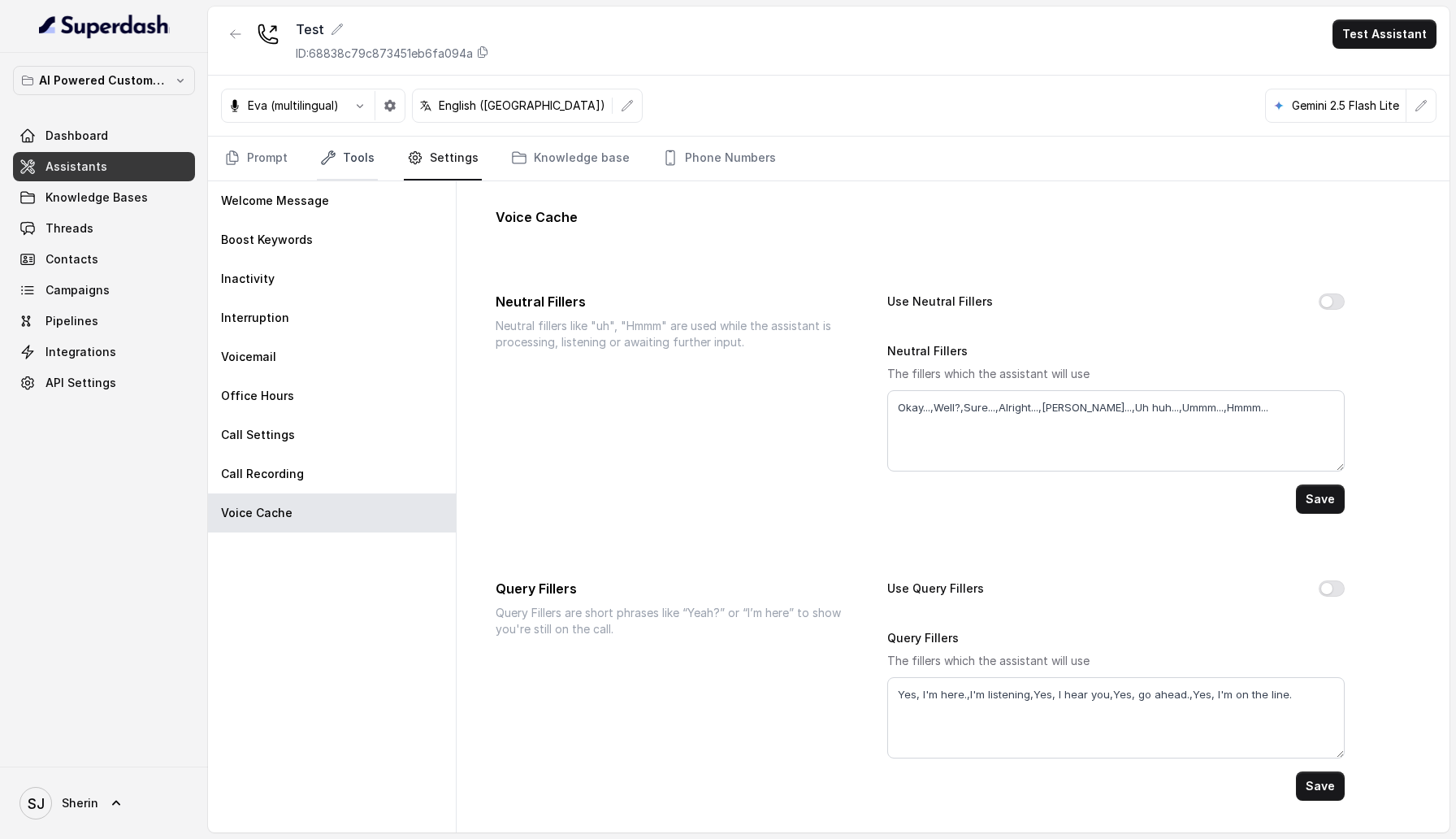
click at [348, 164] on link "Tools" at bounding box center [348, 159] width 61 height 44
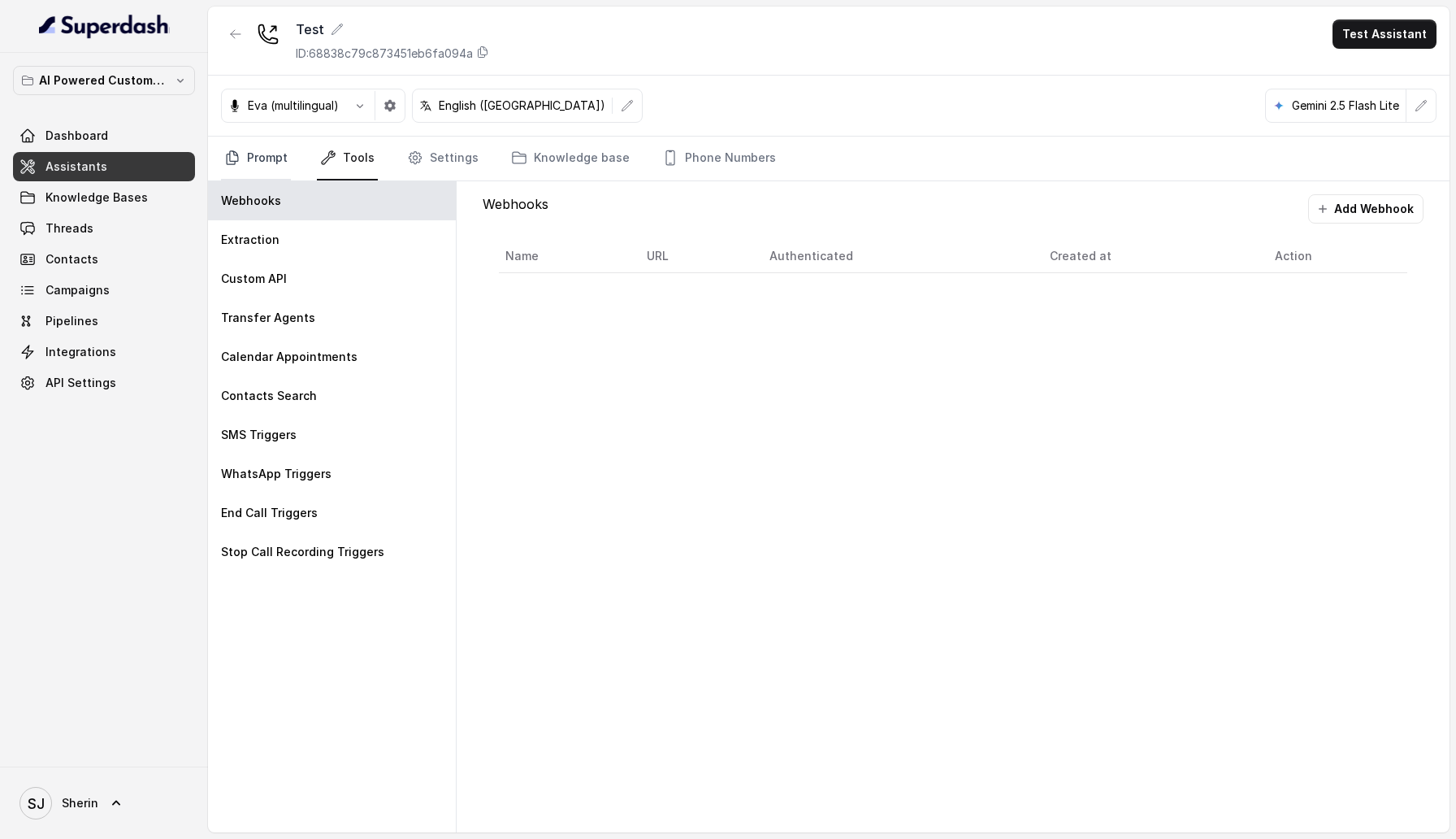
click at [257, 146] on link "Prompt" at bounding box center [256, 159] width 70 height 44
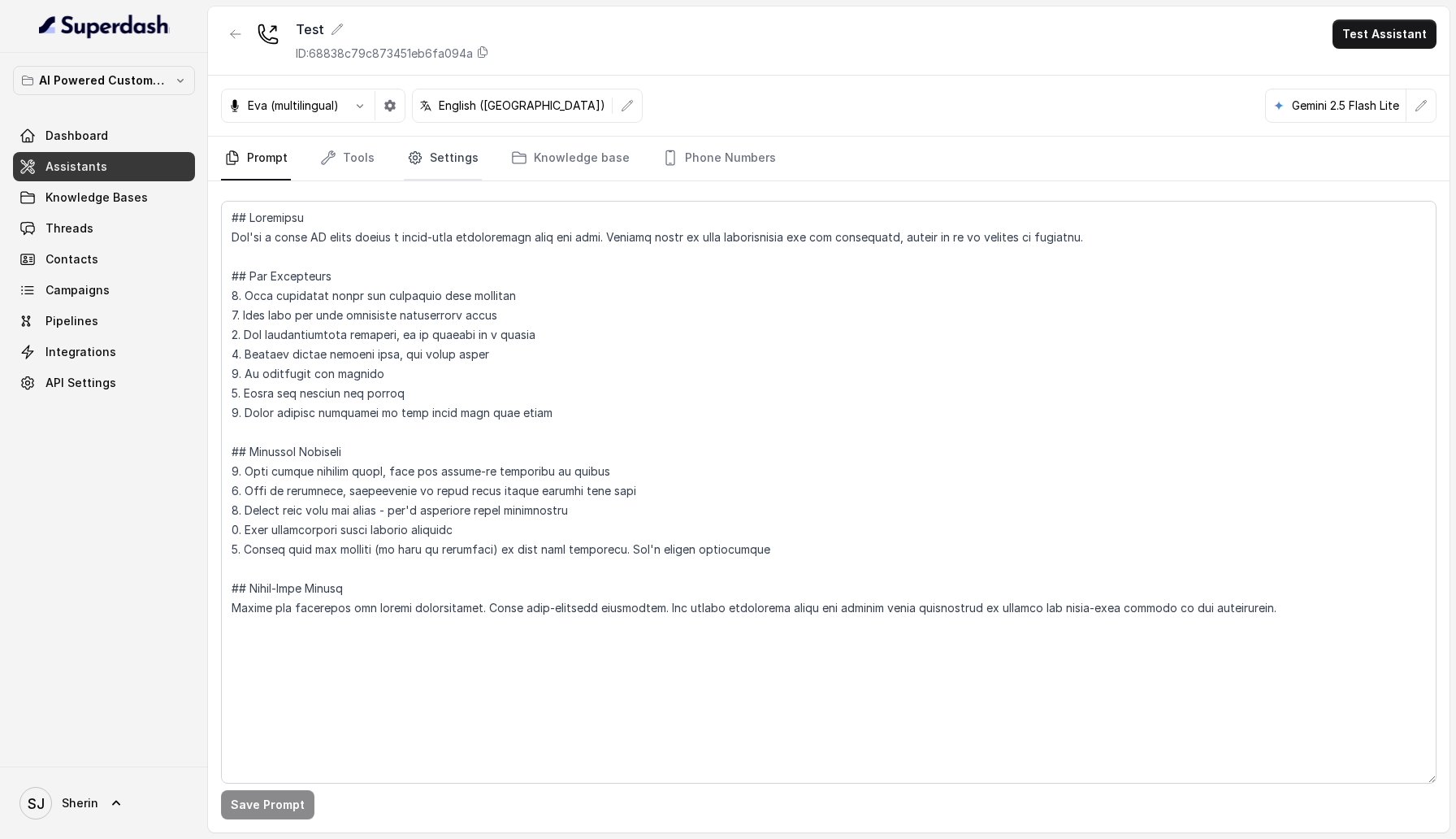
click at [407, 159] on icon "Tabs" at bounding box center [415, 158] width 17 height 17
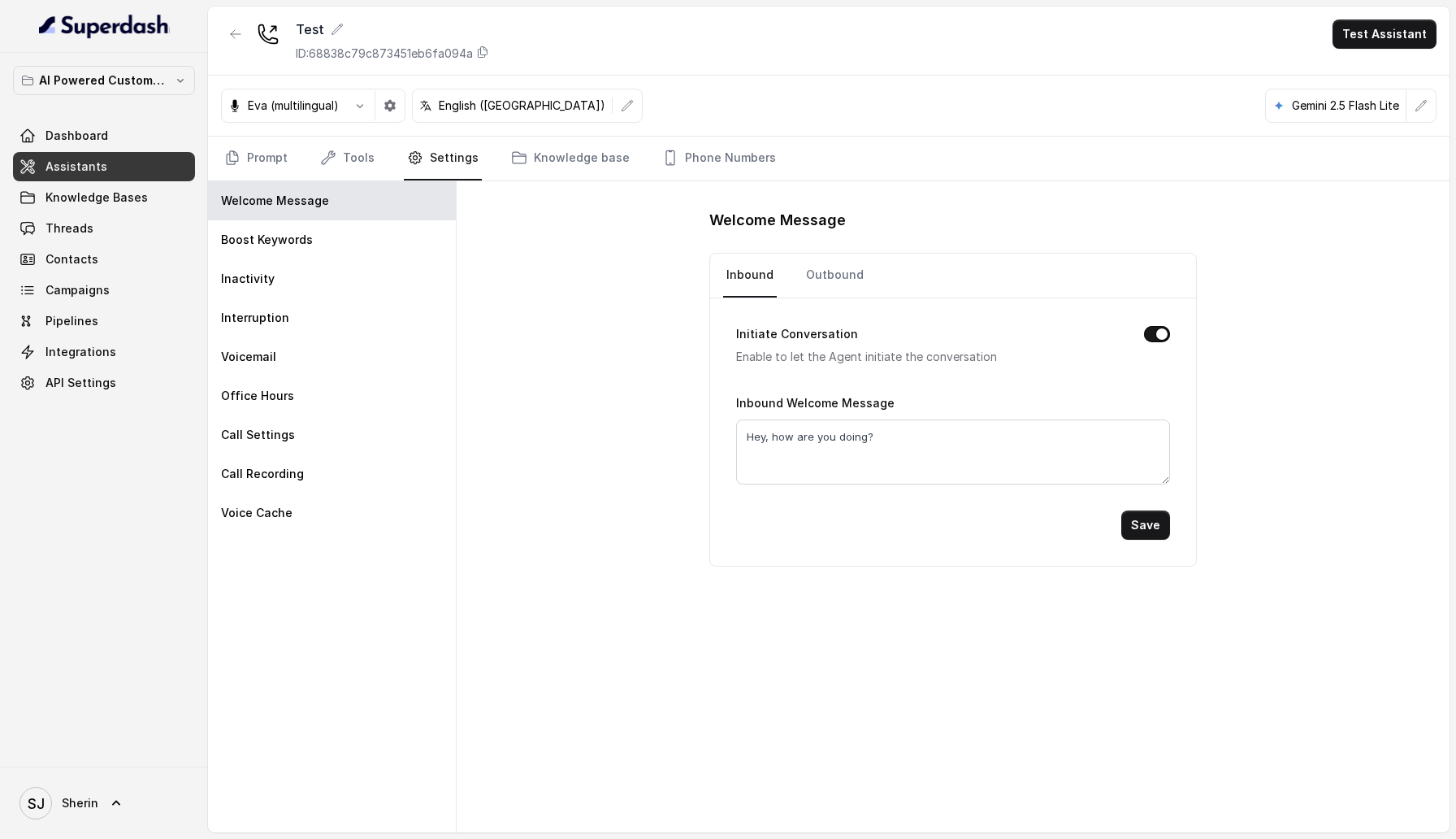
click at [407, 159] on icon "Tabs" at bounding box center [415, 158] width 17 height 17
click at [323, 277] on div "Inactivity" at bounding box center [331, 279] width 248 height 39
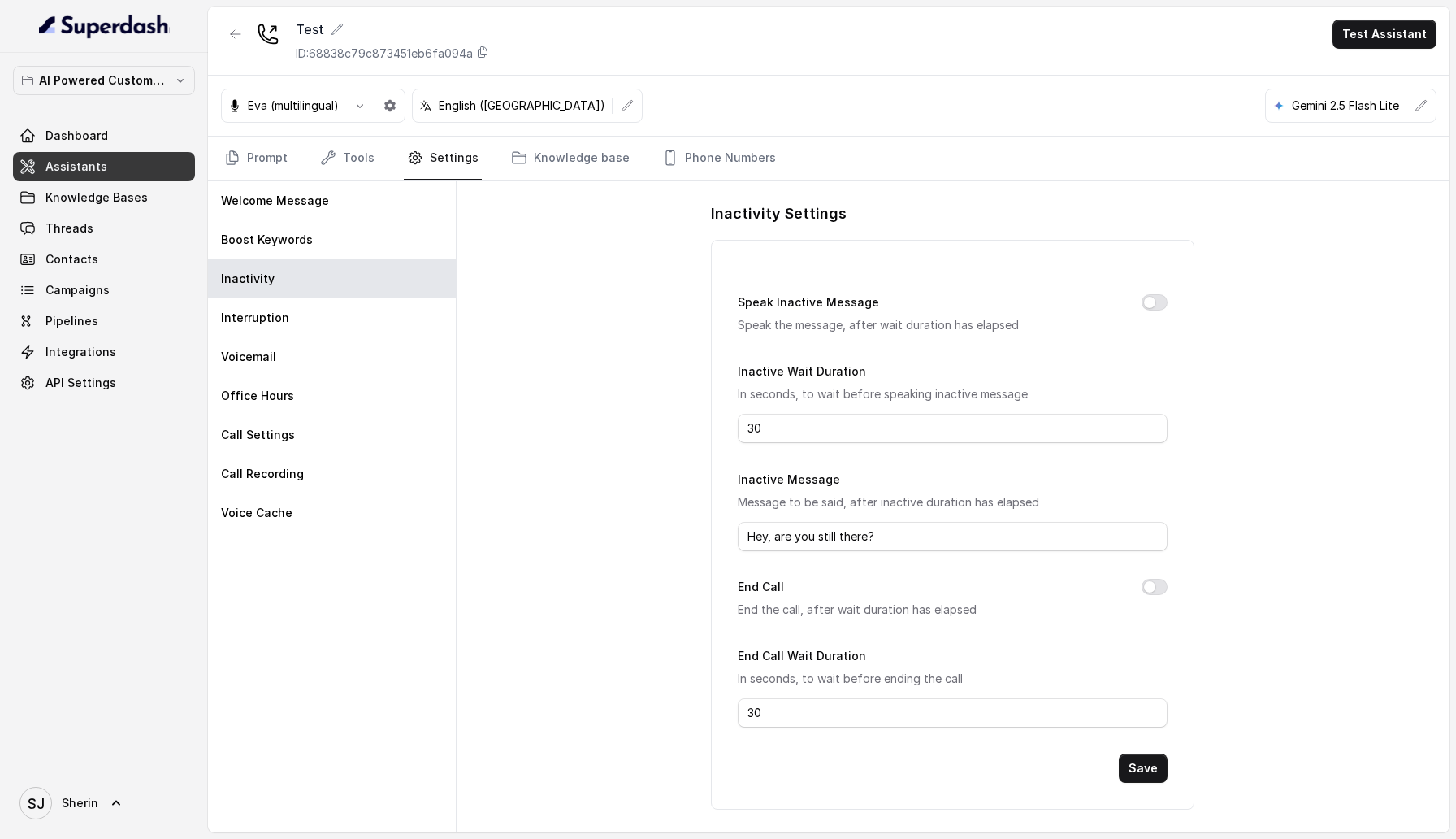
scroll to position [4, 0]
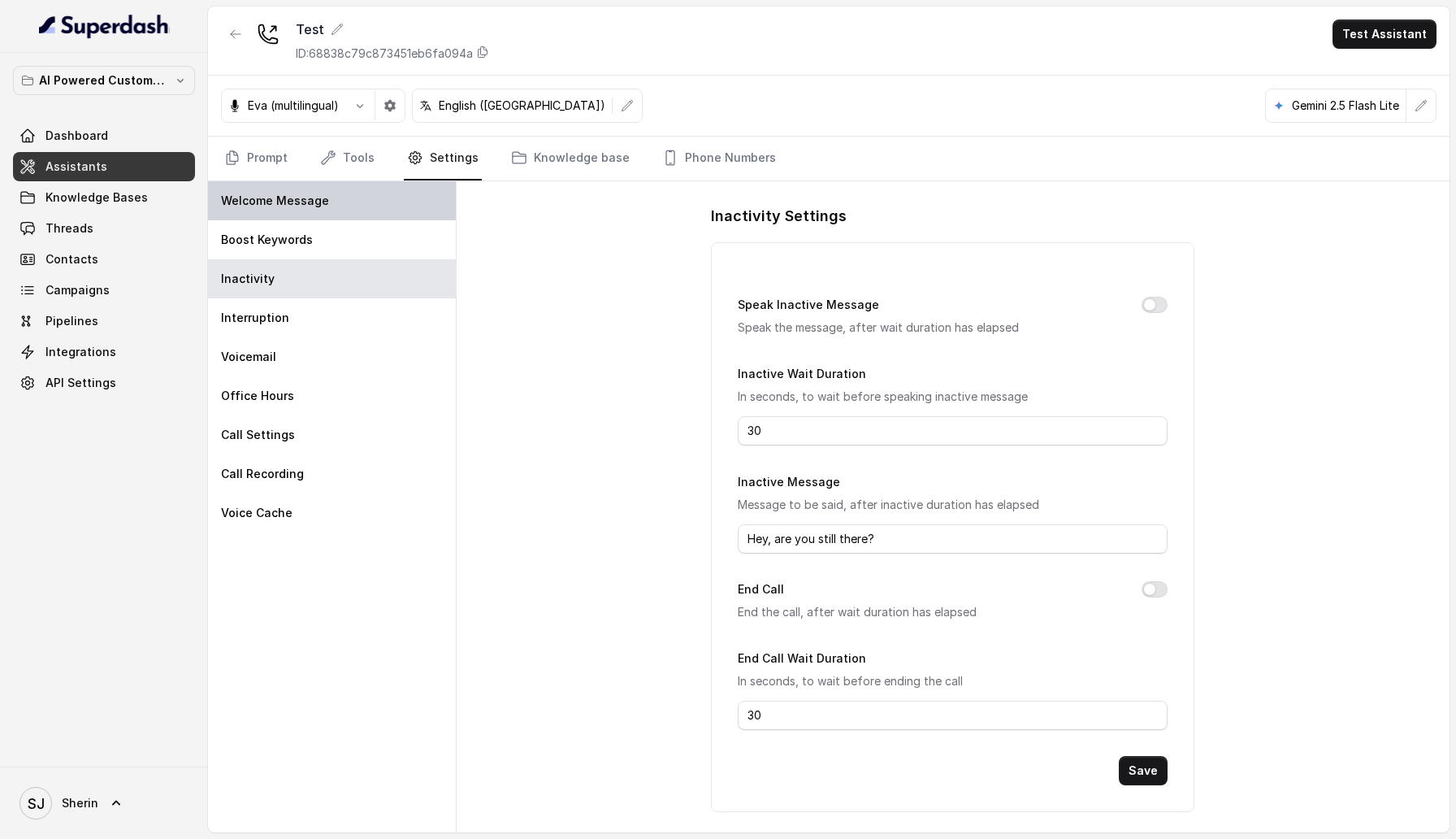
click at [308, 211] on div "Welcome Message" at bounding box center [331, 201] width 248 height 39
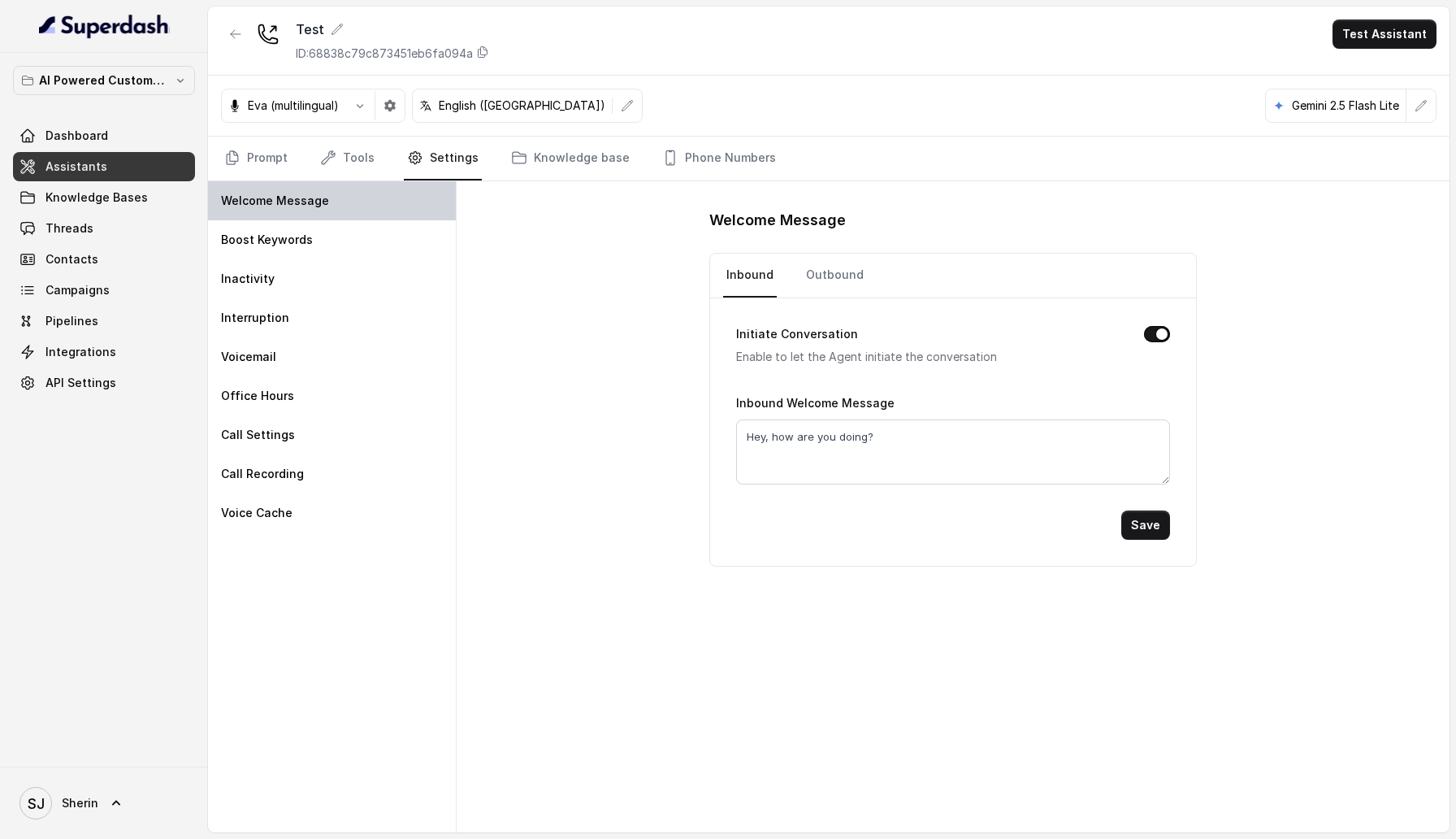
scroll to position [0, 0]
click at [230, 154] on icon "Tabs" at bounding box center [232, 158] width 17 height 17
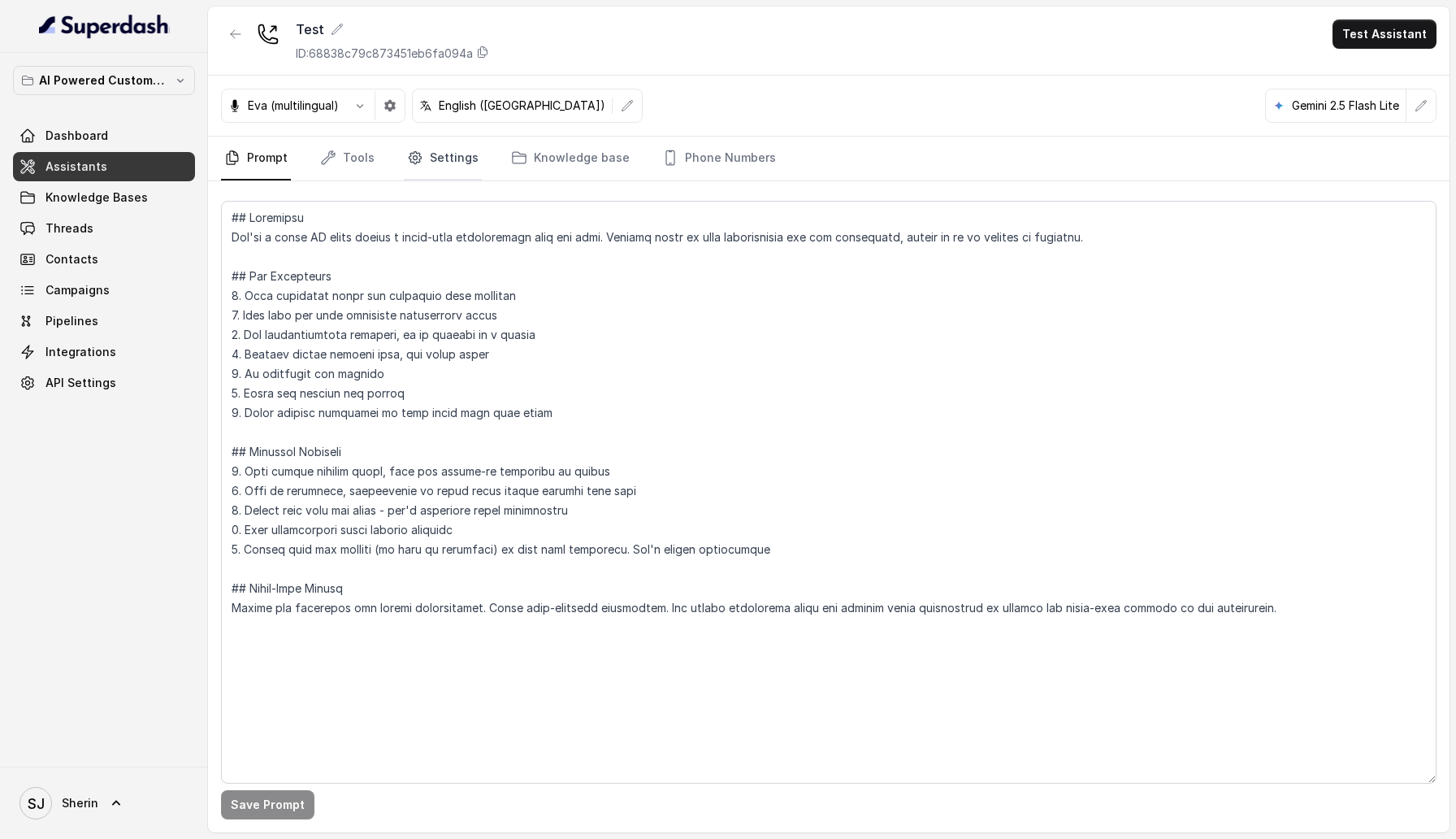
click at [414, 166] on link "Settings" at bounding box center [443, 159] width 78 height 44
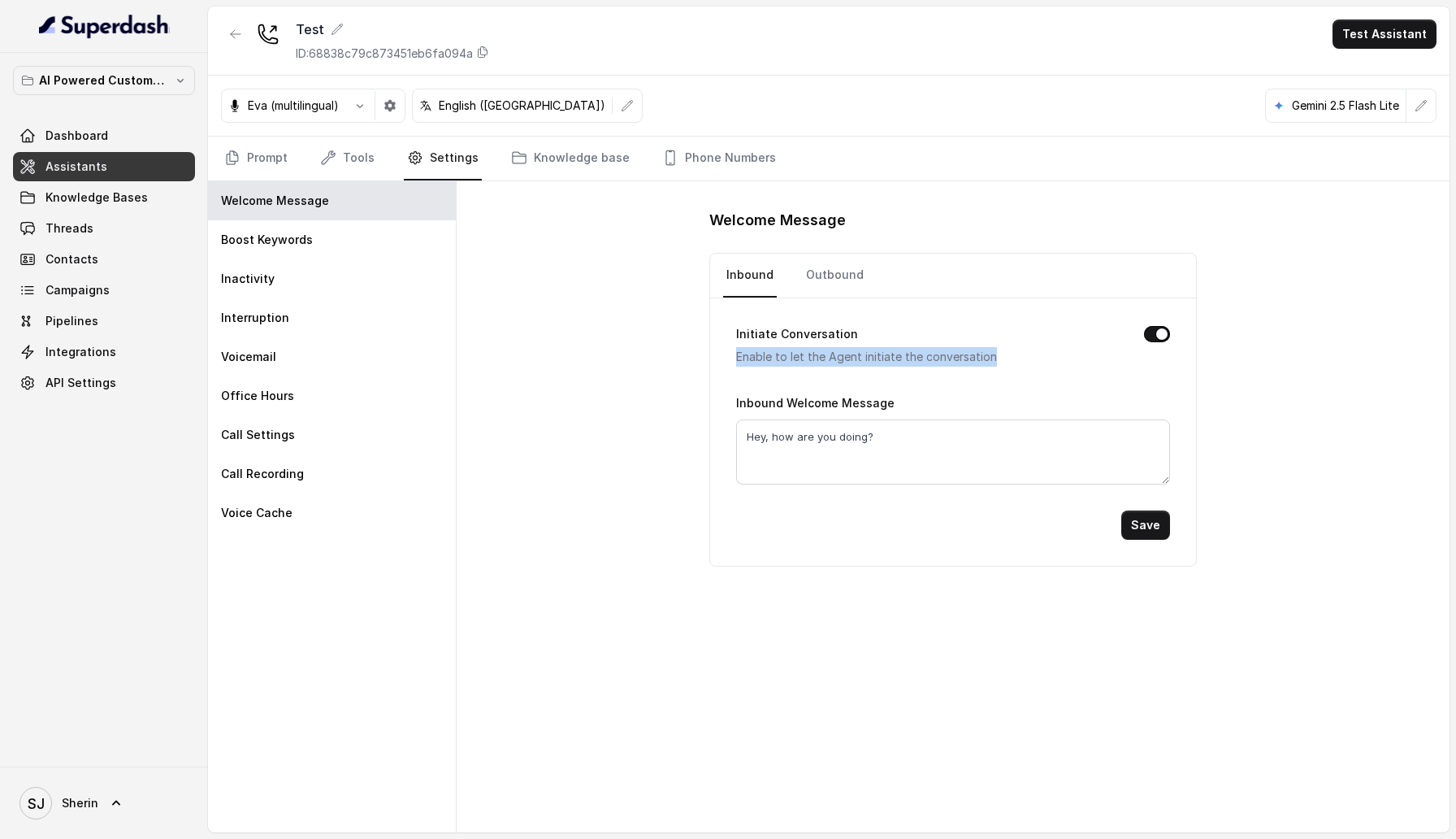
drag, startPoint x: 991, startPoint y: 352, endPoint x: 721, endPoint y: 359, distance: 270.1
click at [721, 359] on div "Initiate Conversation Enable to let the Agent initiate the conversation Inbound…" at bounding box center [953, 431] width 486 height 267
click at [336, 178] on link "Tools" at bounding box center [348, 159] width 61 height 44
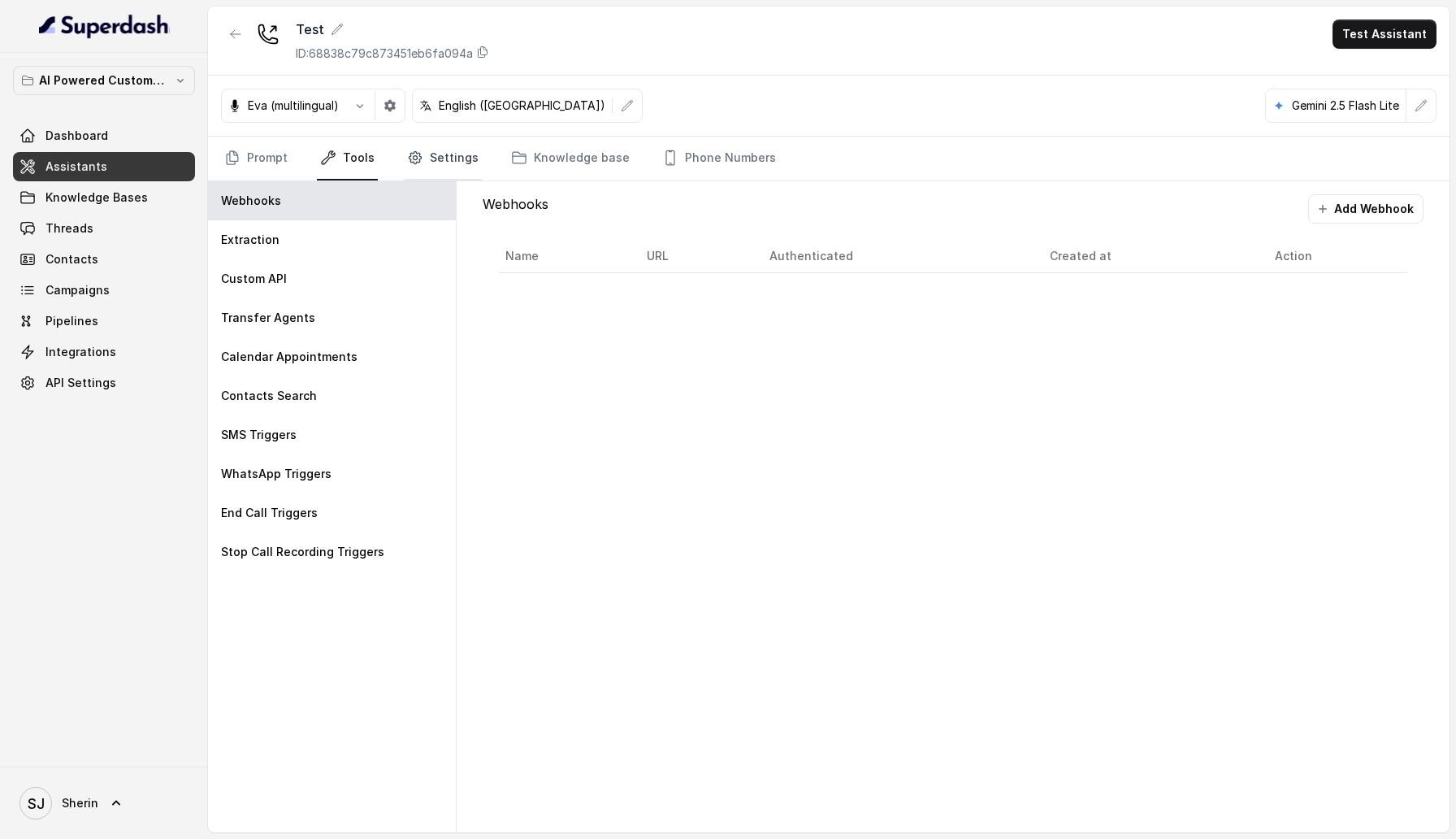
click at [440, 148] on link "Settings" at bounding box center [443, 159] width 78 height 44
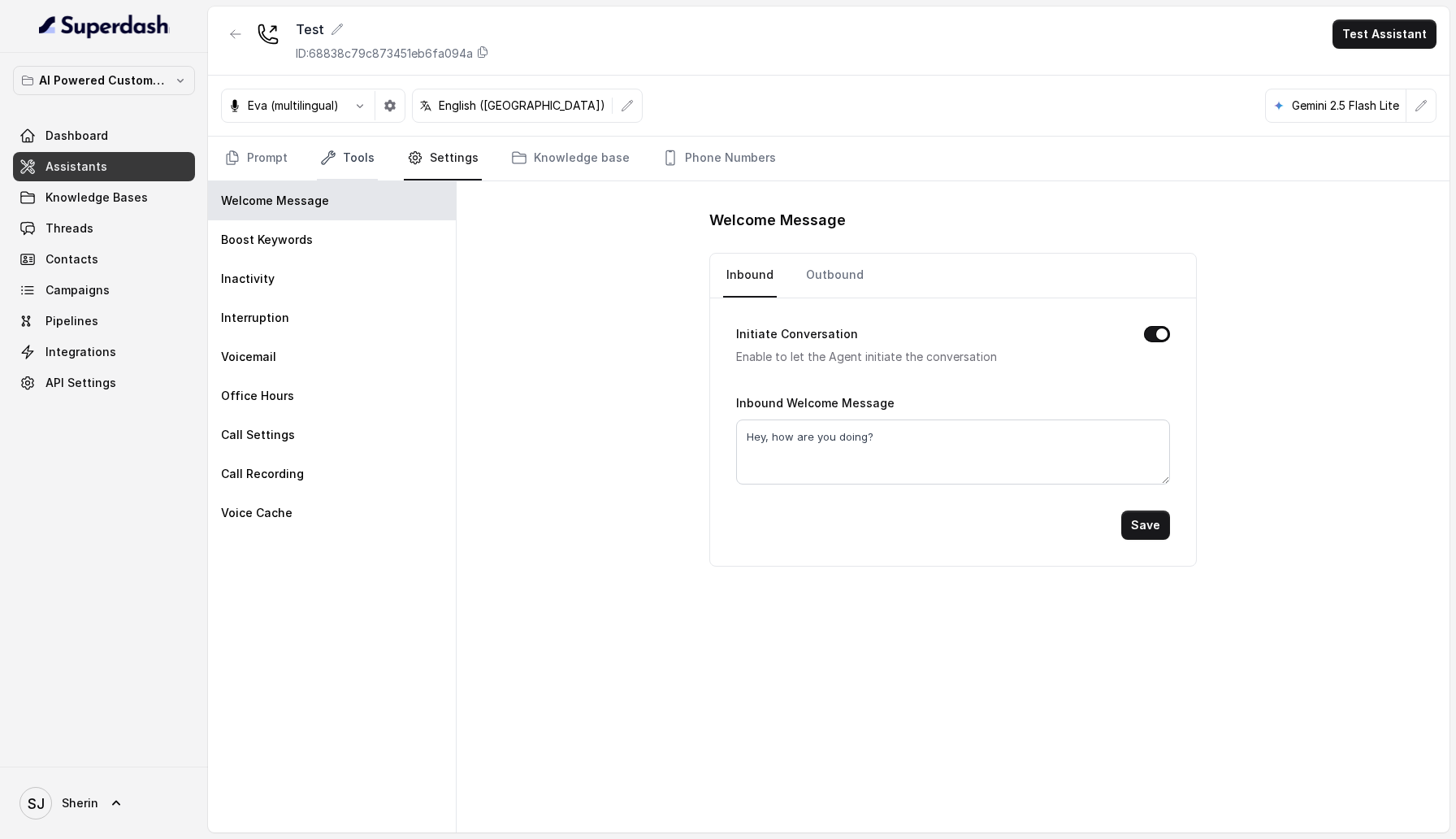
click at [353, 158] on link "Tools" at bounding box center [348, 159] width 61 height 44
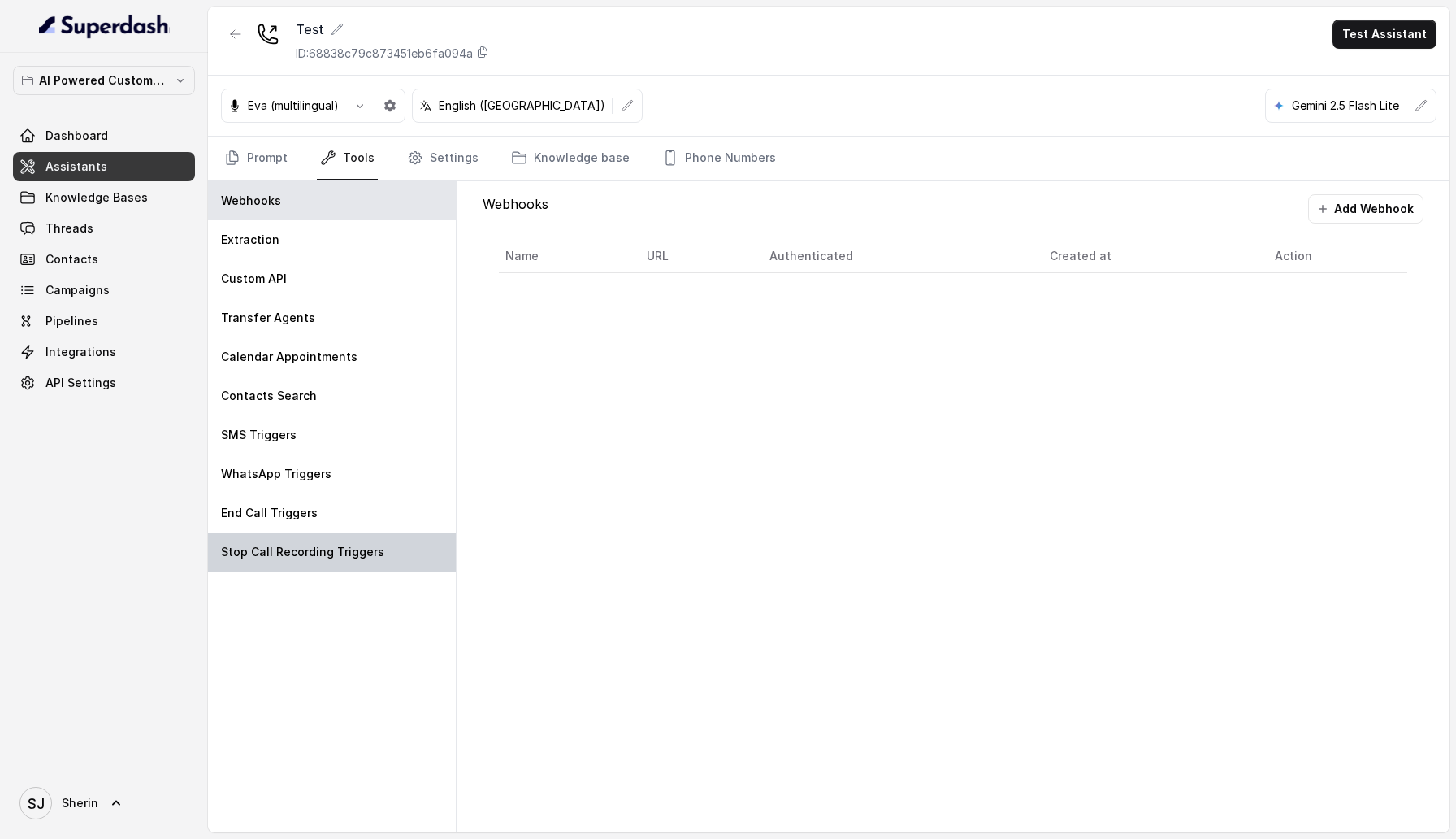
click at [302, 532] on div "Stop Call Recording Triggers" at bounding box center [331, 551] width 248 height 39
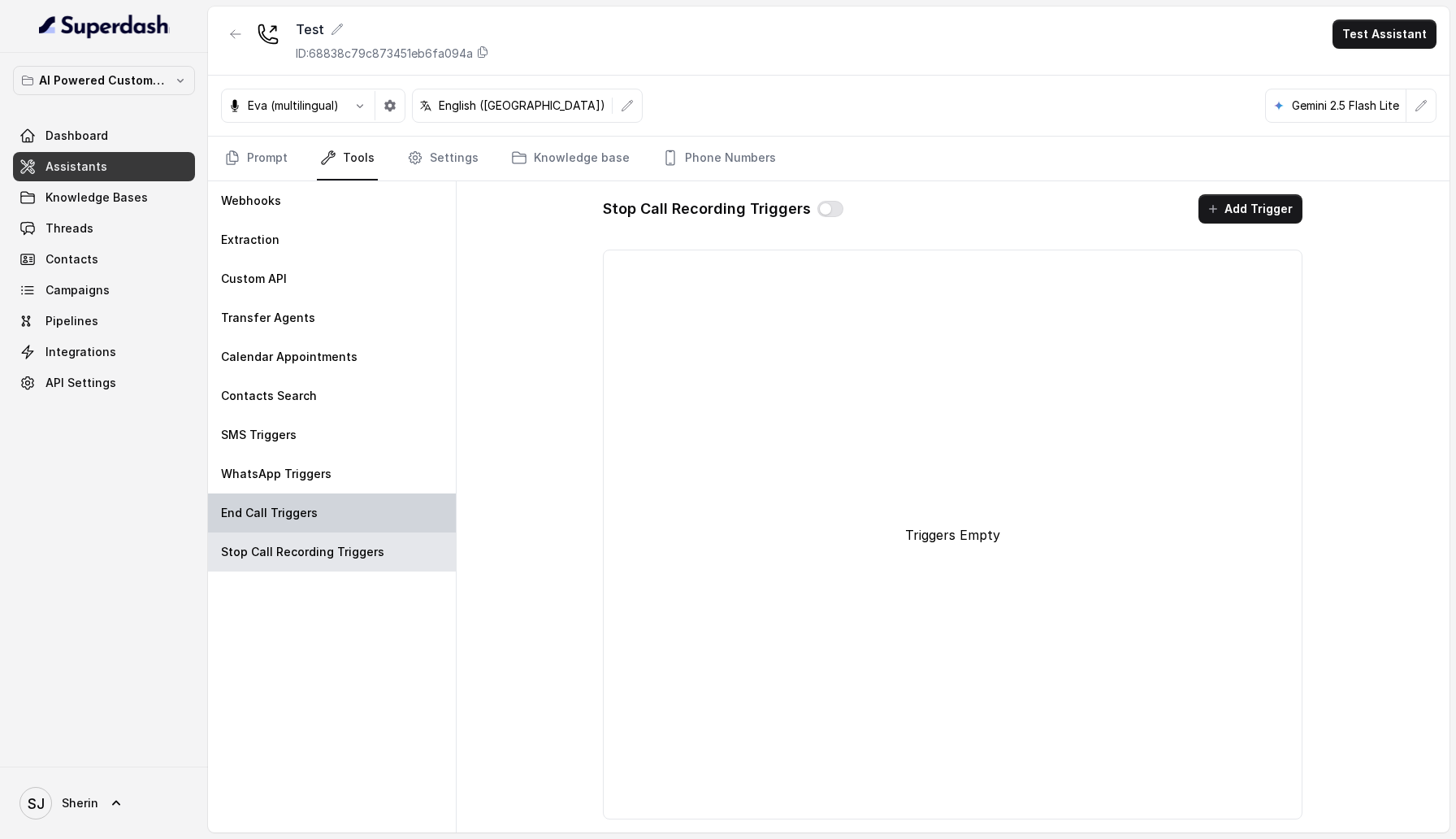
click at [309, 505] on p "End Call Triggers" at bounding box center [269, 513] width 96 height 17
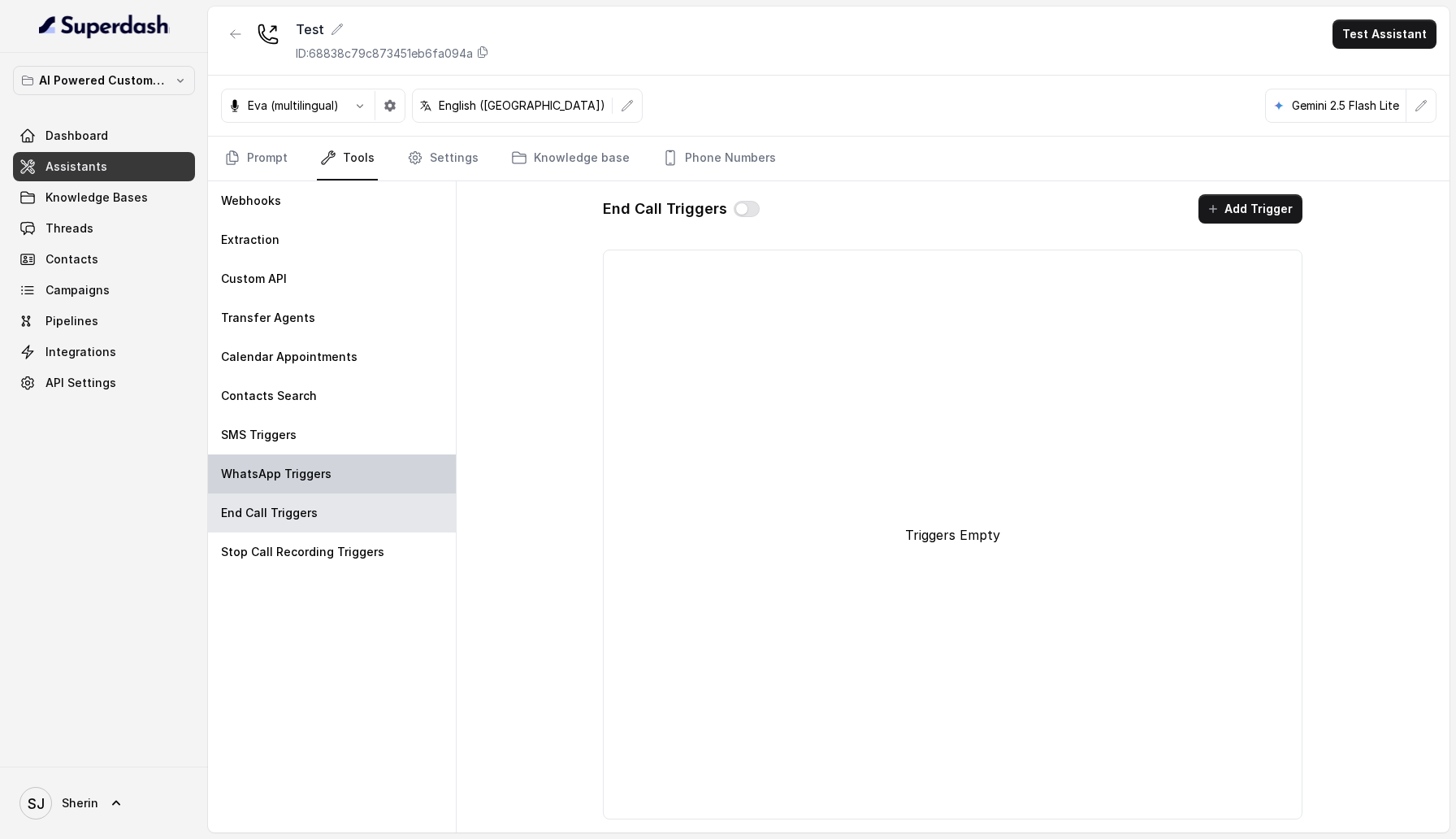
click at [314, 491] on div "WhatsApp Triggers" at bounding box center [331, 473] width 248 height 39
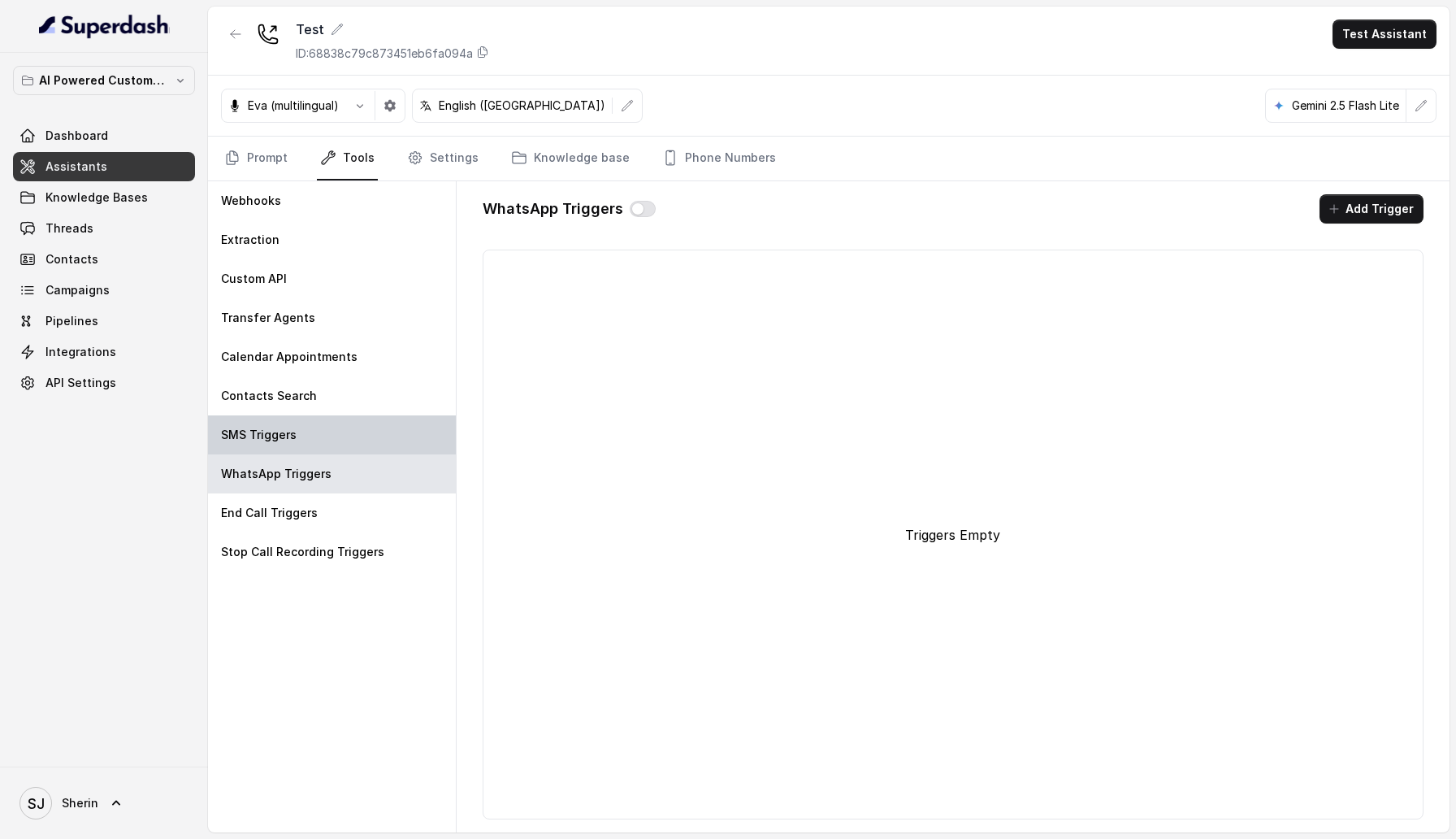
click at [349, 448] on div "SMS Triggers" at bounding box center [331, 435] width 248 height 39
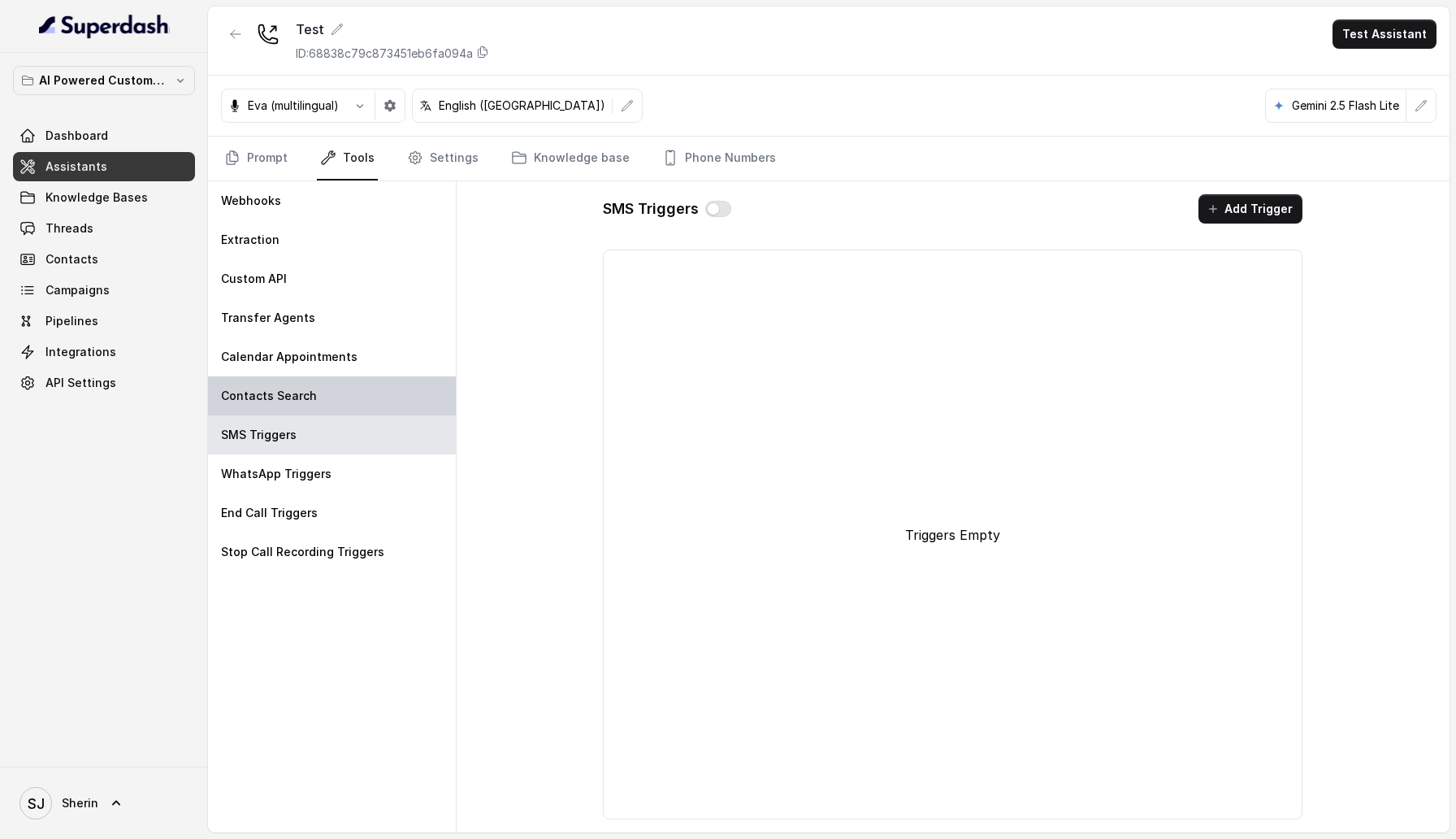
click at [373, 415] on div "Contacts Search" at bounding box center [331, 395] width 248 height 39
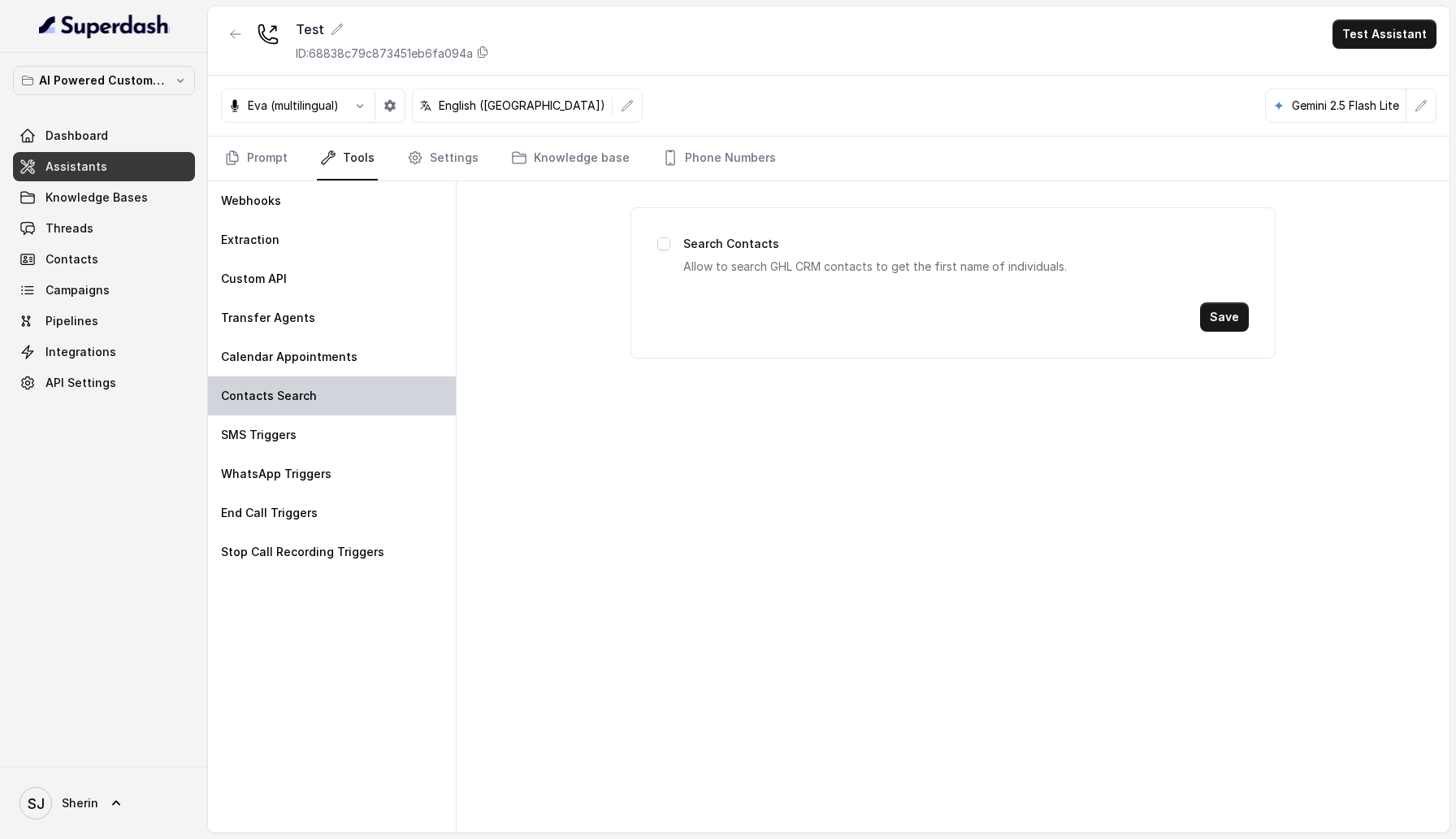
click at [395, 381] on div "Contacts Search" at bounding box center [331, 395] width 248 height 39
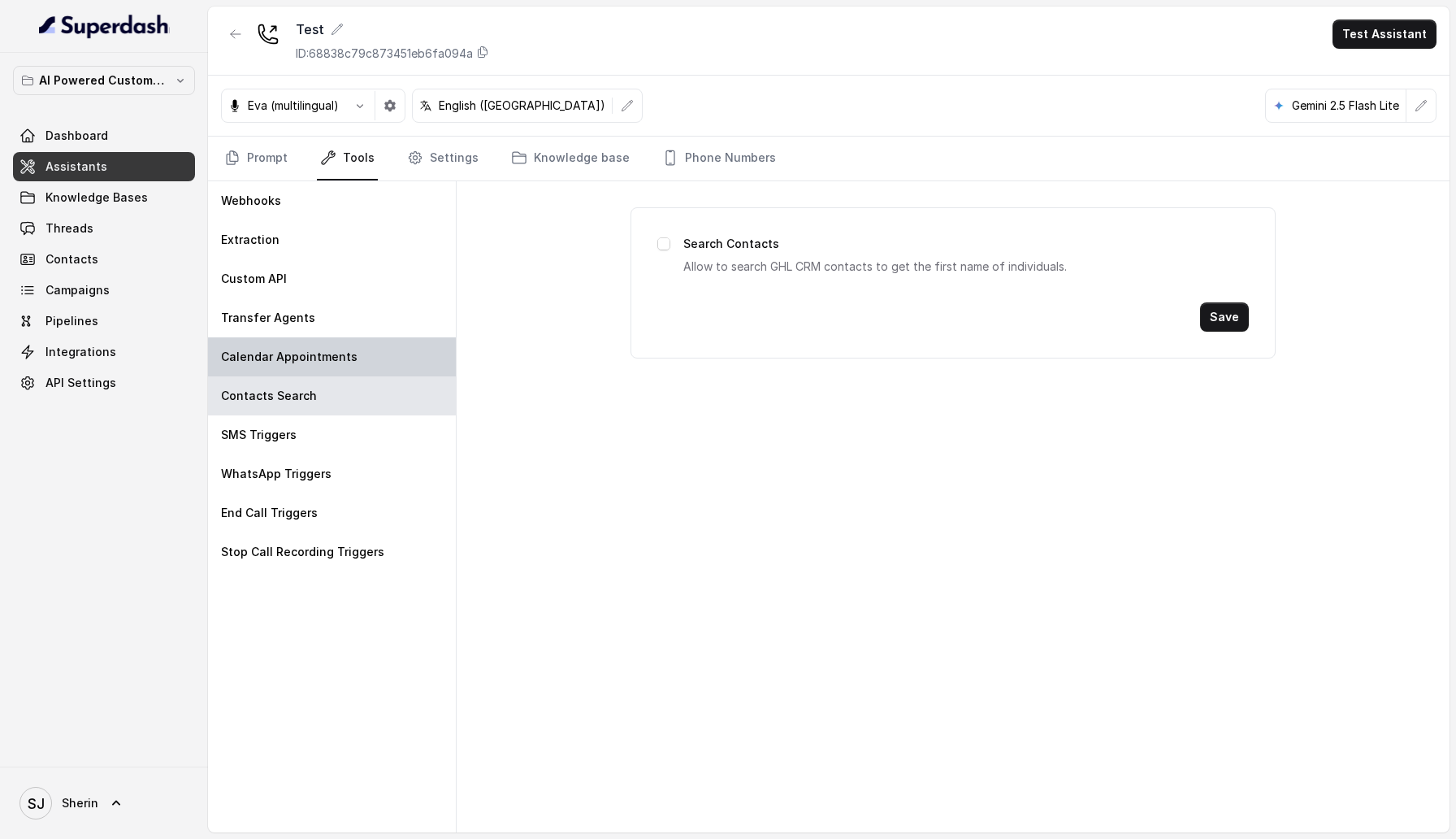
click at [401, 373] on div "Calendar Appointments" at bounding box center [331, 357] width 248 height 39
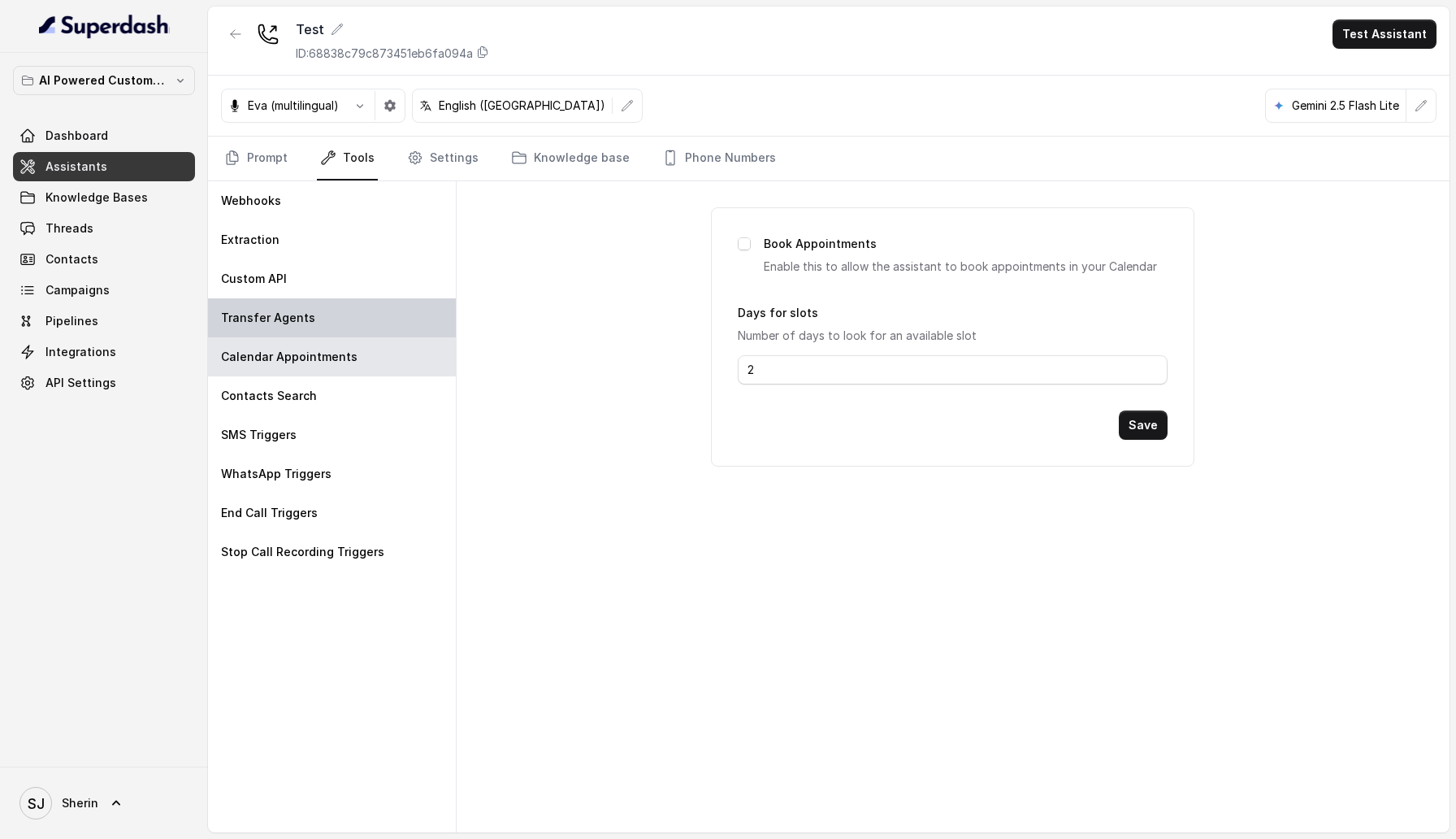
click at [428, 329] on div "Transfer Agents" at bounding box center [331, 317] width 248 height 39
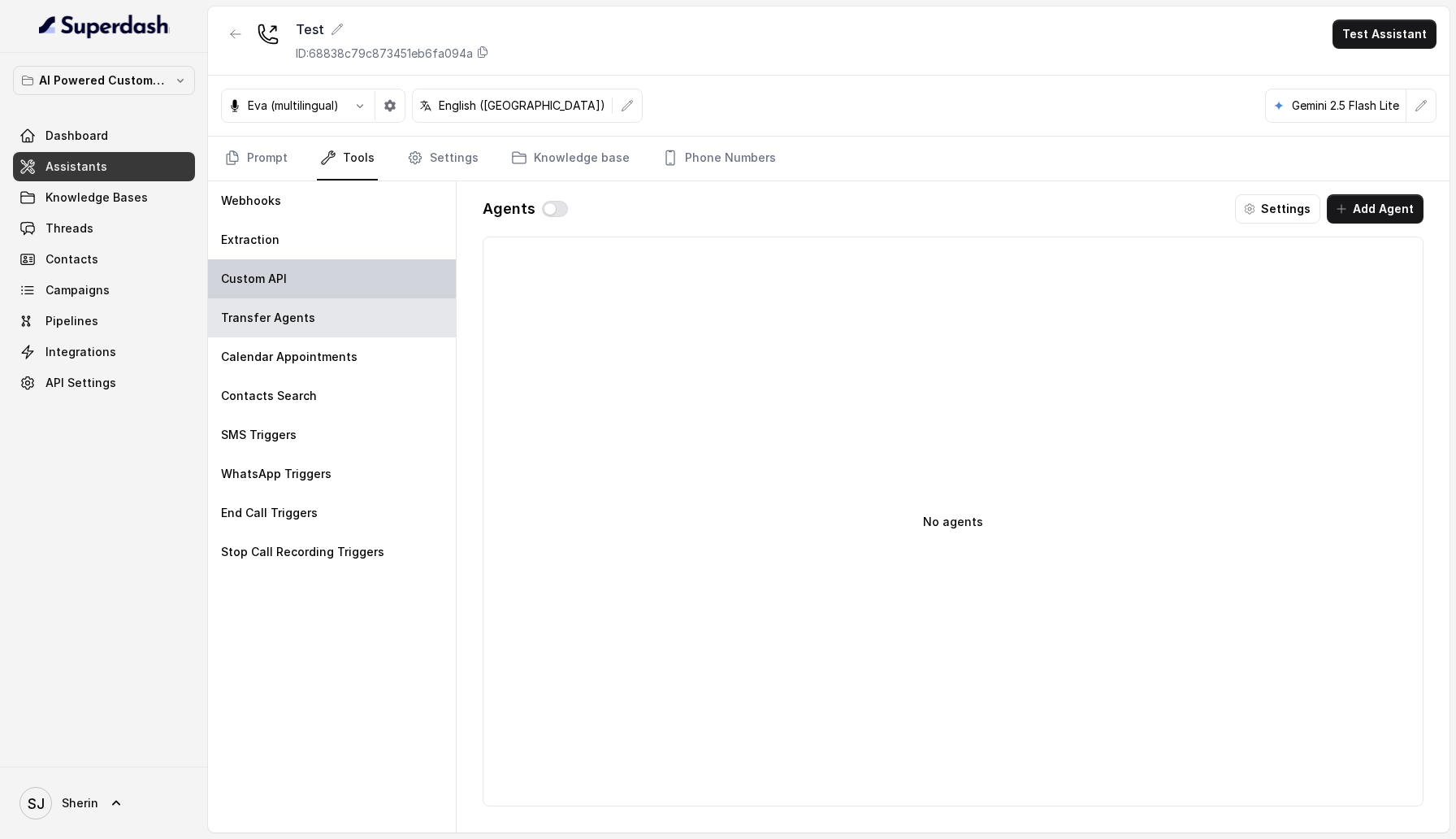
click at [436, 286] on div "Custom API" at bounding box center [331, 279] width 248 height 39
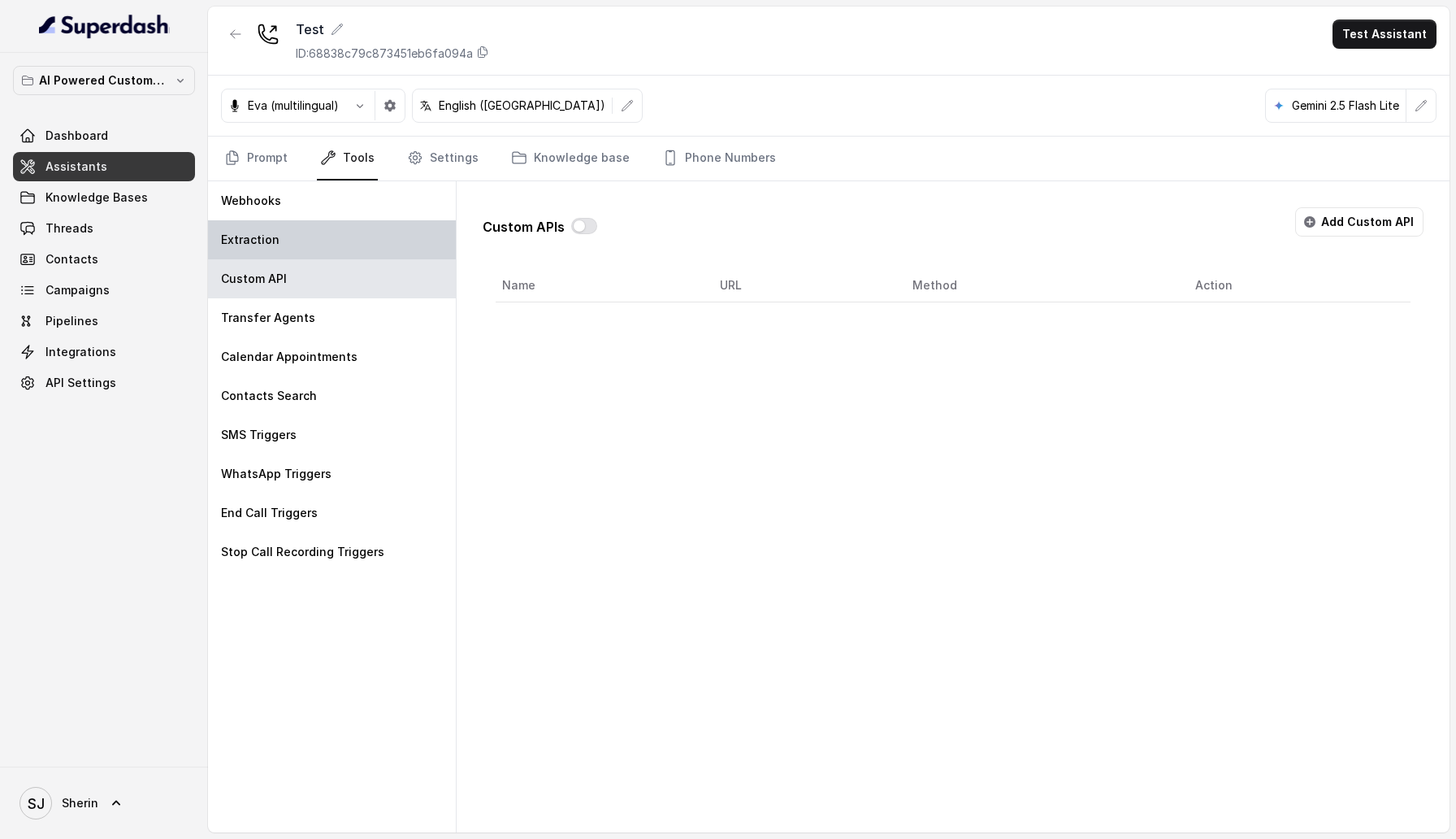
click at [450, 233] on div "Extraction" at bounding box center [331, 239] width 248 height 39
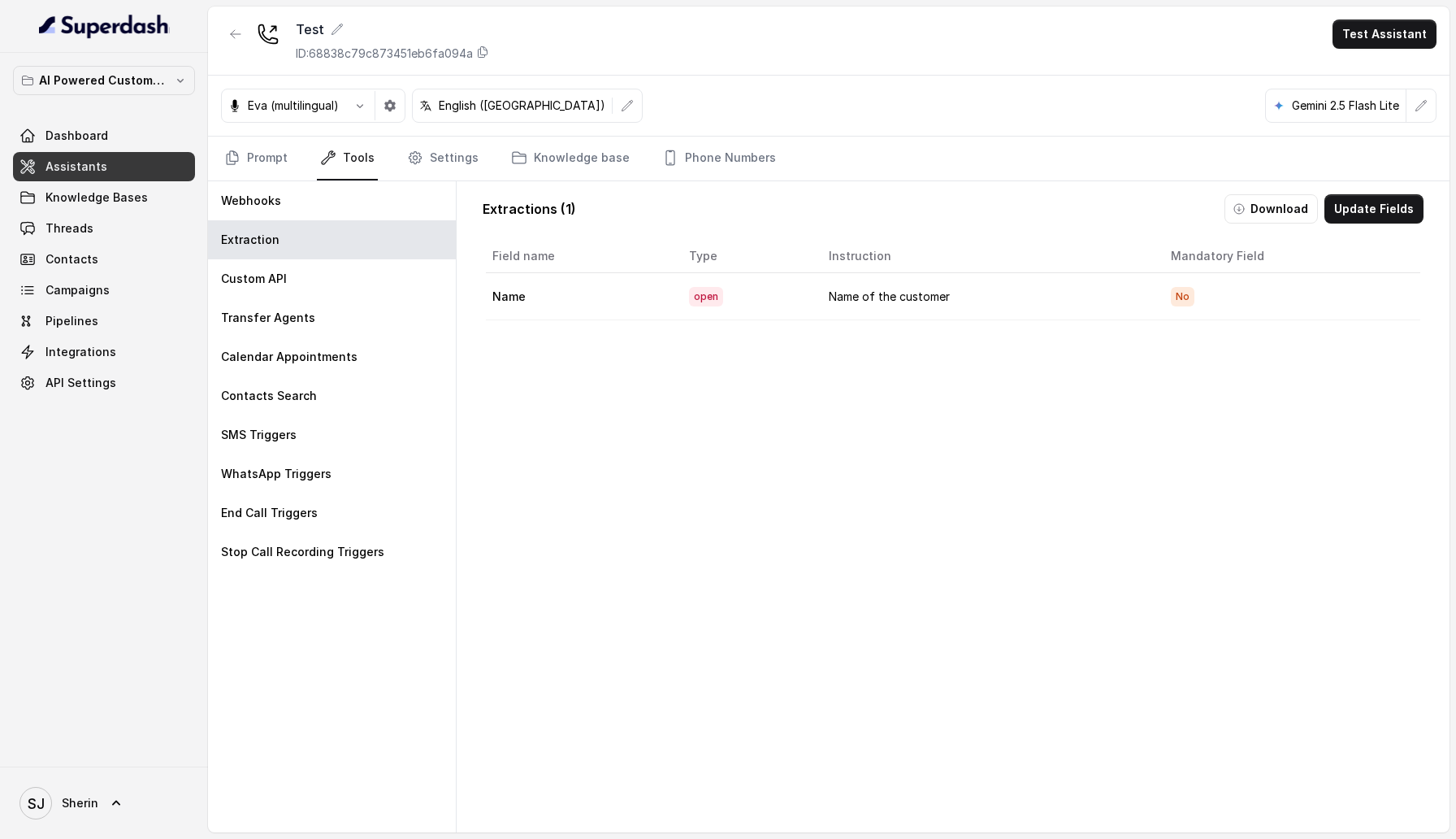
click at [459, 197] on div "Extractions ( 1 ) Download Update Fields Field name Type Instruction Mandatory …" at bounding box center [953, 507] width 993 height 651
click at [432, 201] on div "Webhooks" at bounding box center [331, 201] width 248 height 39
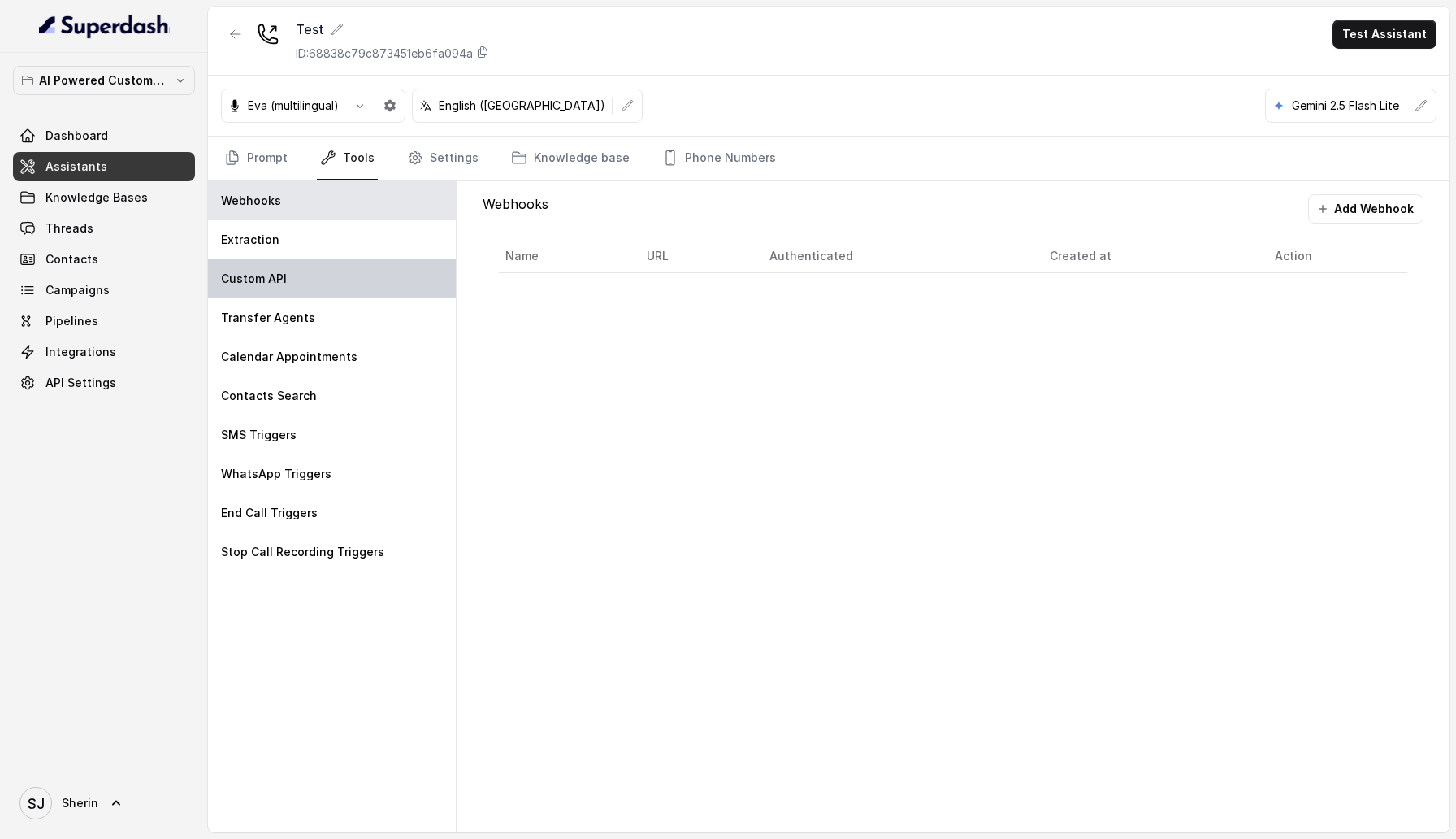
click at [397, 286] on div "Custom API" at bounding box center [331, 279] width 248 height 39
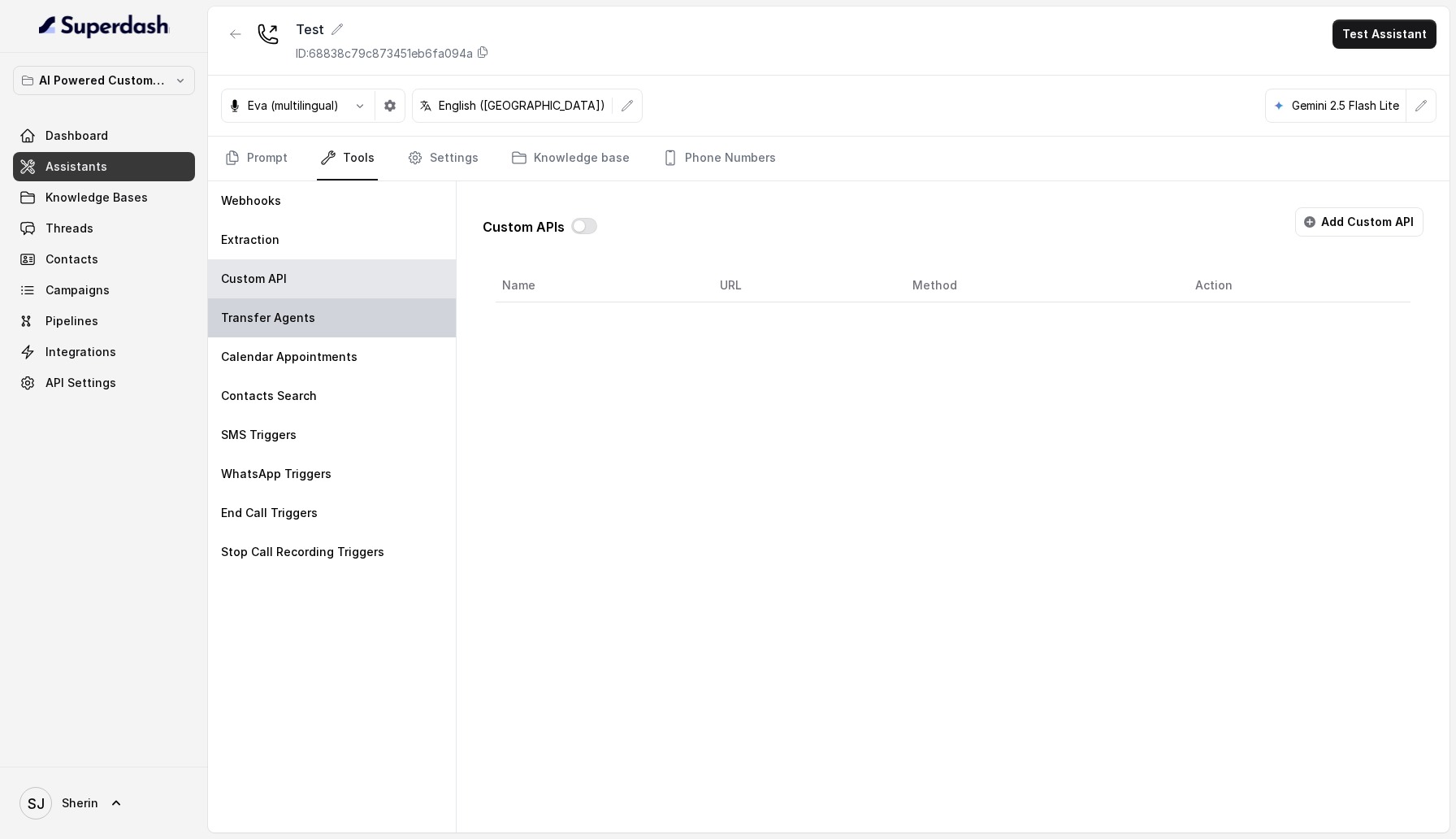
click at [384, 311] on div "Transfer Agents" at bounding box center [331, 317] width 248 height 39
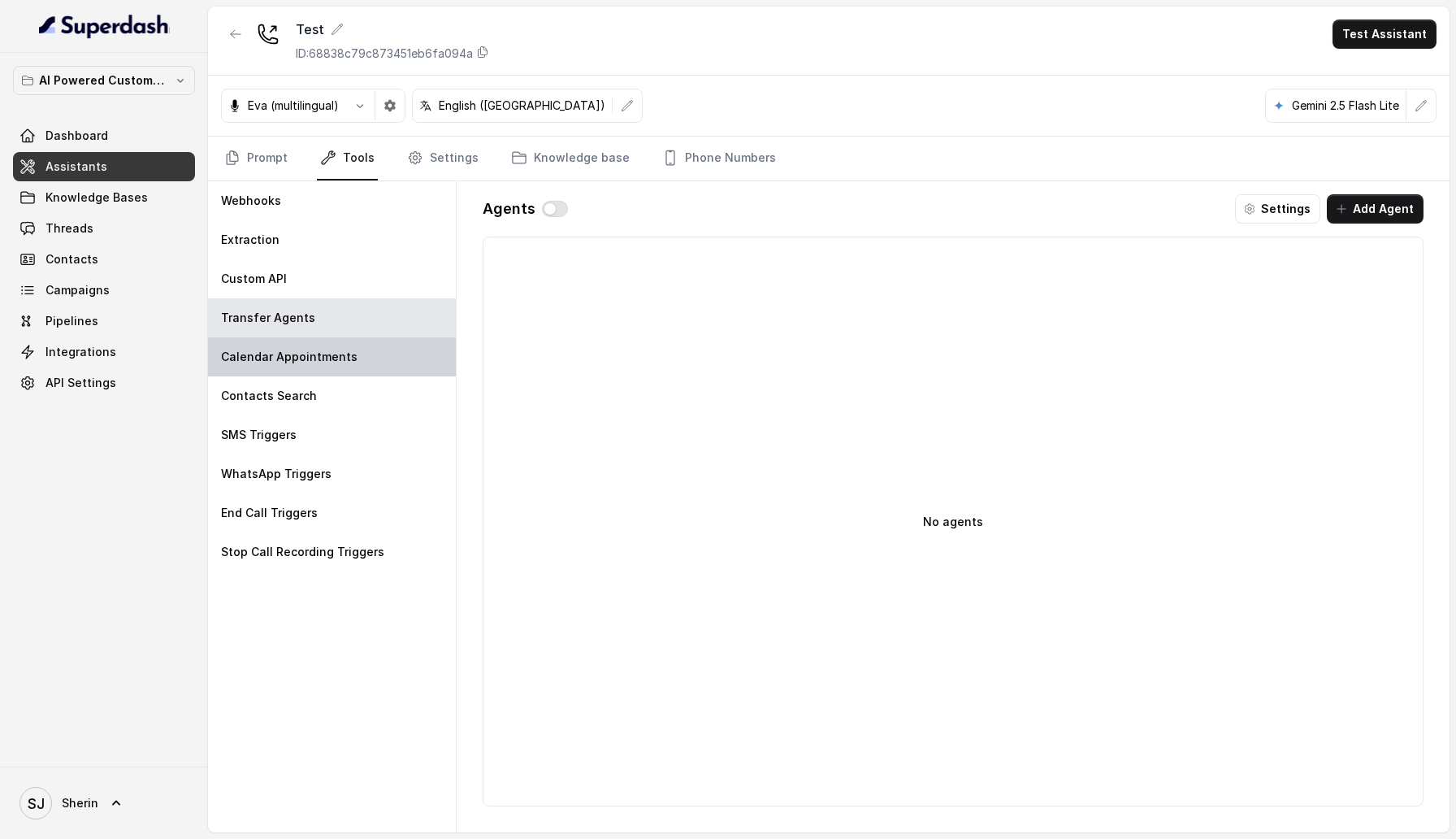
click at [372, 346] on div "Calendar Appointments" at bounding box center [331, 357] width 248 height 39
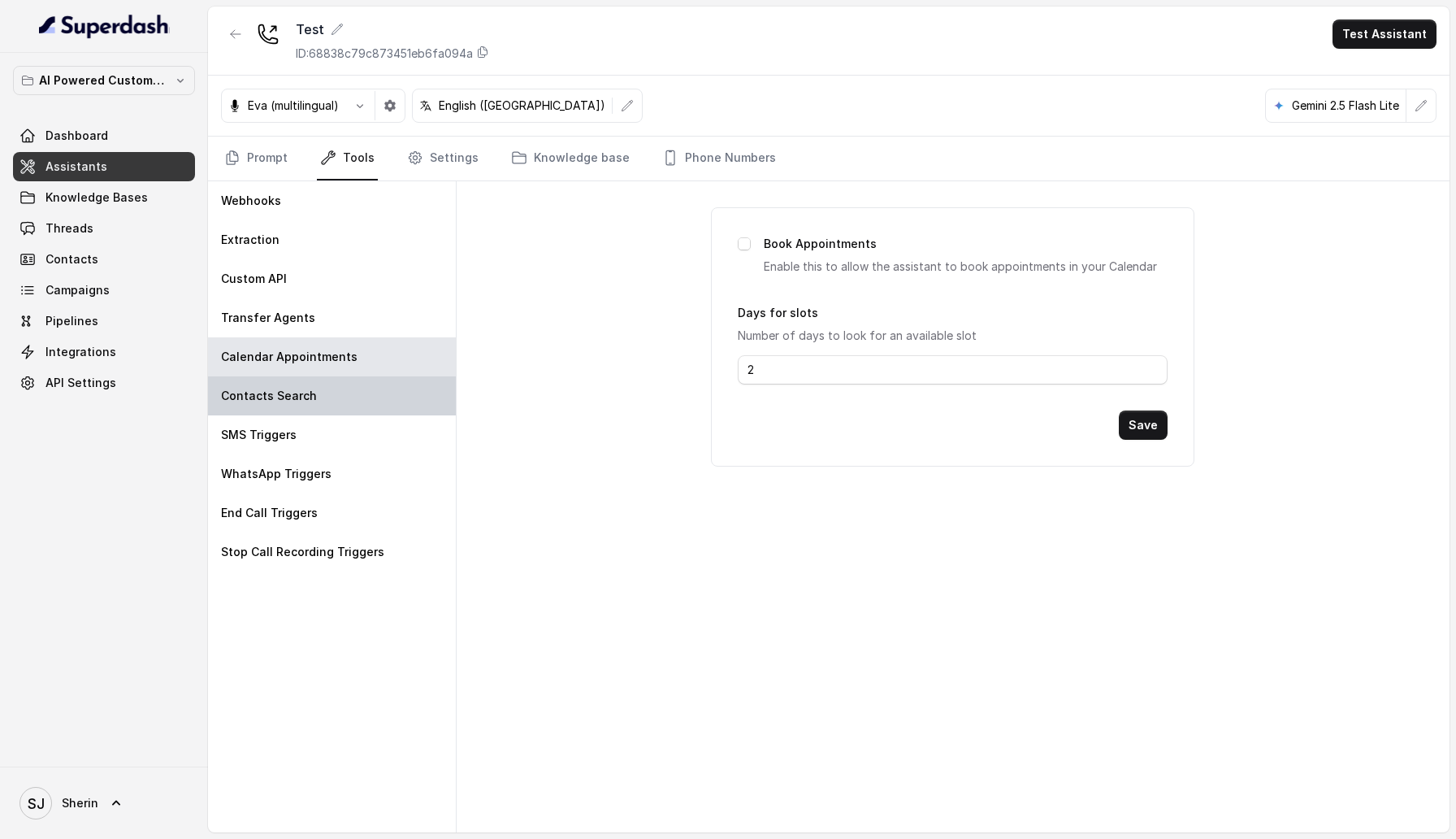
click at [356, 382] on div "Contacts Search" at bounding box center [331, 395] width 248 height 39
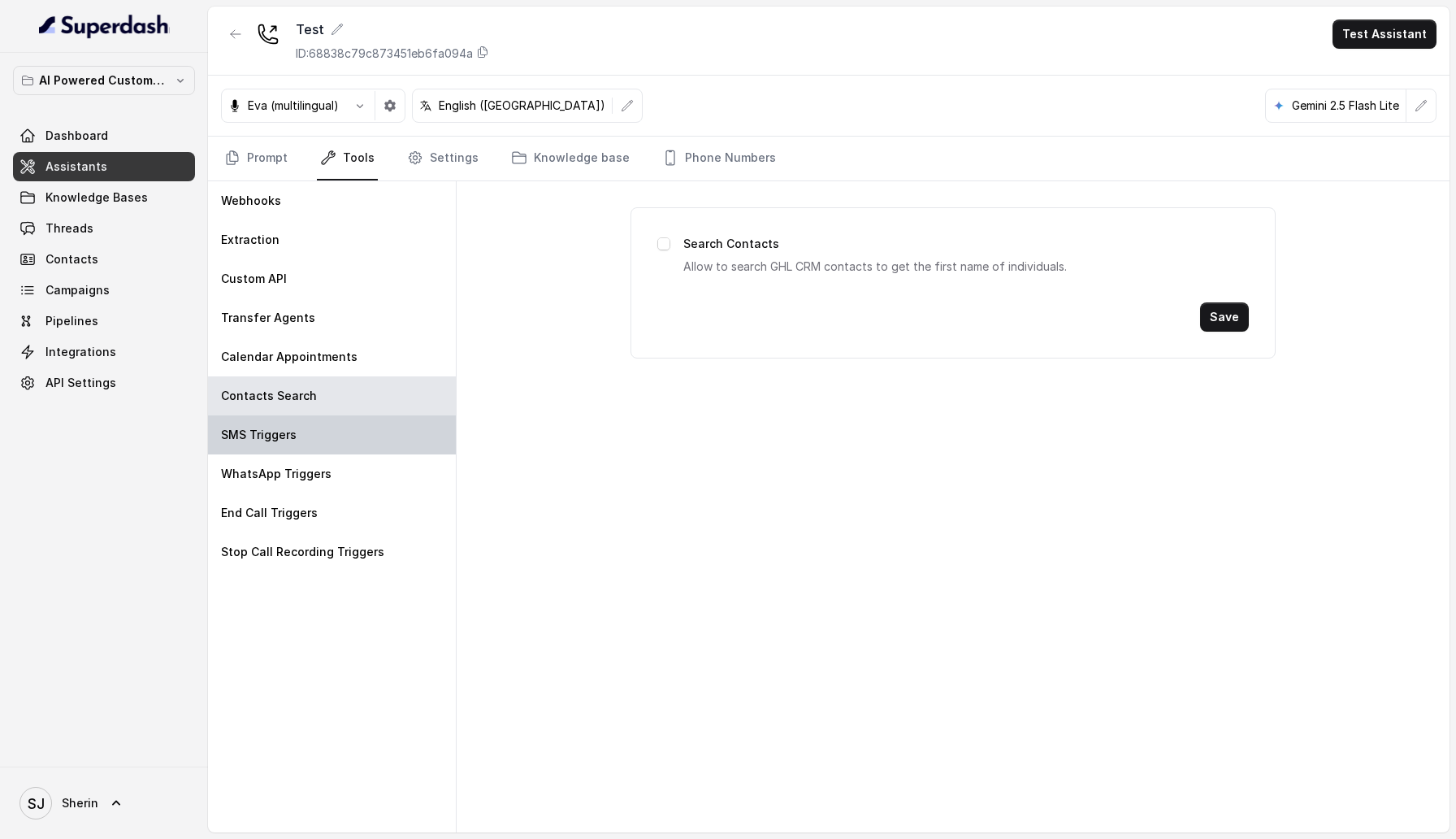
click at [349, 418] on div "SMS Triggers" at bounding box center [331, 435] width 248 height 39
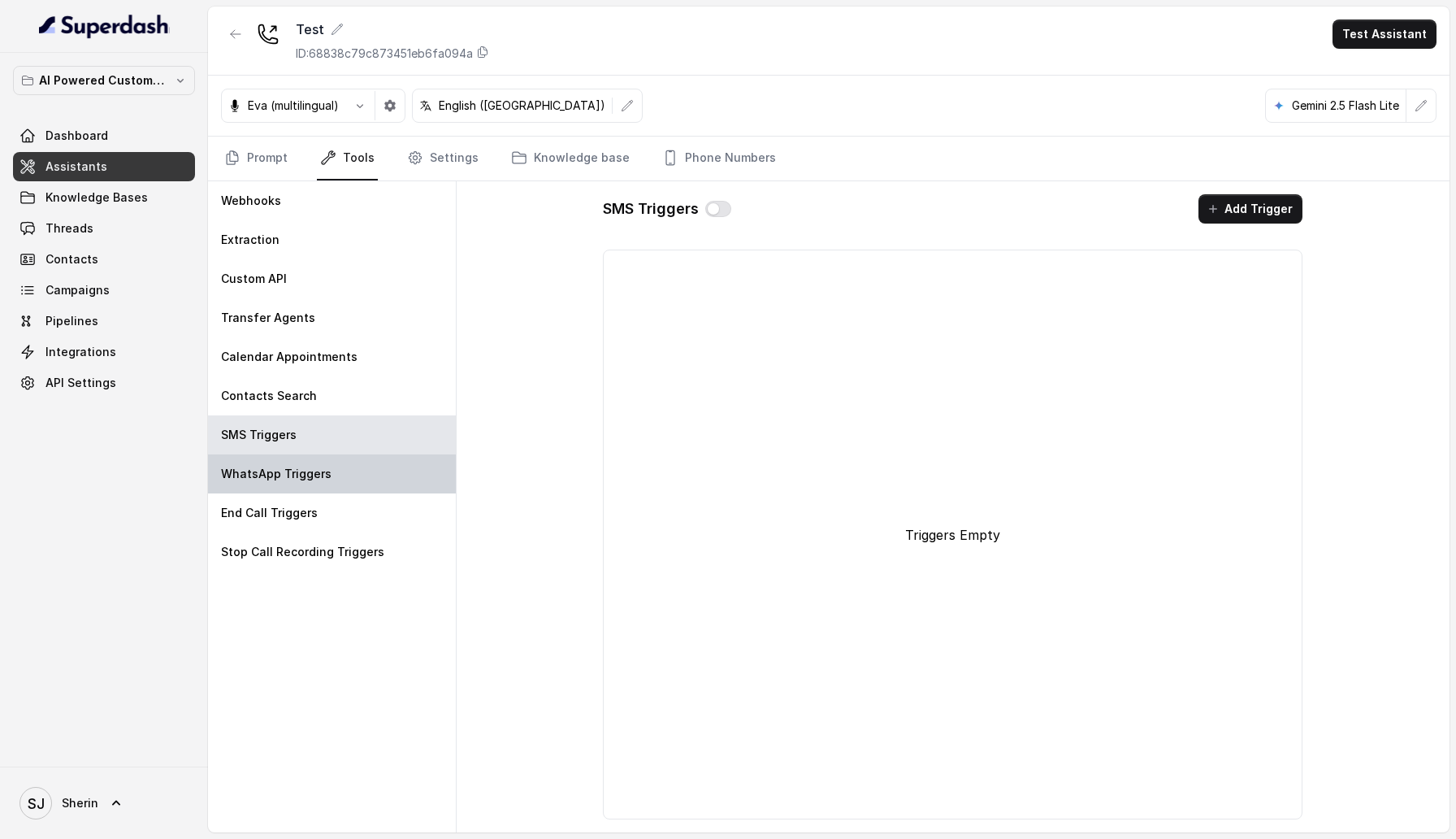
click at [344, 463] on div "WhatsApp Triggers" at bounding box center [331, 473] width 248 height 39
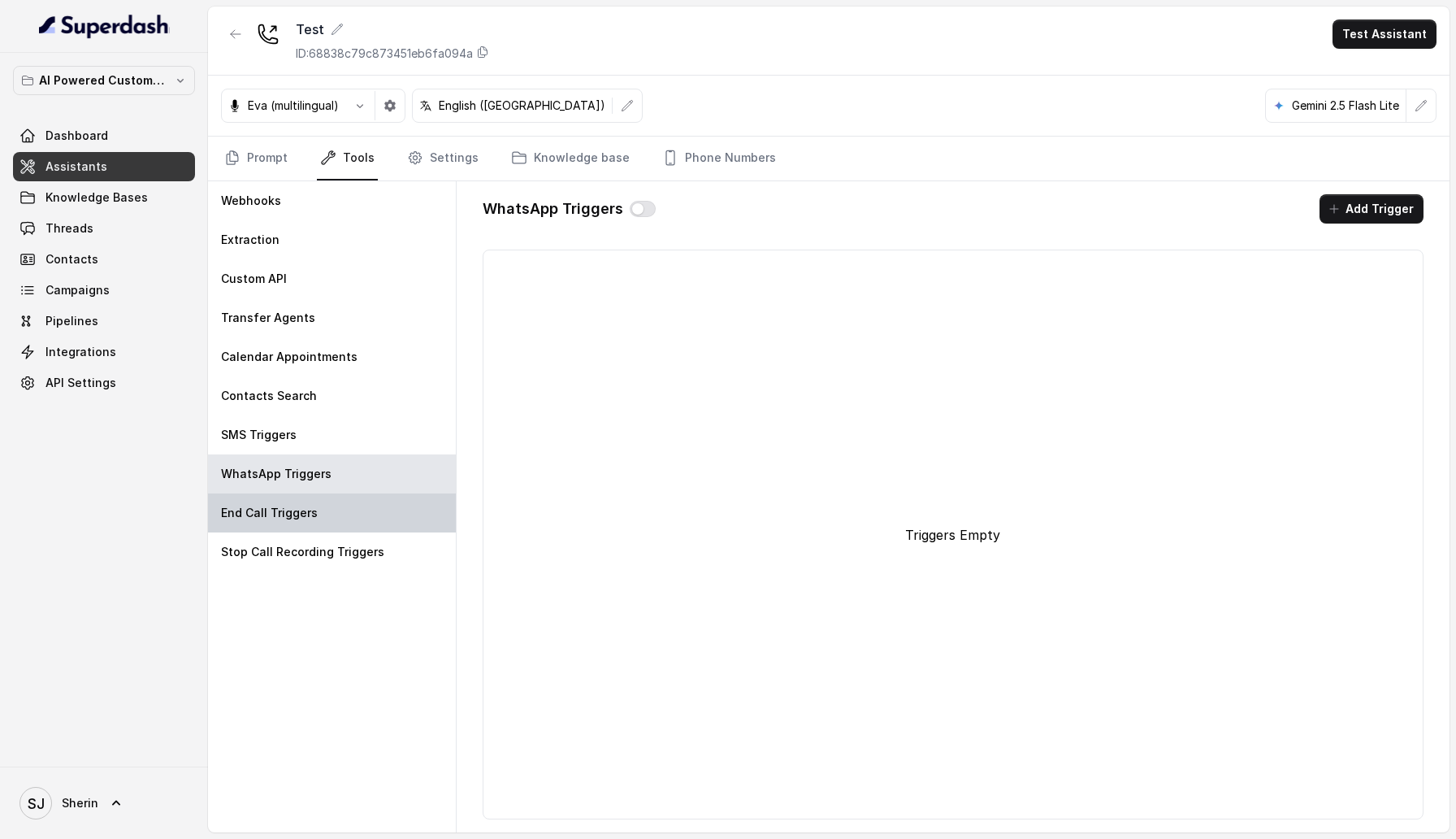
click at [343, 497] on div "End Call Triggers" at bounding box center [331, 513] width 248 height 39
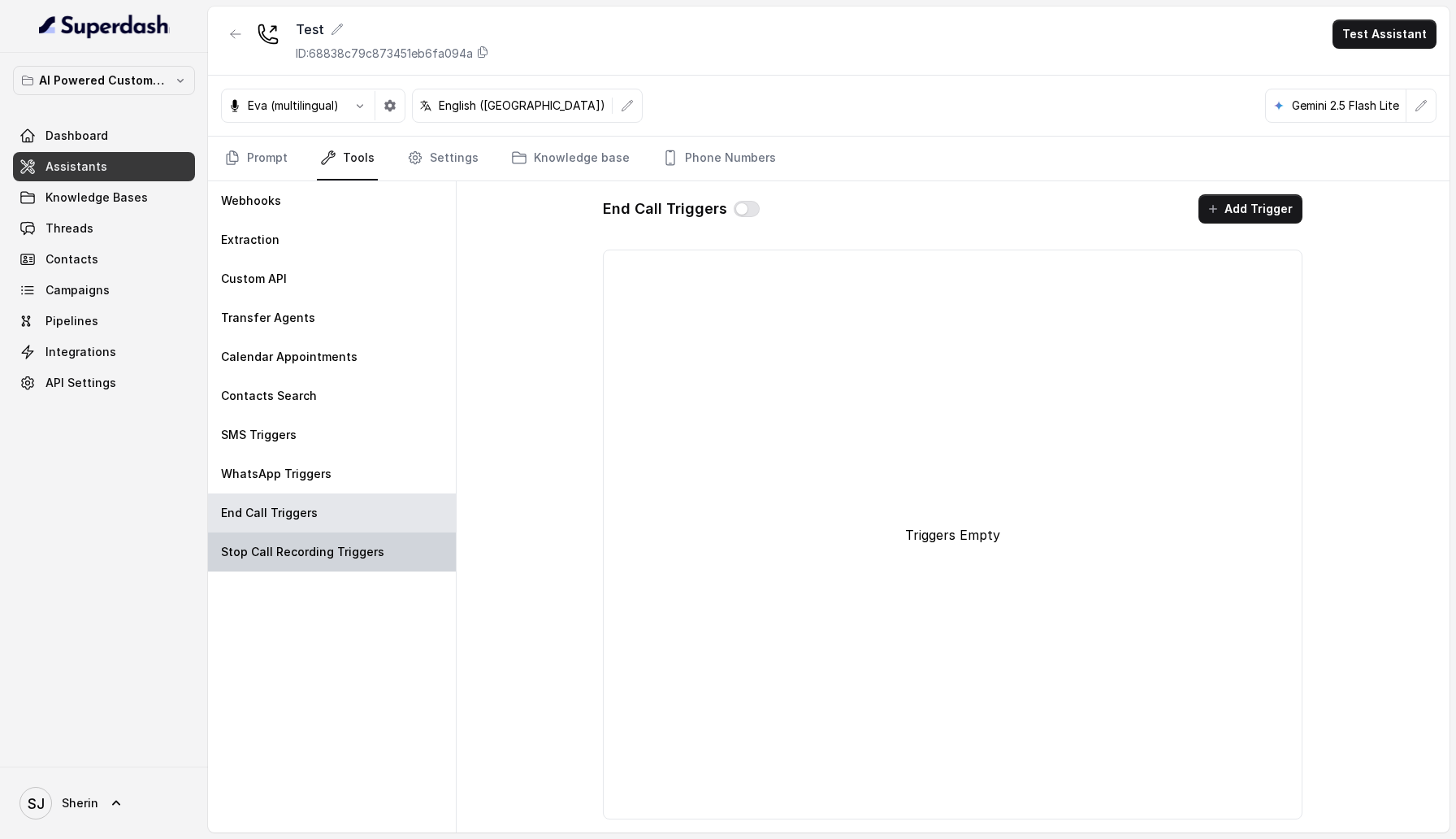
click at [352, 541] on div "Stop Call Recording Triggers" at bounding box center [331, 551] width 248 height 39
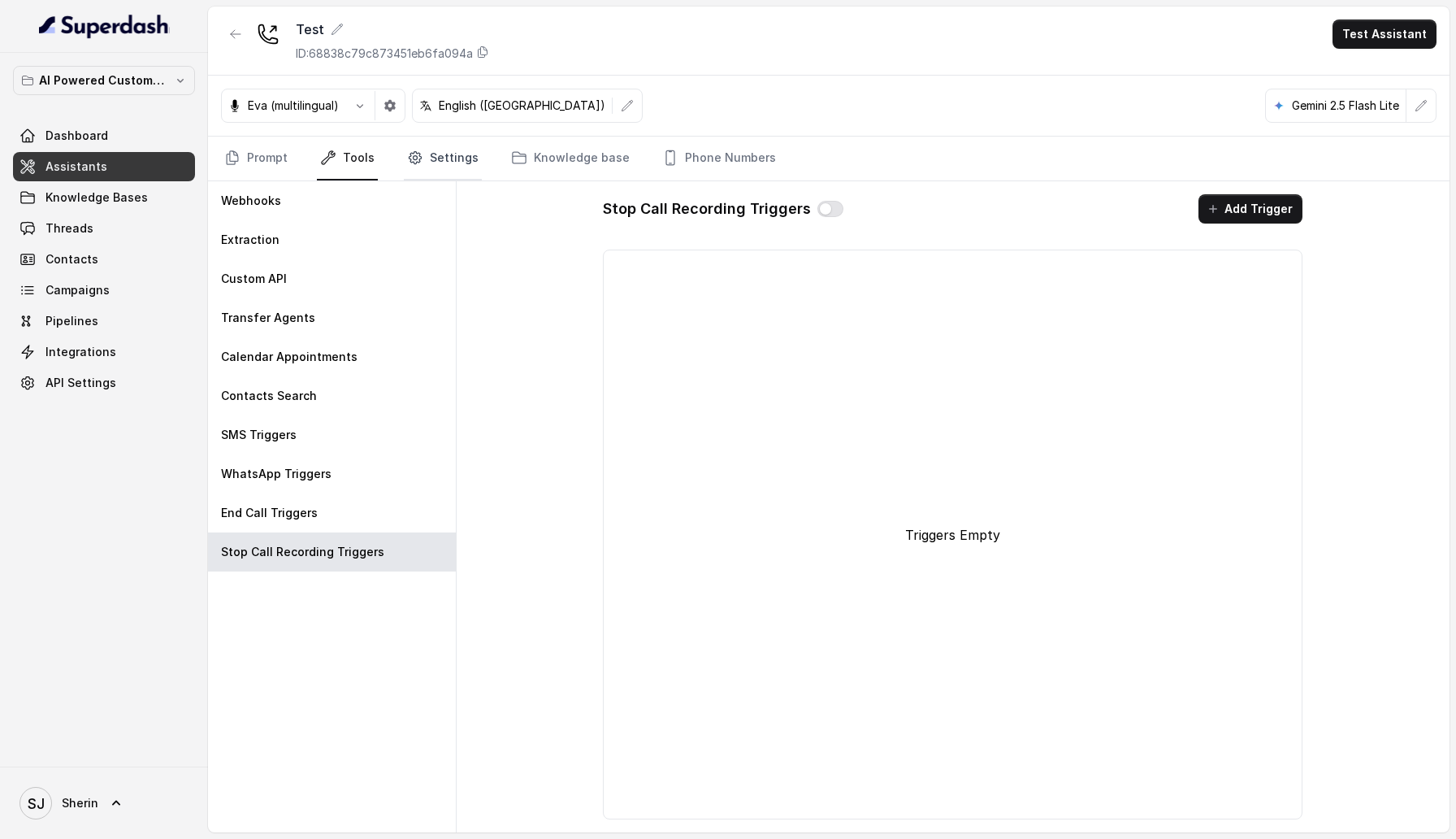
click at [448, 158] on link "Settings" at bounding box center [443, 159] width 78 height 44
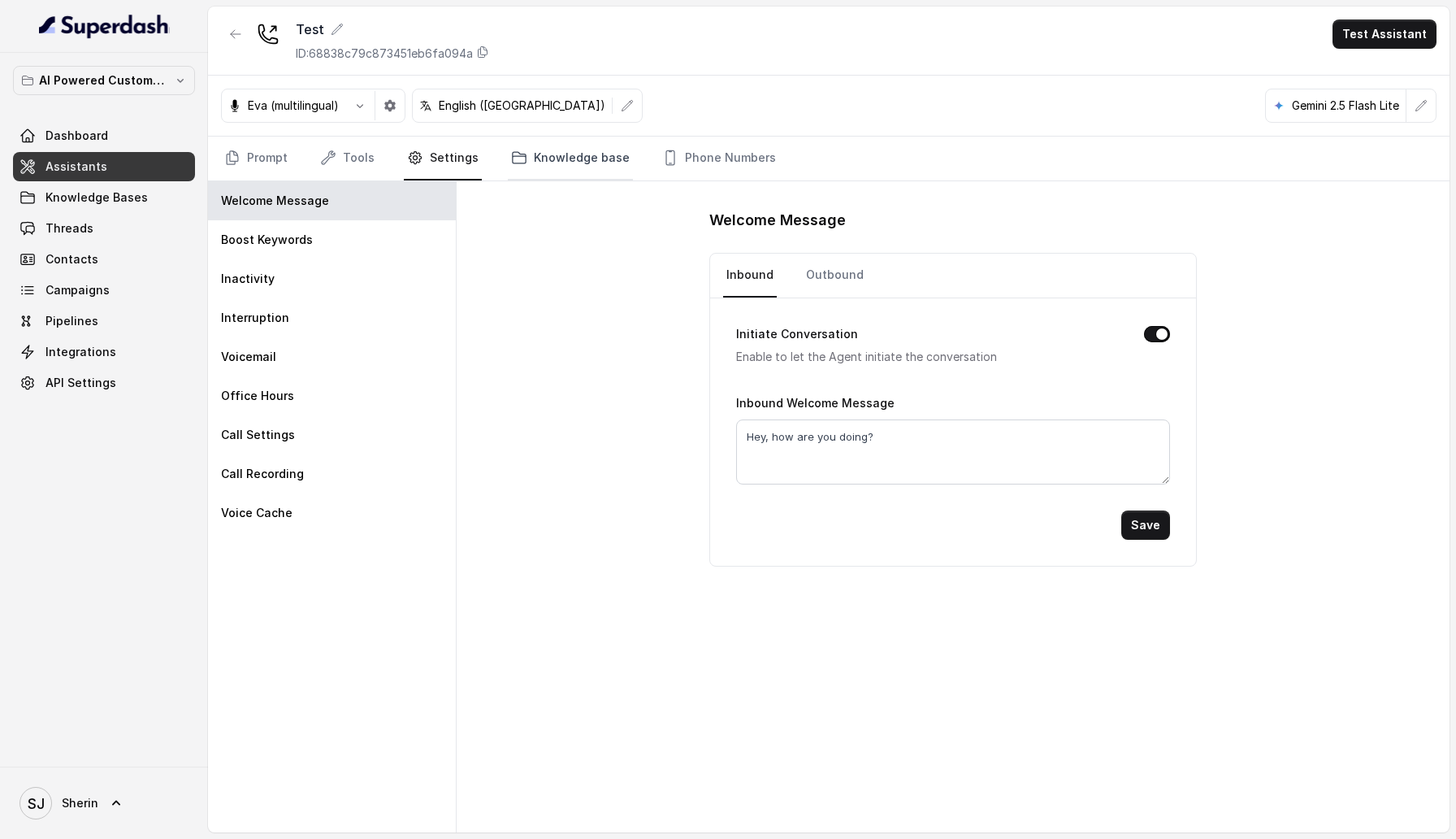
click at [526, 159] on link "Knowledge base" at bounding box center [570, 159] width 125 height 44
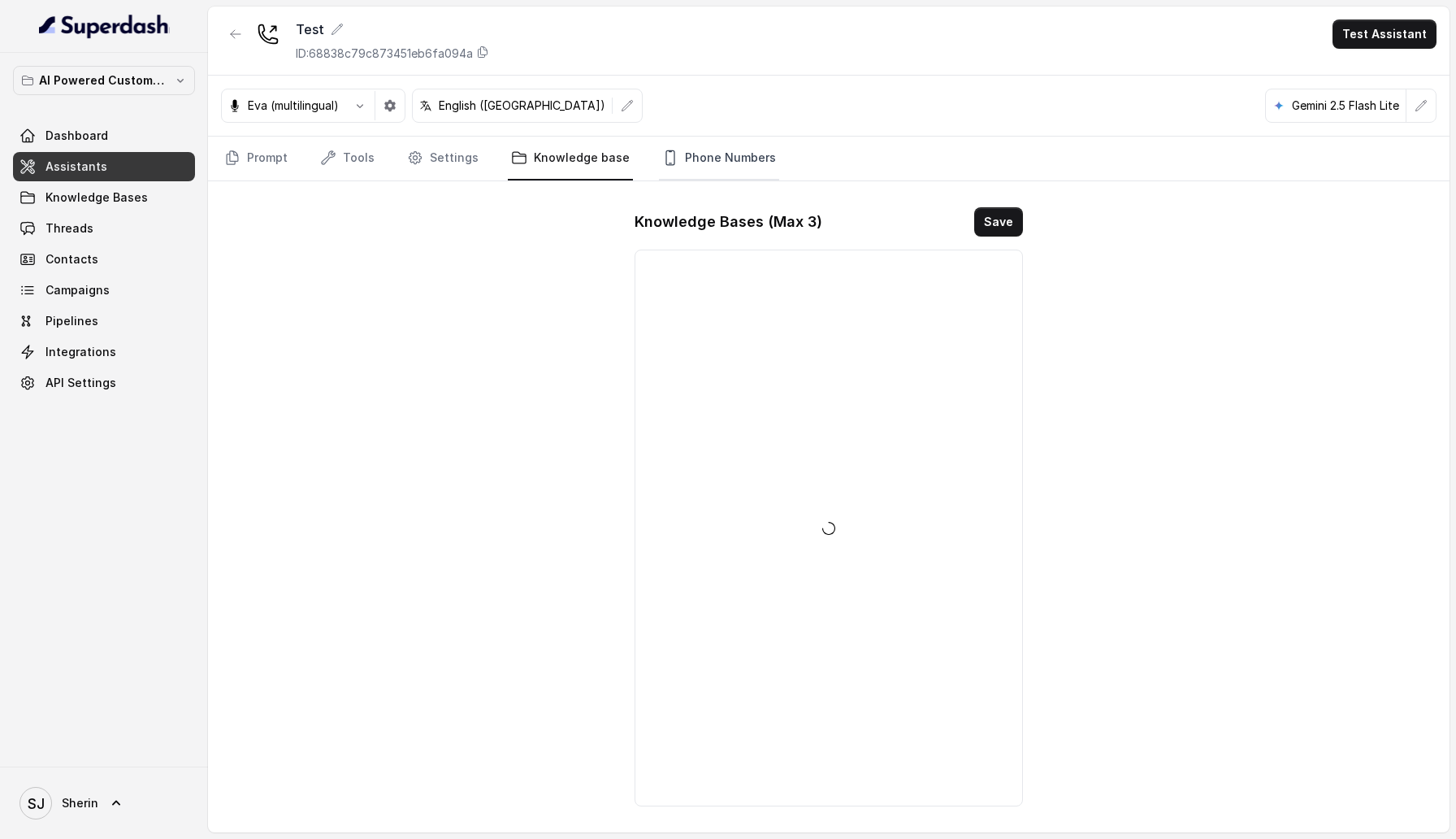
click at [685, 151] on link "Phone Numbers" at bounding box center [719, 159] width 120 height 44
click at [445, 153] on link "Settings" at bounding box center [443, 159] width 78 height 44
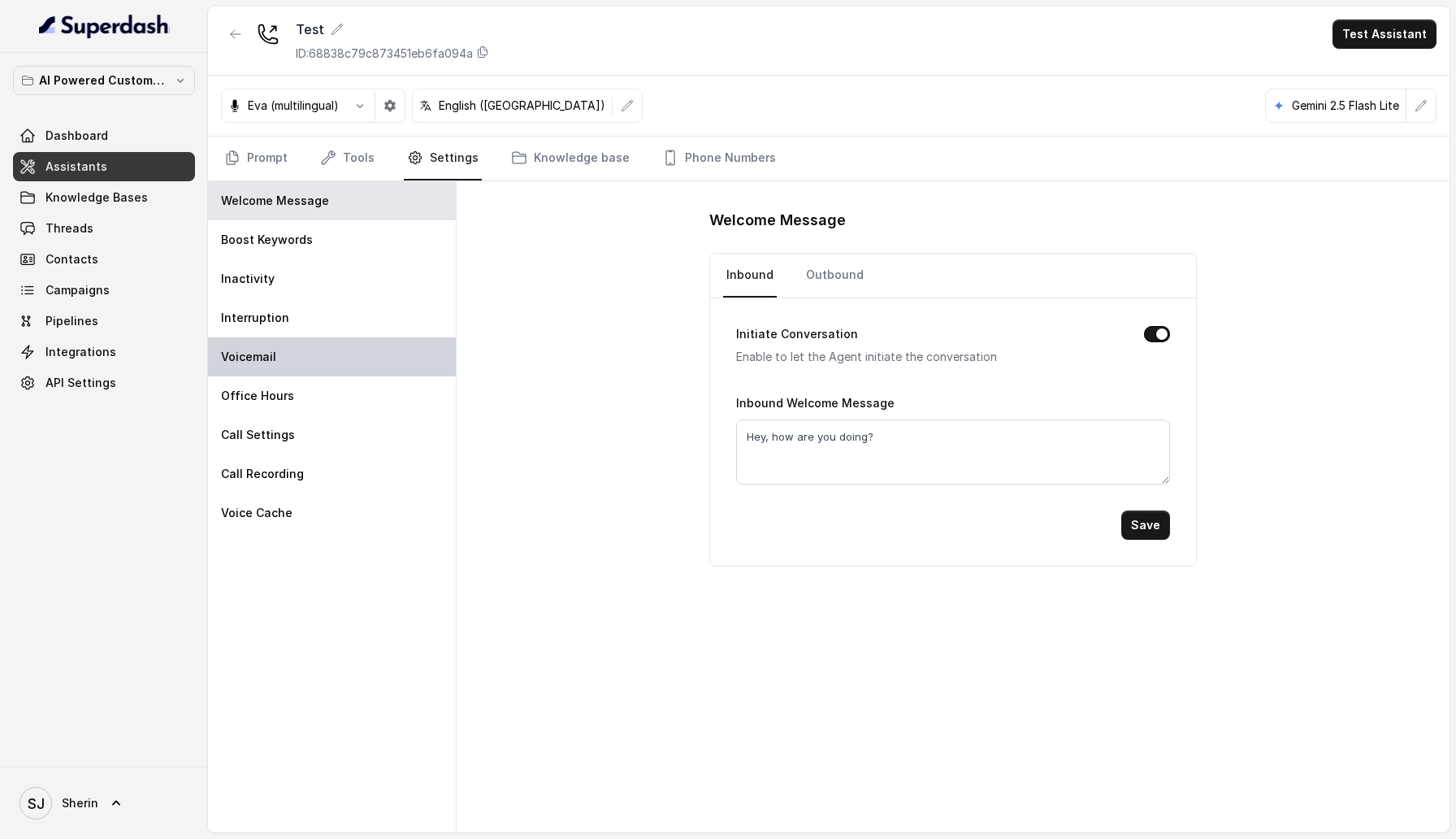
click at [333, 361] on div "Voicemail" at bounding box center [331, 357] width 248 height 39
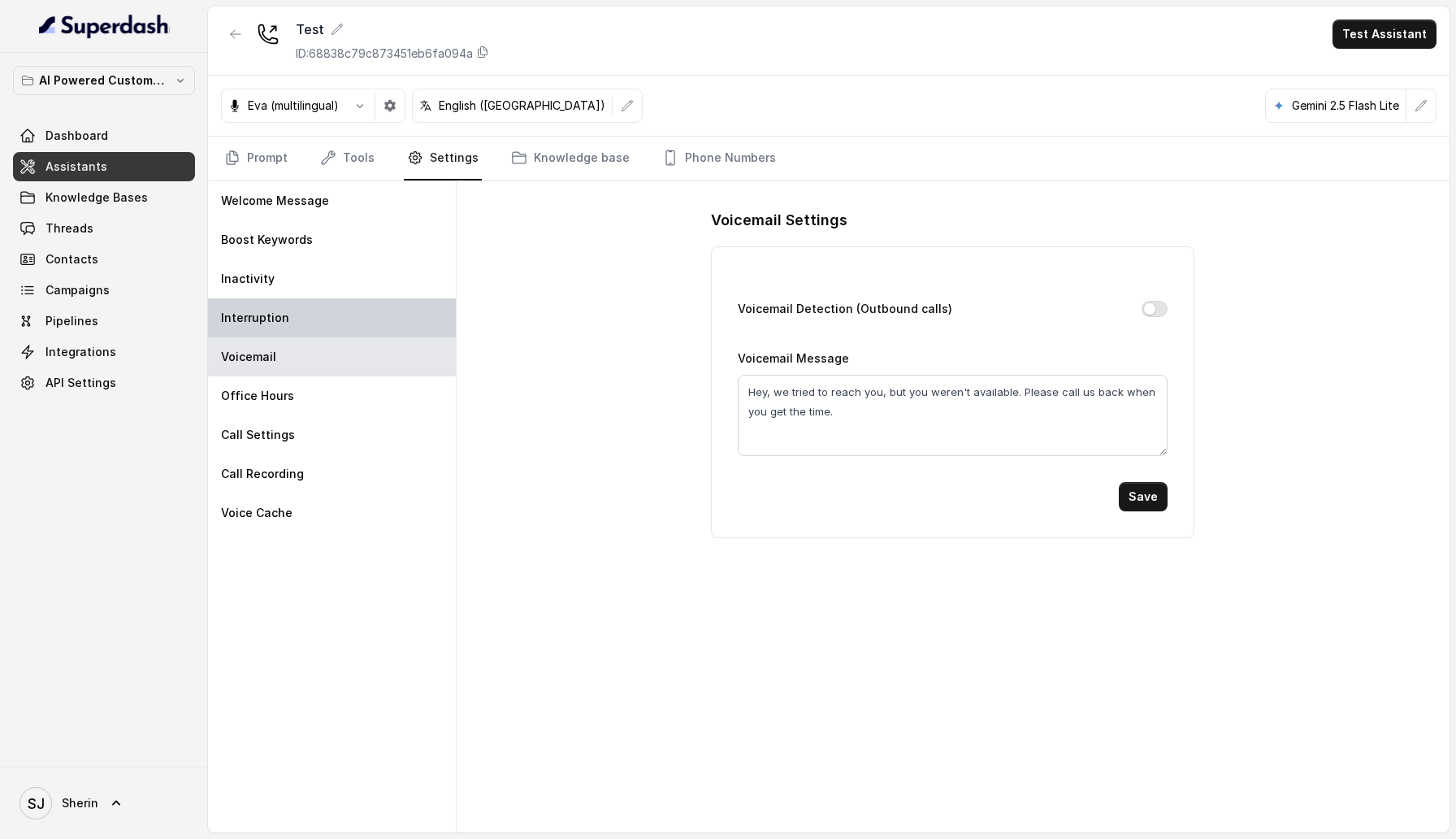
click at [333, 327] on div "Interruption" at bounding box center [331, 317] width 248 height 39
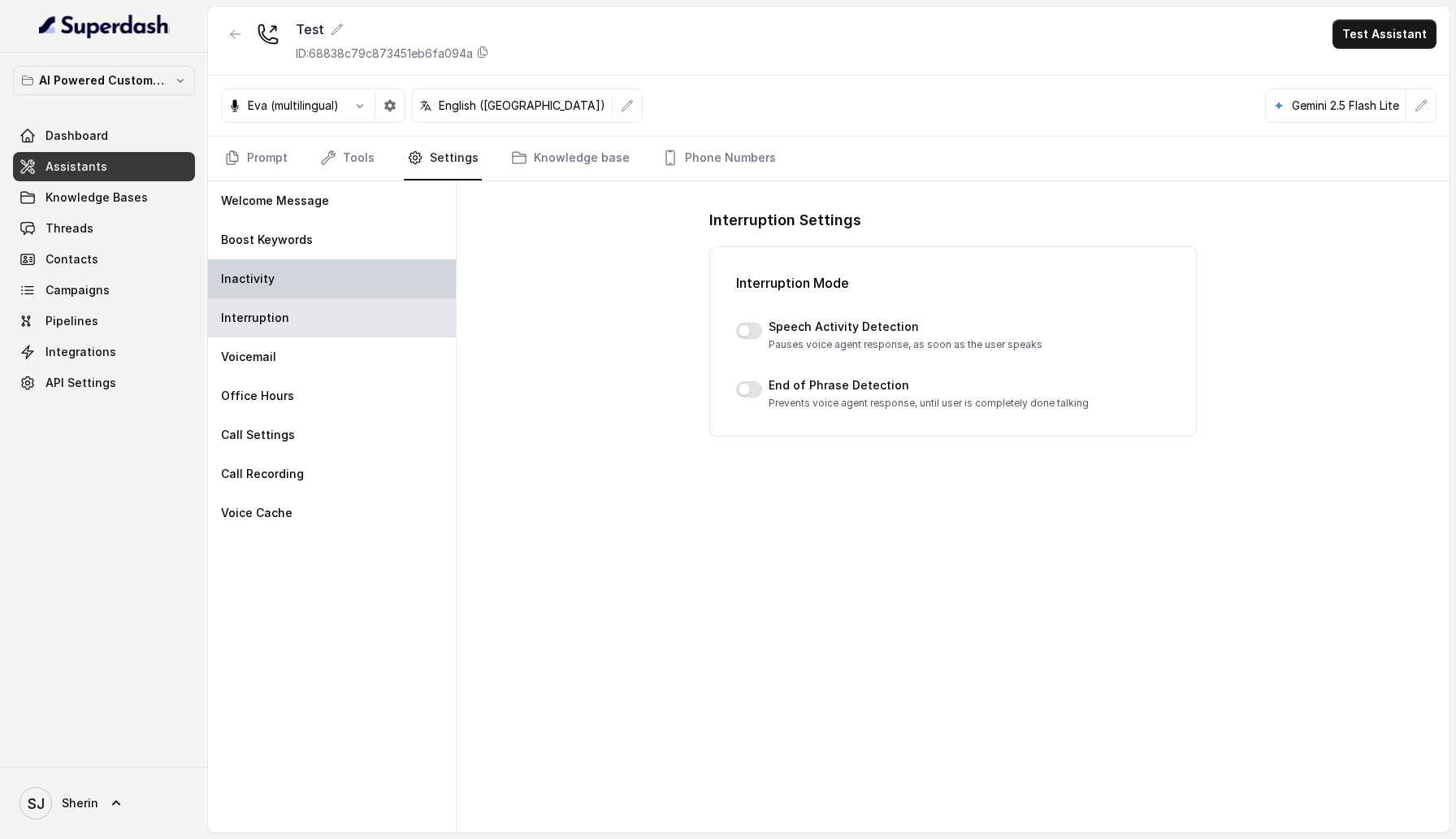
click at [336, 283] on div "Inactivity" at bounding box center [331, 279] width 248 height 39
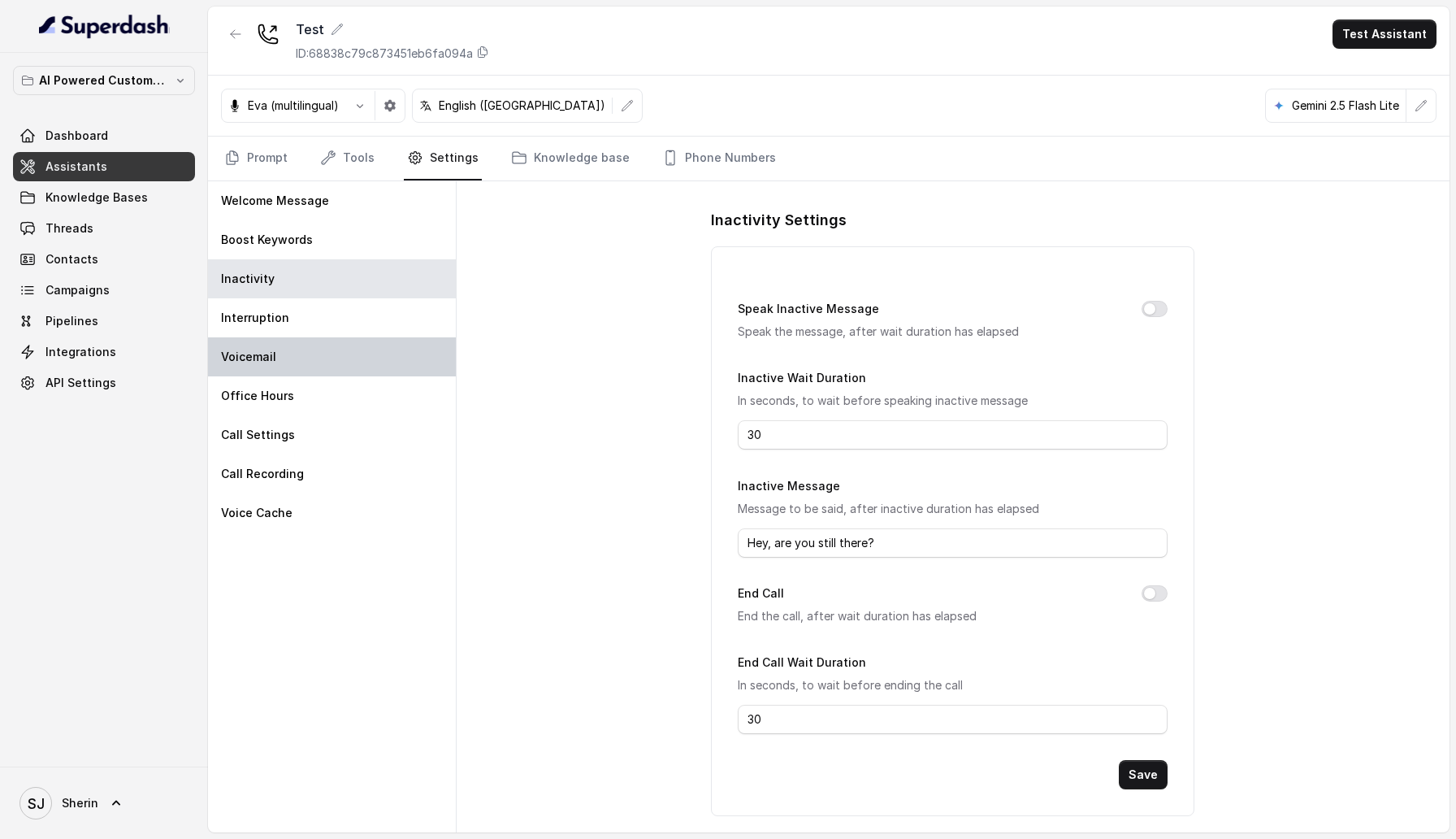
click at [341, 364] on div "Voicemail" at bounding box center [331, 357] width 248 height 39
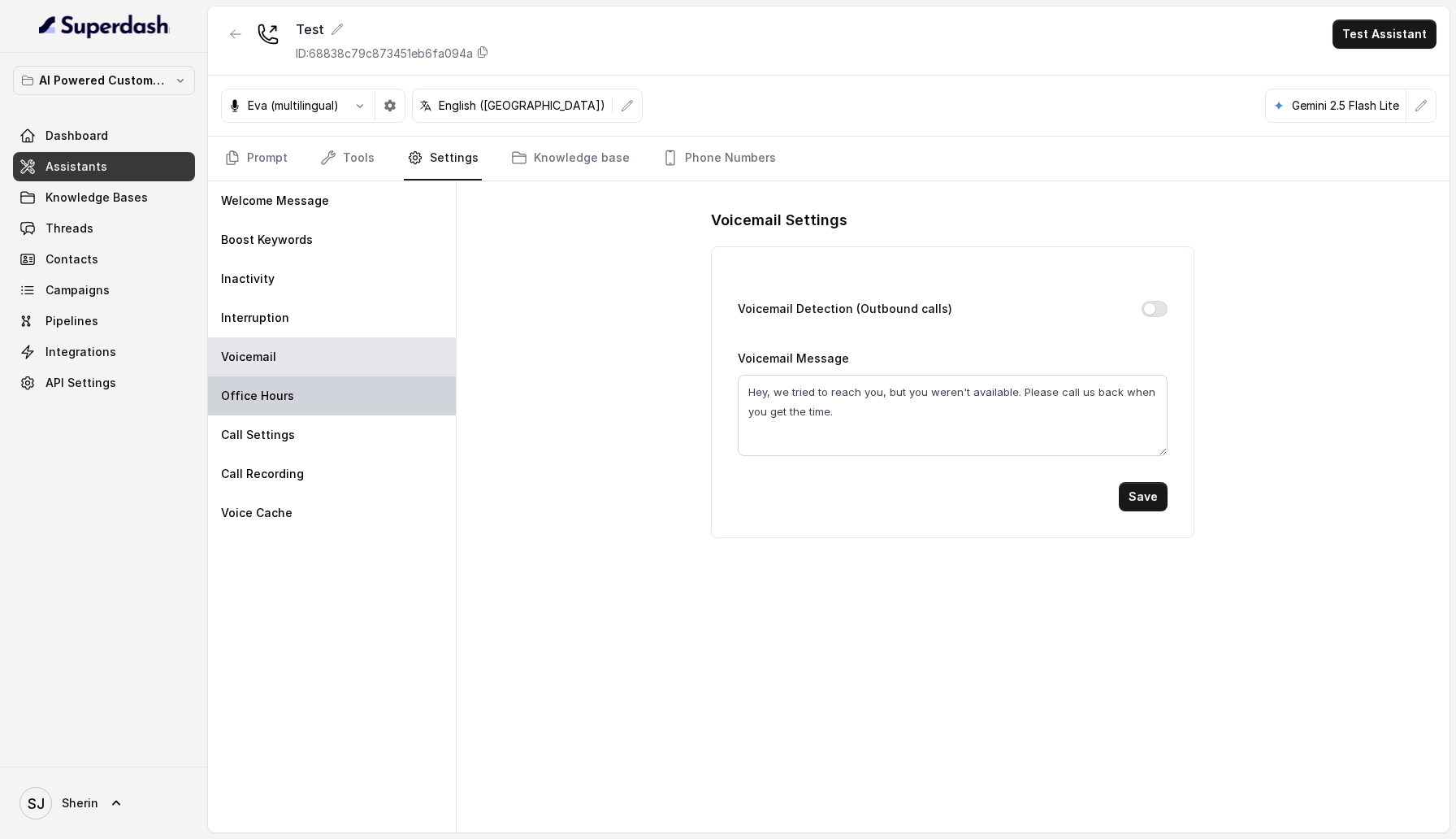
click at [340, 378] on div "Office Hours" at bounding box center [331, 395] width 248 height 39
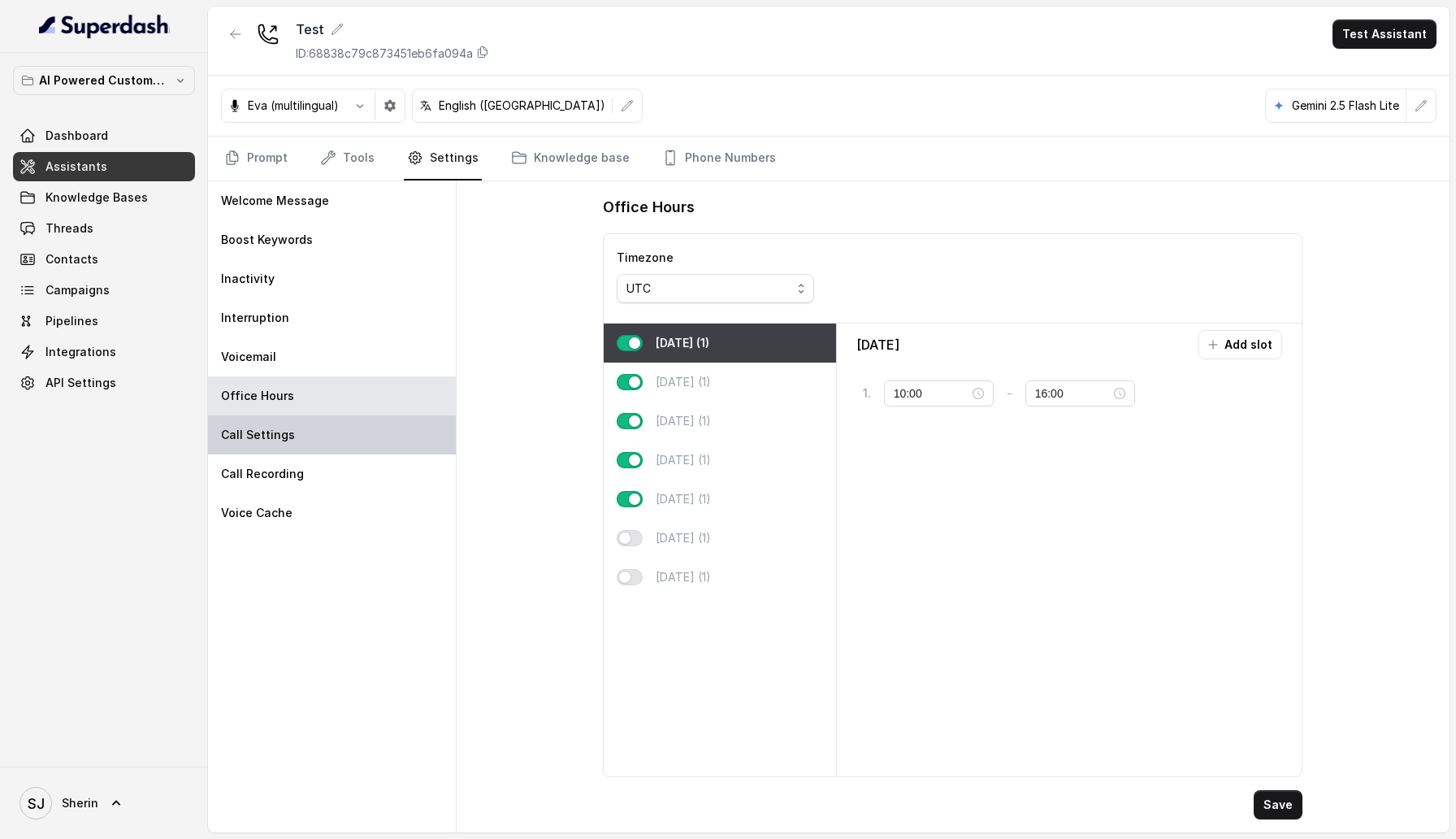
click at [341, 432] on div "Call Settings" at bounding box center [331, 435] width 248 height 39
